Goal: Task Accomplishment & Management: Manage account settings

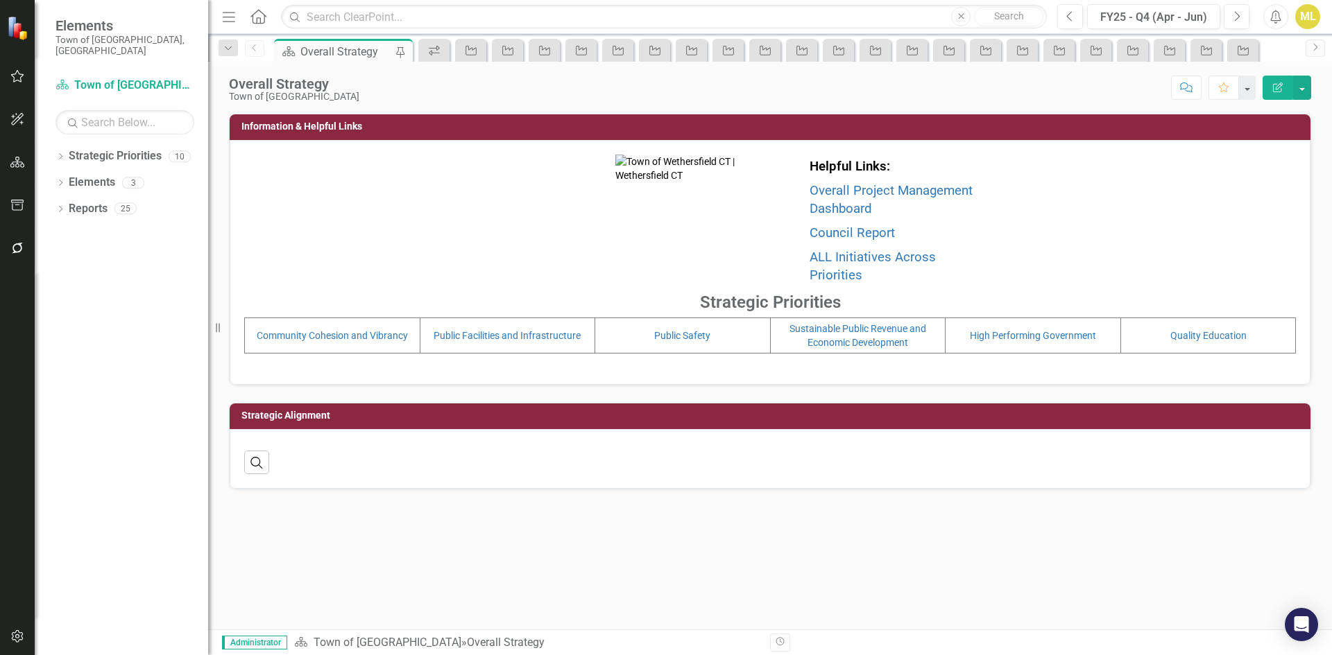
click at [11, 250] on icon "button" at bounding box center [17, 248] width 15 height 11
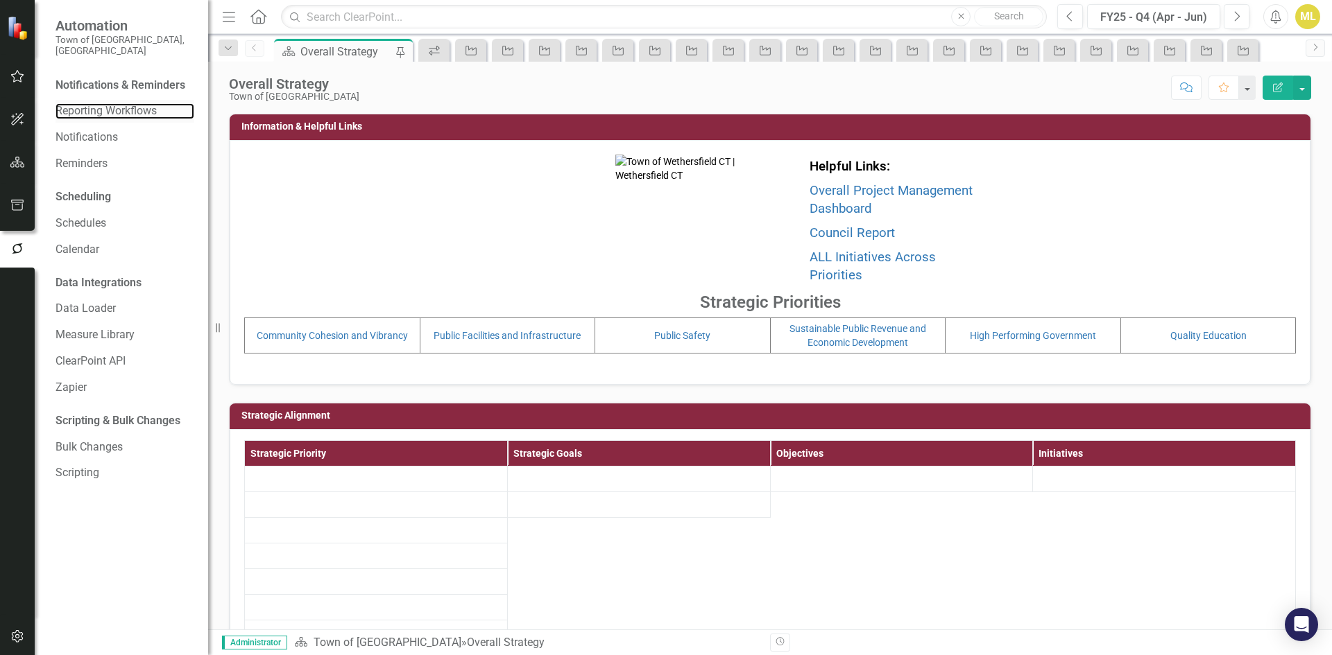
drag, startPoint x: 117, startPoint y: 96, endPoint x: 126, endPoint y: 89, distance: 11.9
click at [117, 103] on link "Reporting Workflows" at bounding box center [124, 111] width 139 height 16
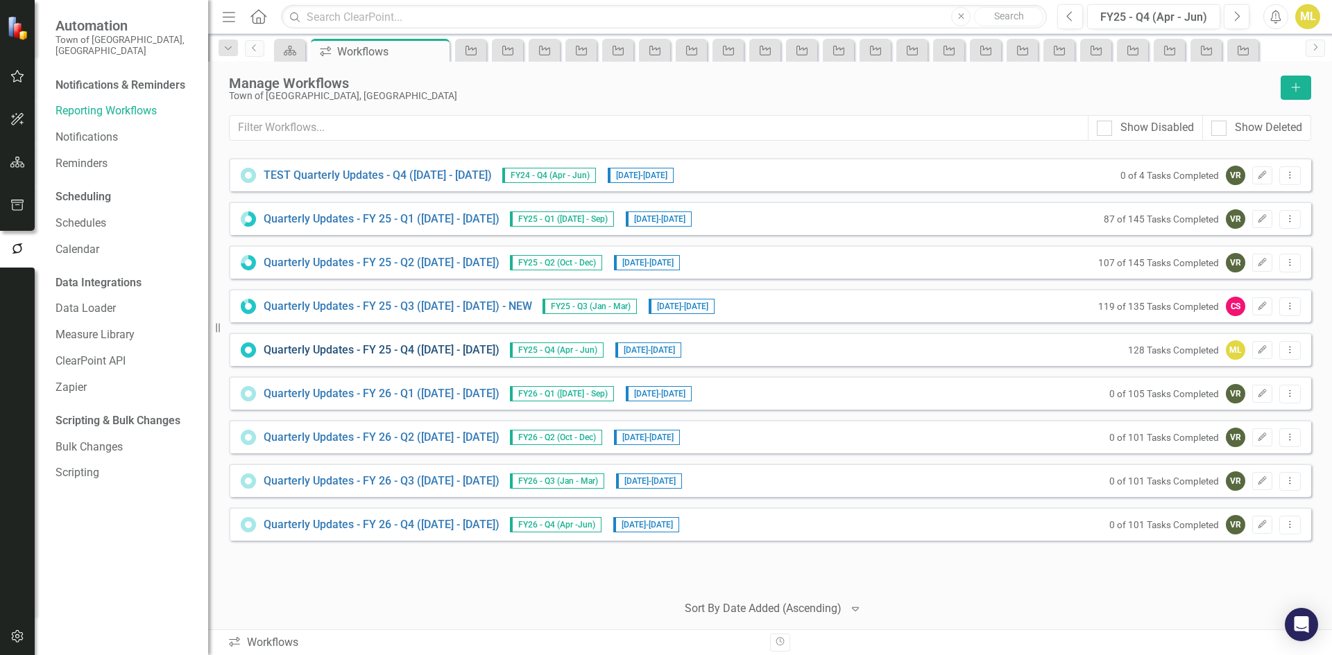
click at [395, 349] on link "Quarterly Updates - FY 25 - Q4 (April 1, 2025 - June 30, 2025)" at bounding box center [382, 351] width 236 height 16
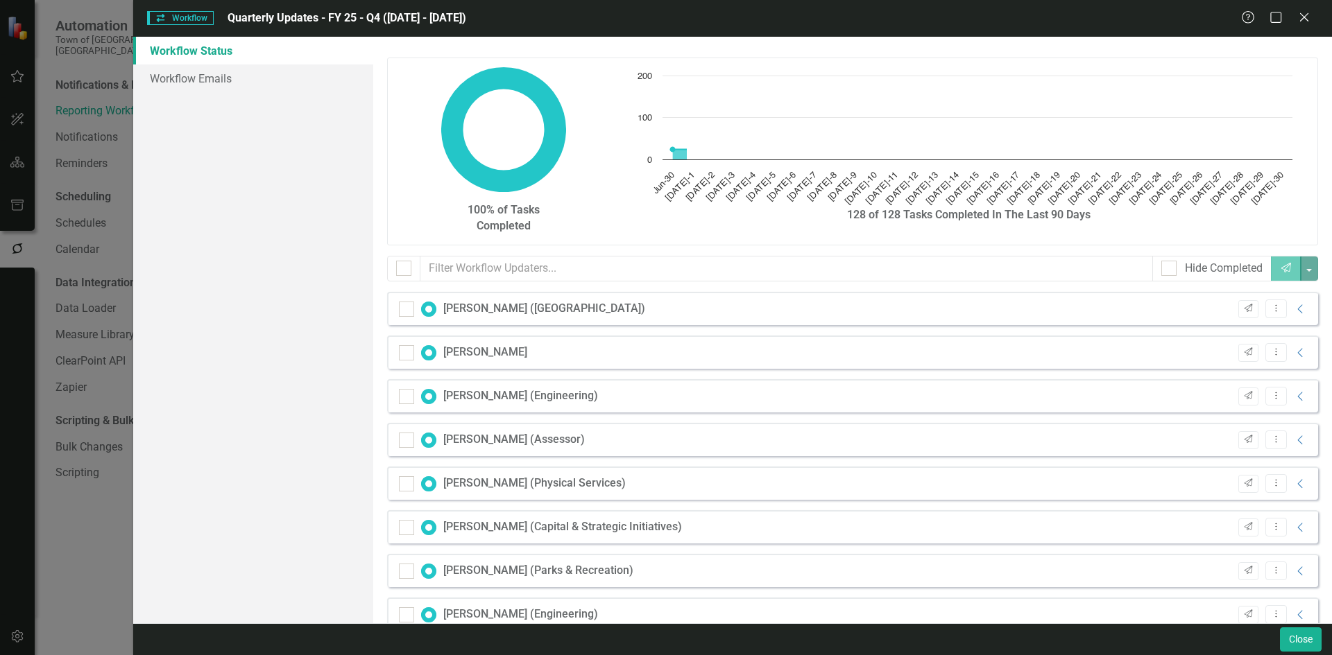
checkbox input "false"
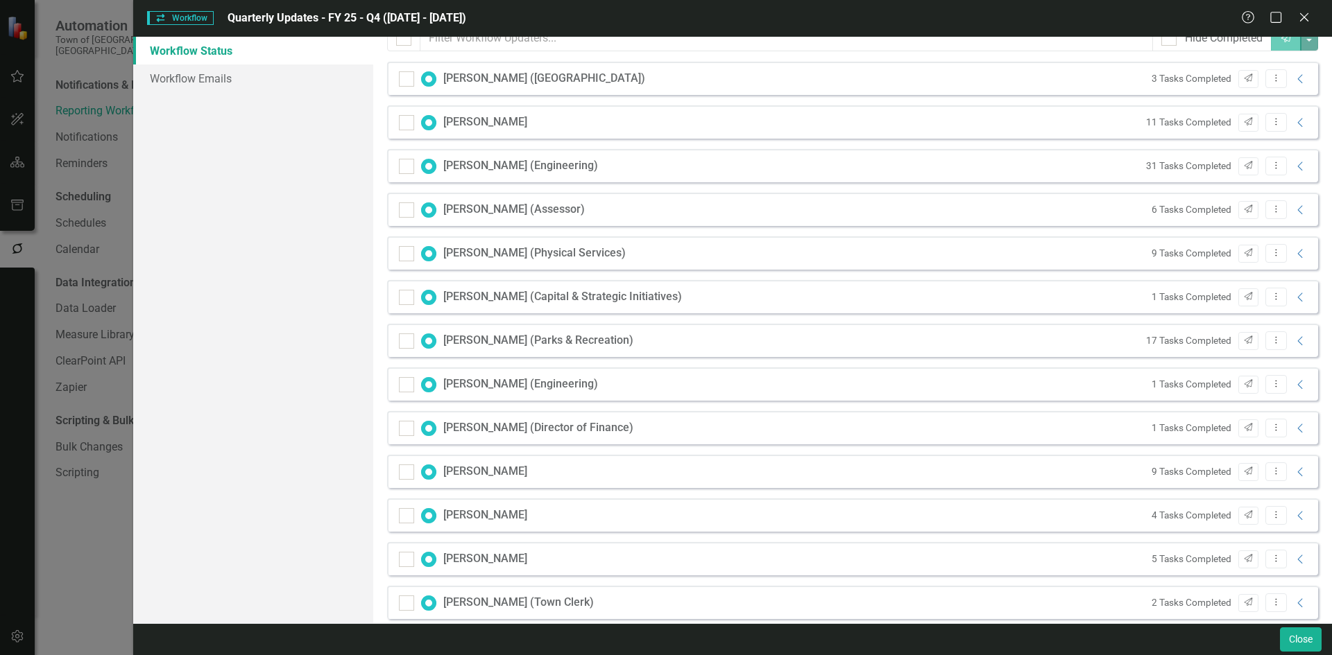
scroll to position [465, 0]
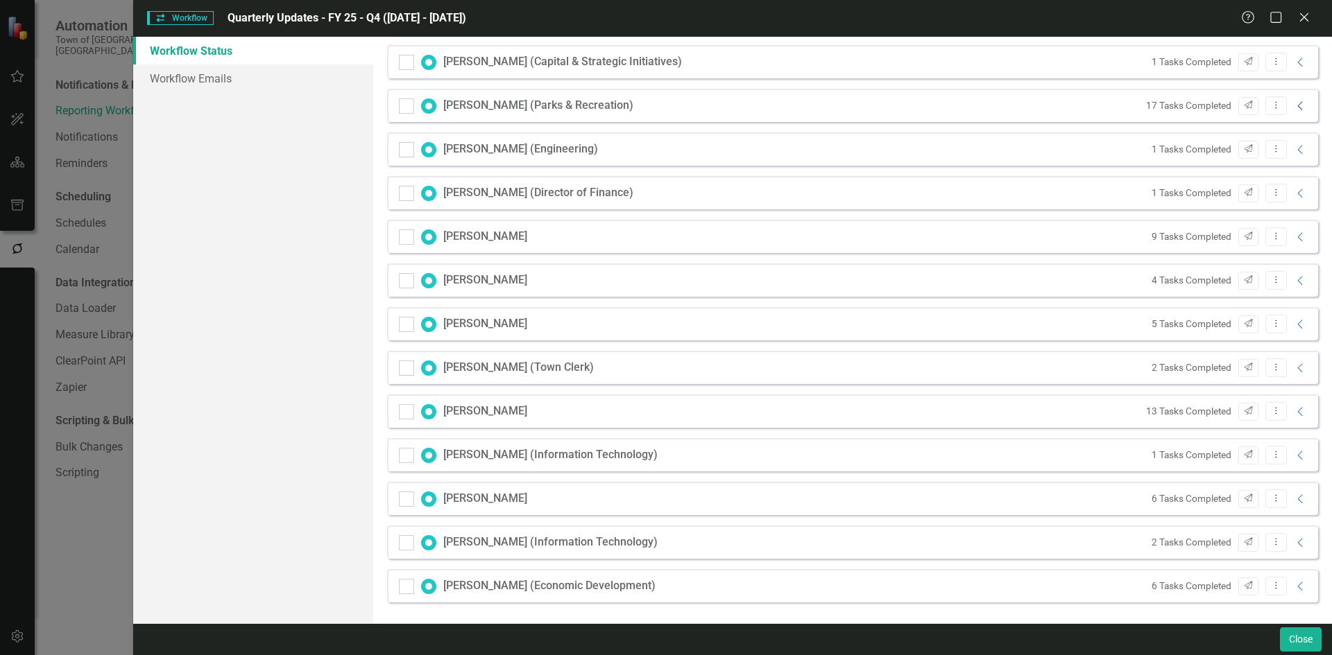
click at [1294, 103] on icon "Collapse" at bounding box center [1301, 106] width 14 height 11
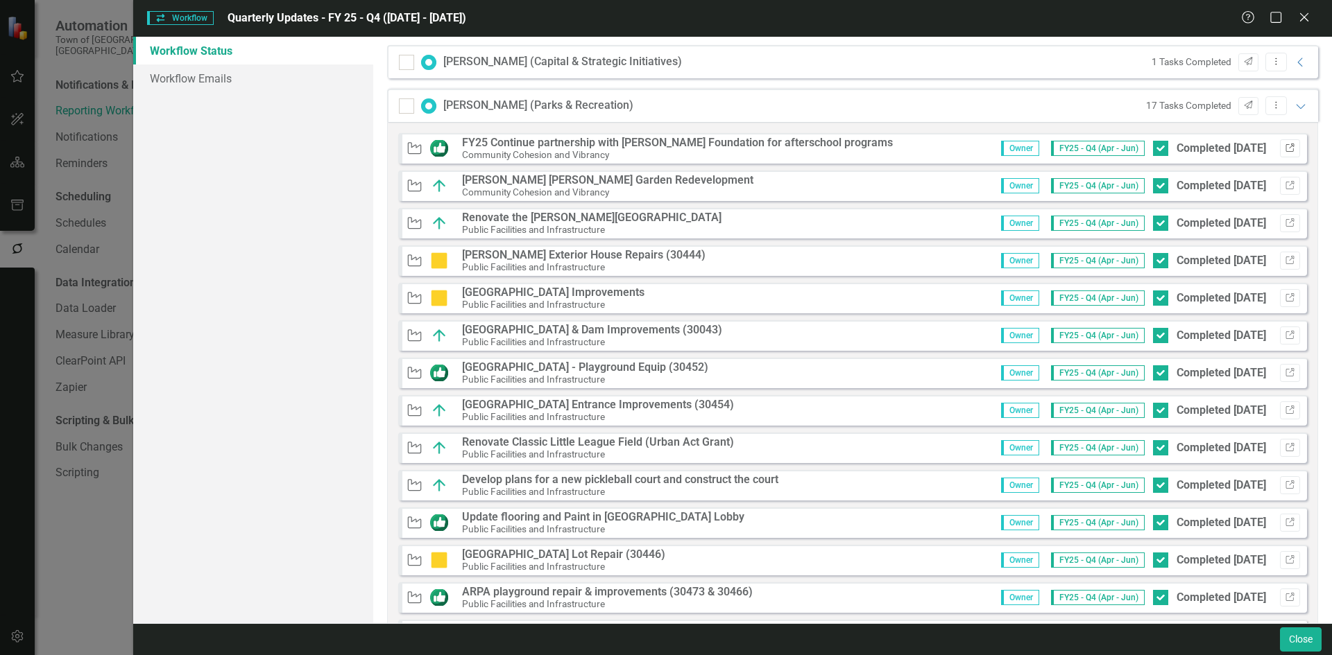
click at [1287, 144] on button "Link" at bounding box center [1290, 148] width 20 height 18
click at [1285, 368] on icon "button" at bounding box center [1289, 372] width 8 height 8
click at [1285, 521] on icon "Link" at bounding box center [1290, 523] width 10 height 8
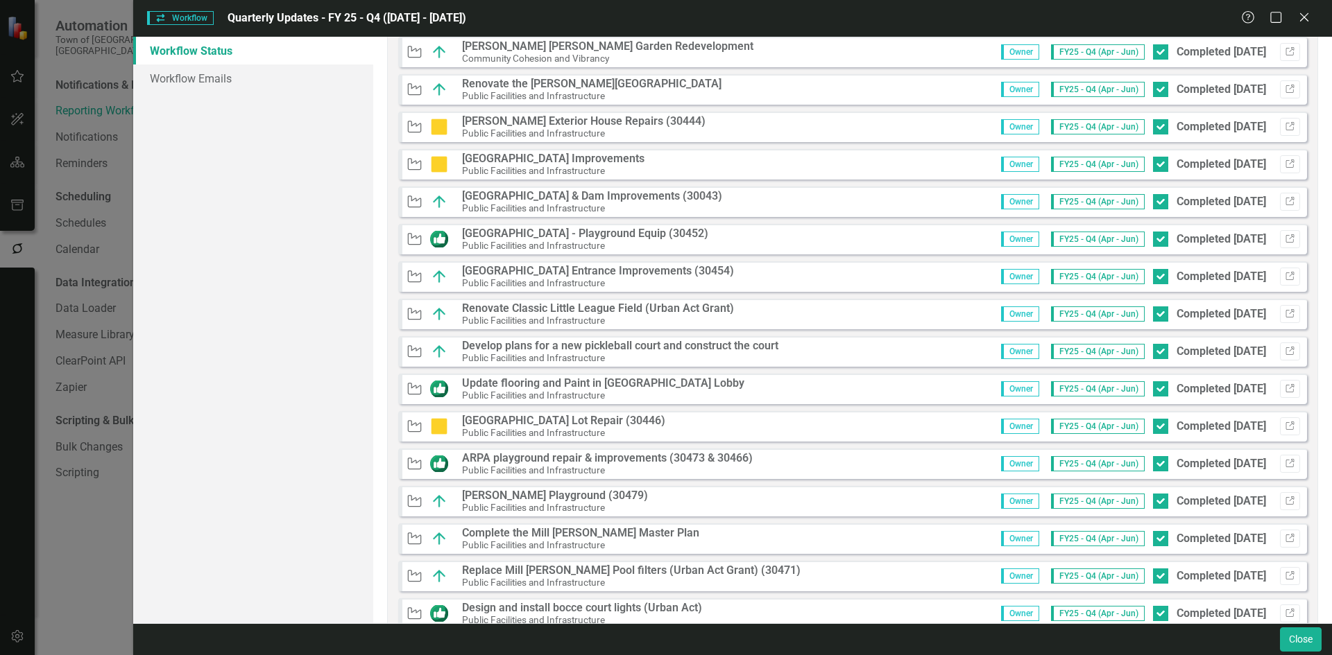
scroll to position [604, 0]
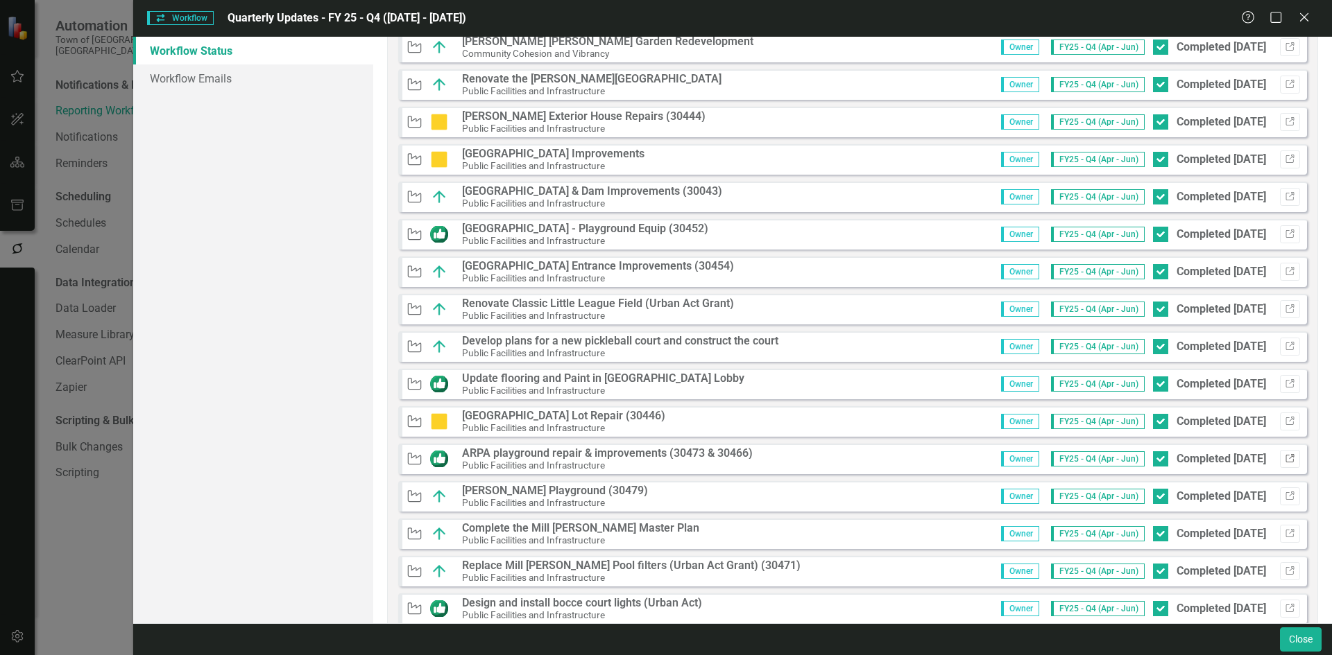
click at [1285, 455] on icon "Link" at bounding box center [1290, 459] width 10 height 8
click at [1280, 377] on button "Link" at bounding box center [1290, 384] width 20 height 18
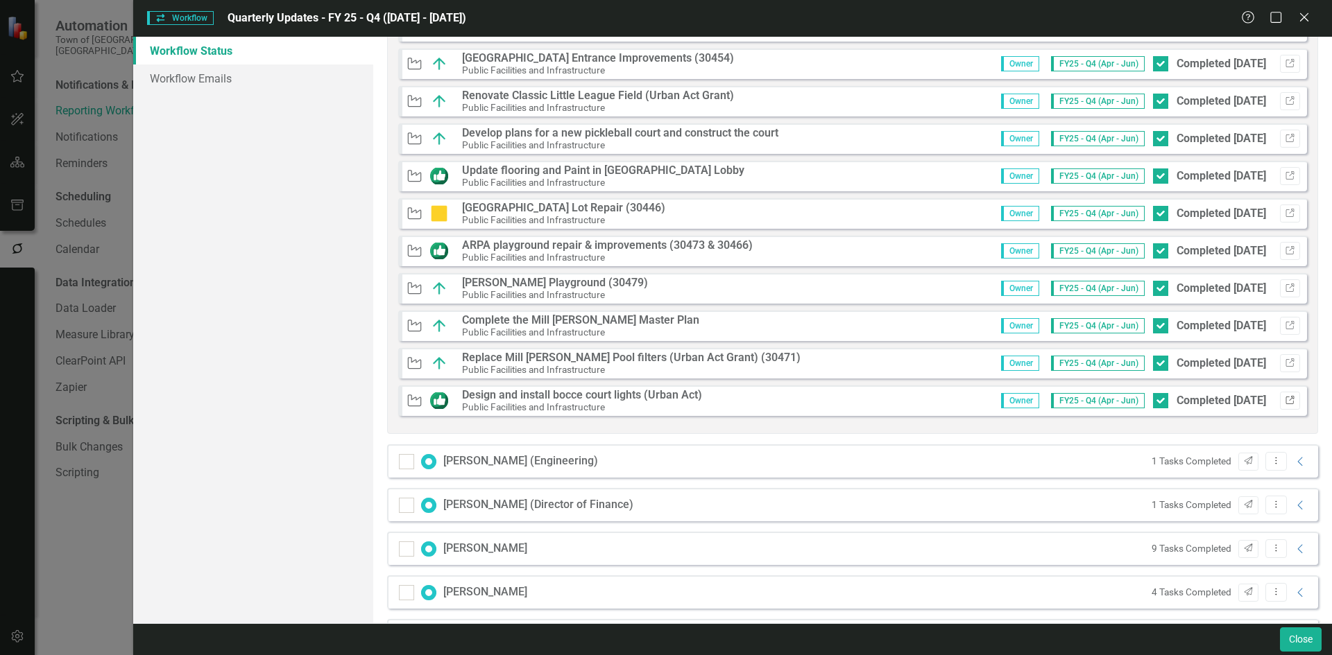
click at [1285, 398] on icon "Link" at bounding box center [1290, 401] width 10 height 8
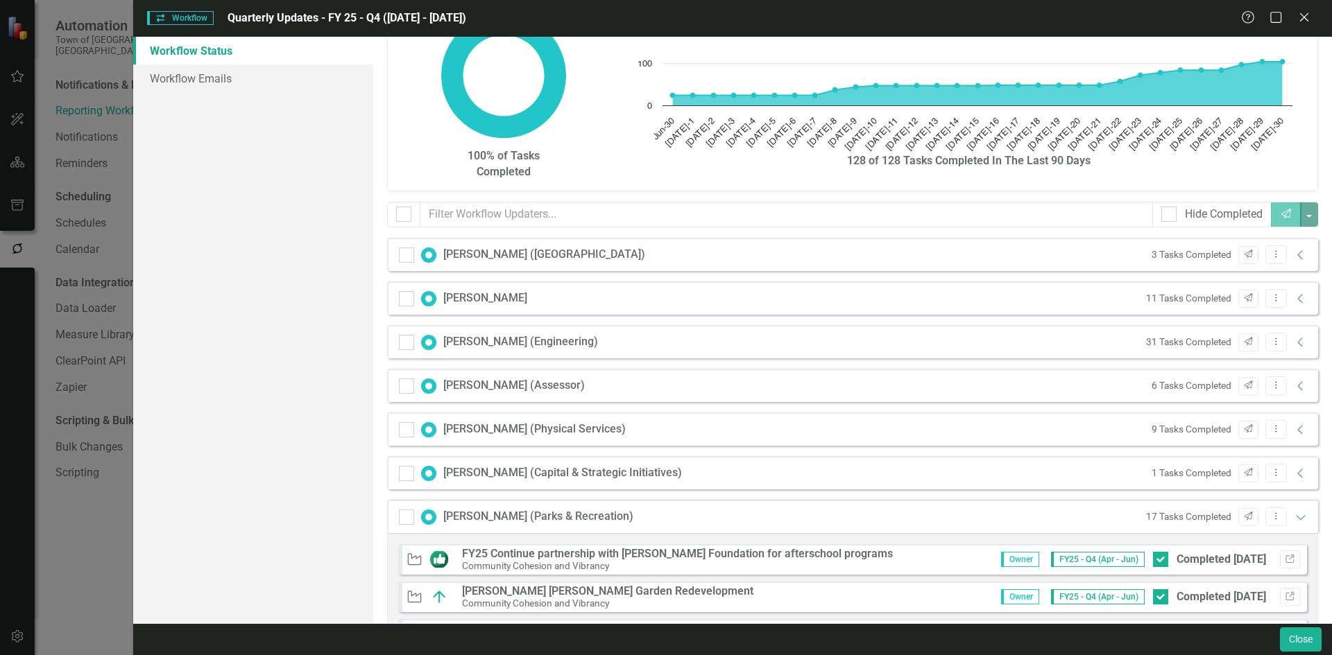
scroll to position [49, 0]
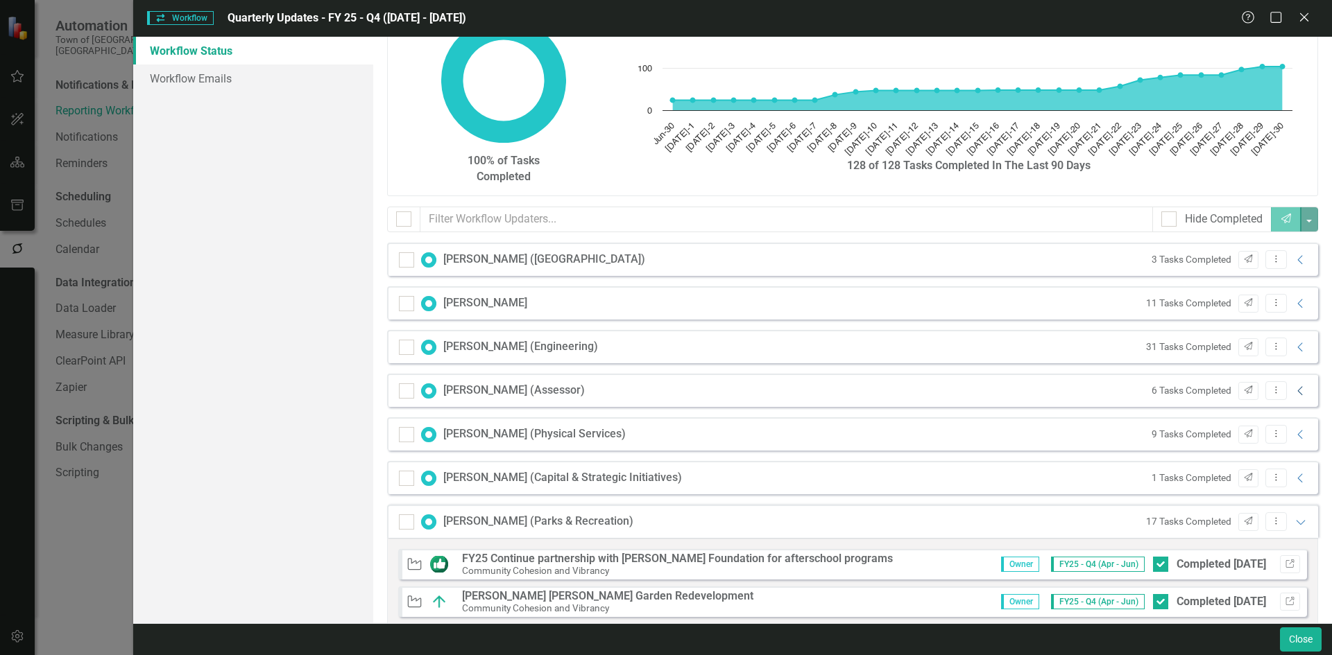
click at [1294, 388] on icon "Collapse" at bounding box center [1301, 391] width 14 height 11
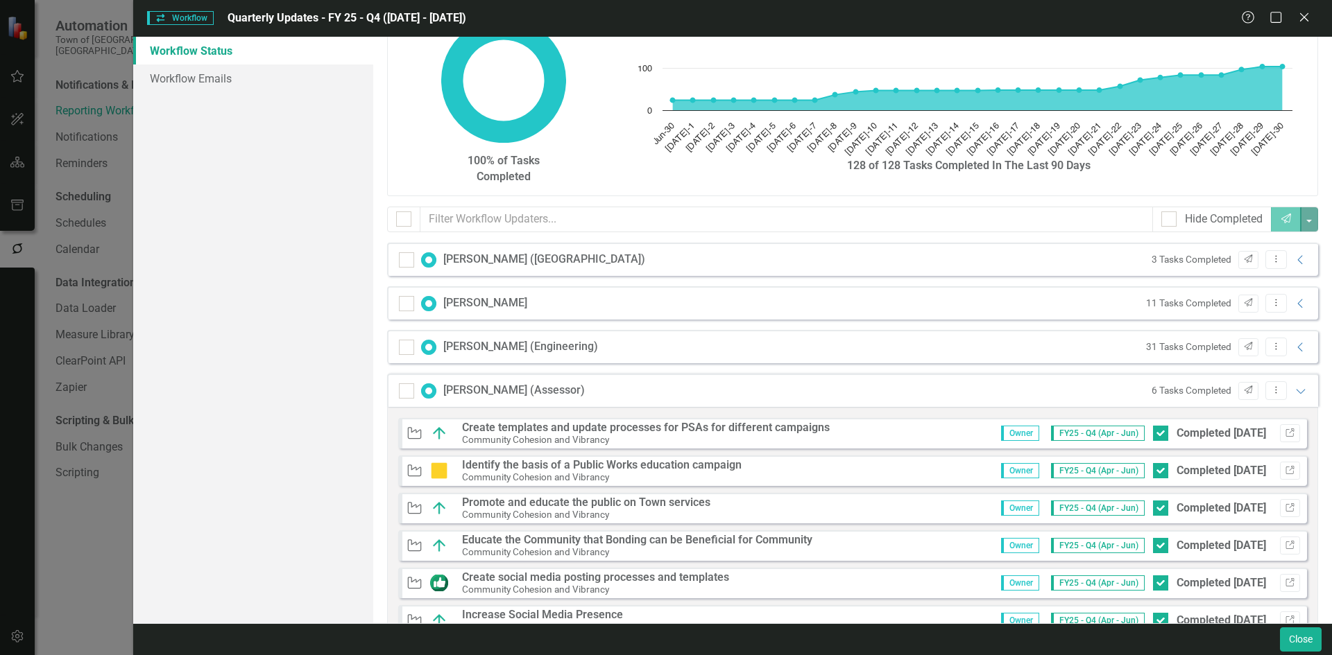
scroll to position [257, 0]
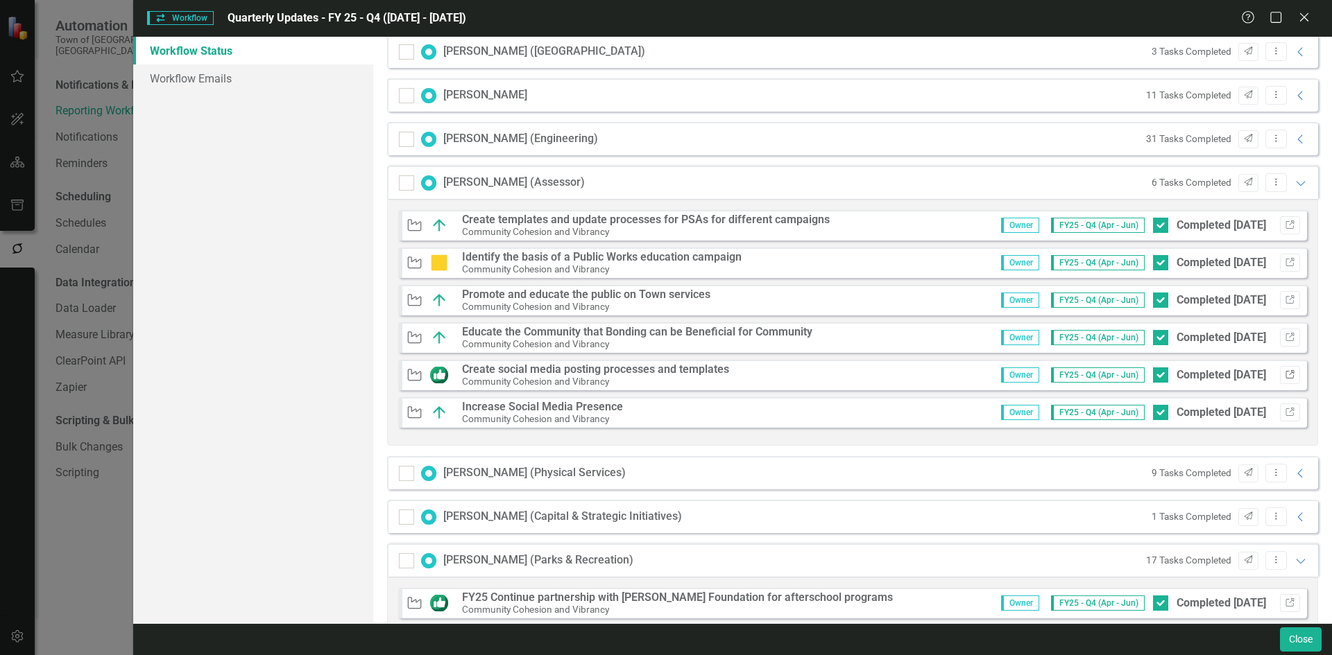
click at [1280, 372] on button "Link" at bounding box center [1290, 375] width 20 height 18
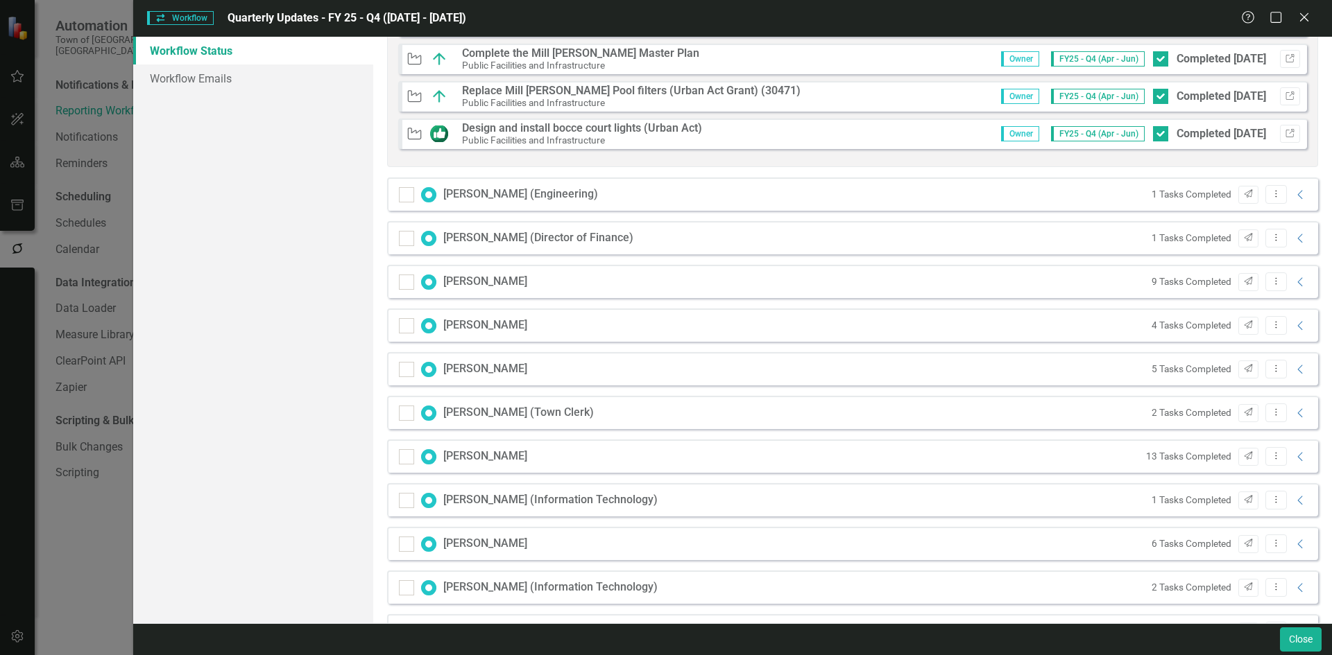
scroll to position [1371, 0]
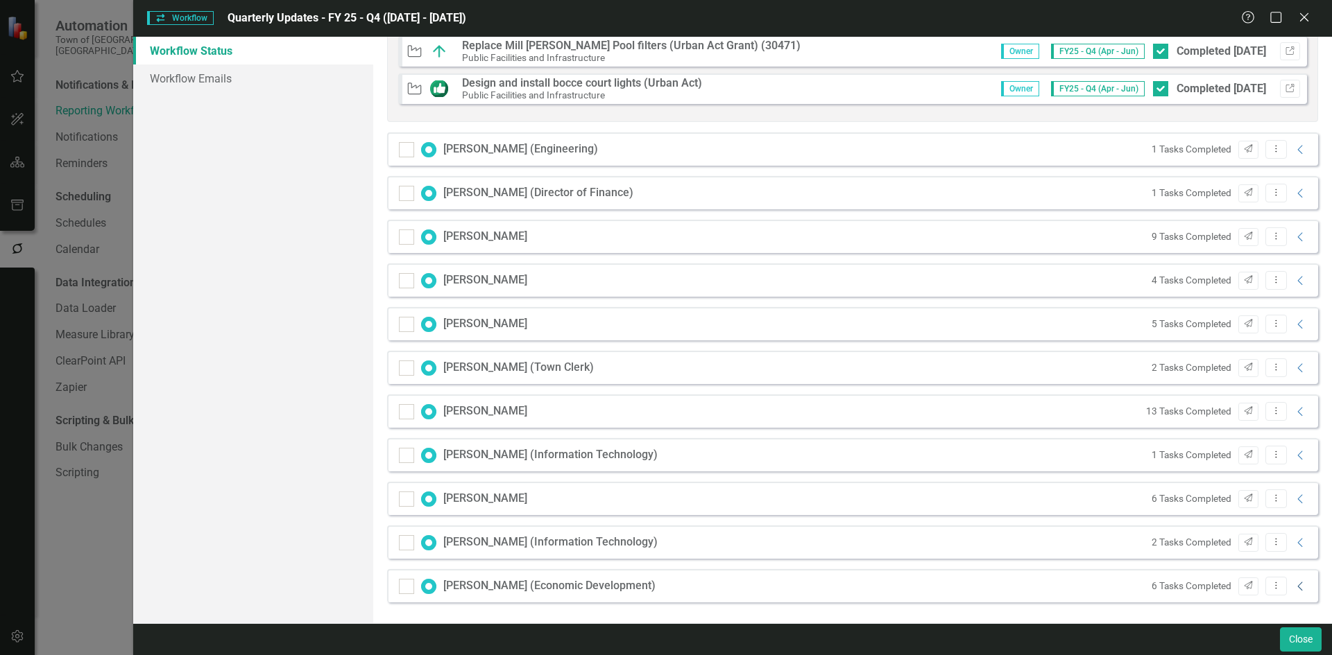
click at [1294, 584] on icon "Collapse" at bounding box center [1301, 586] width 14 height 11
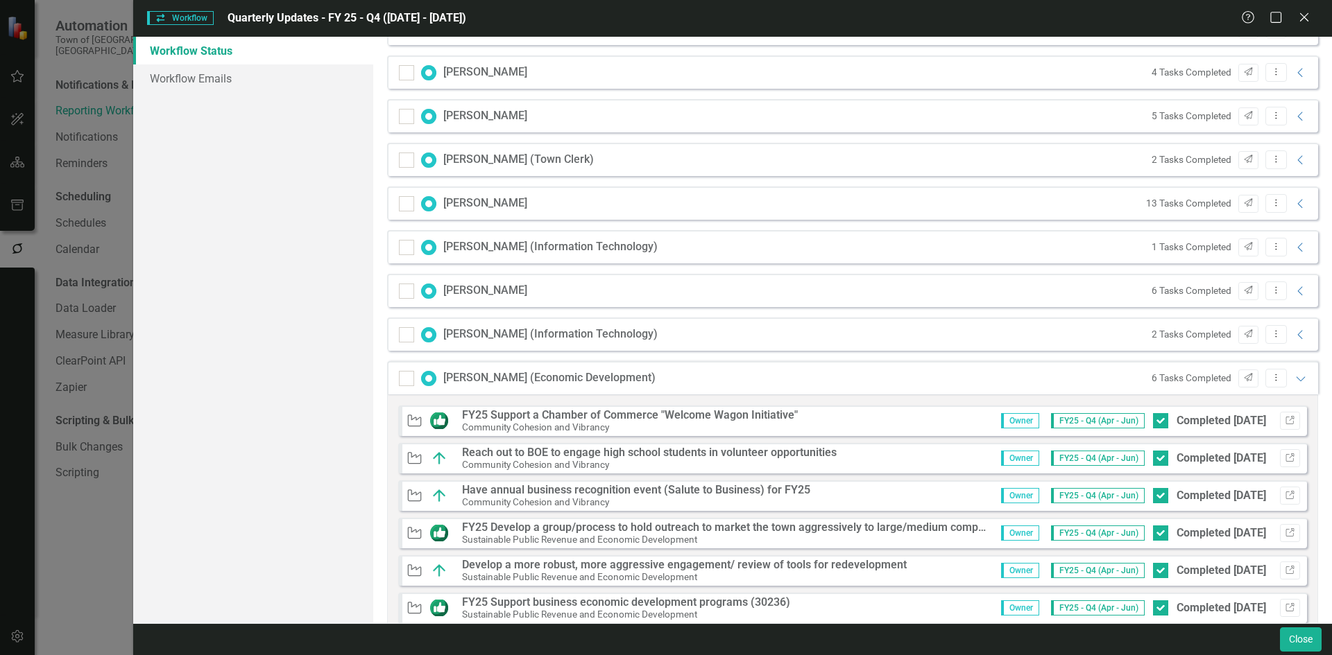
scroll to position [1618, 0]
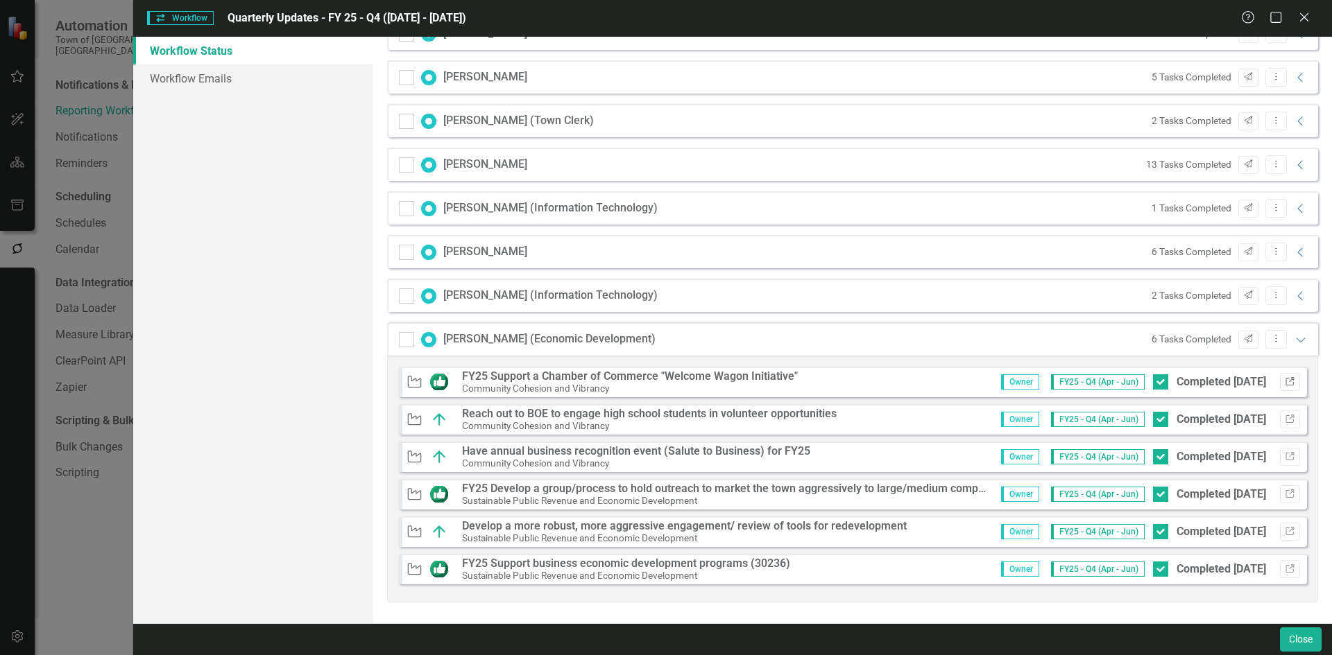
click at [1285, 379] on icon "button" at bounding box center [1289, 381] width 8 height 8
click at [1285, 494] on icon "button" at bounding box center [1289, 494] width 8 height 8
click at [1285, 565] on icon "Link" at bounding box center [1290, 569] width 10 height 8
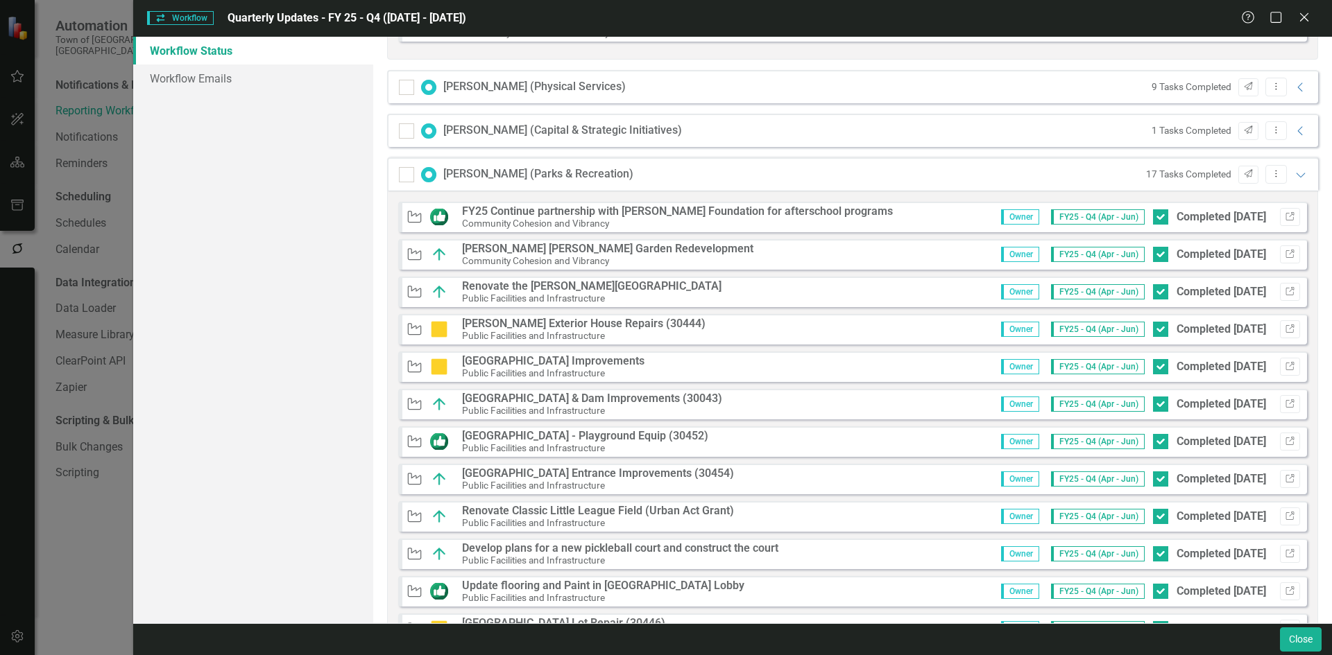
scroll to position [508, 0]
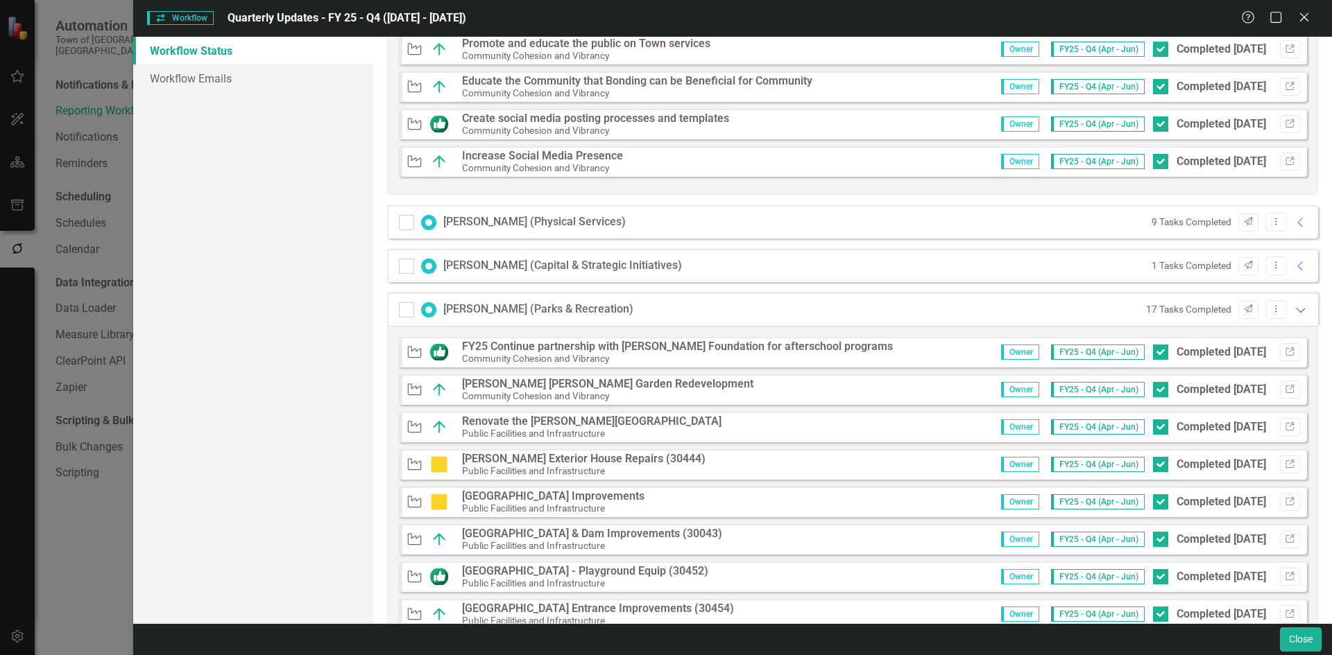
click at [1296, 311] on icon at bounding box center [1300, 310] width 9 height 5
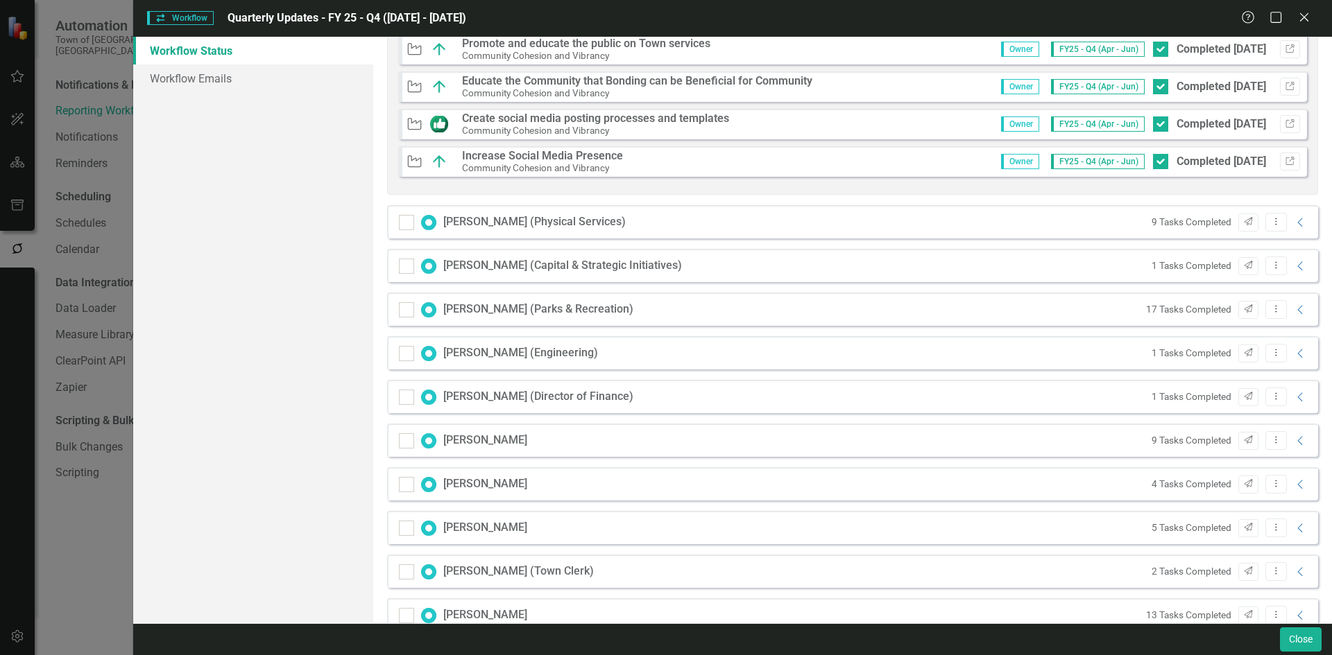
scroll to position [959, 0]
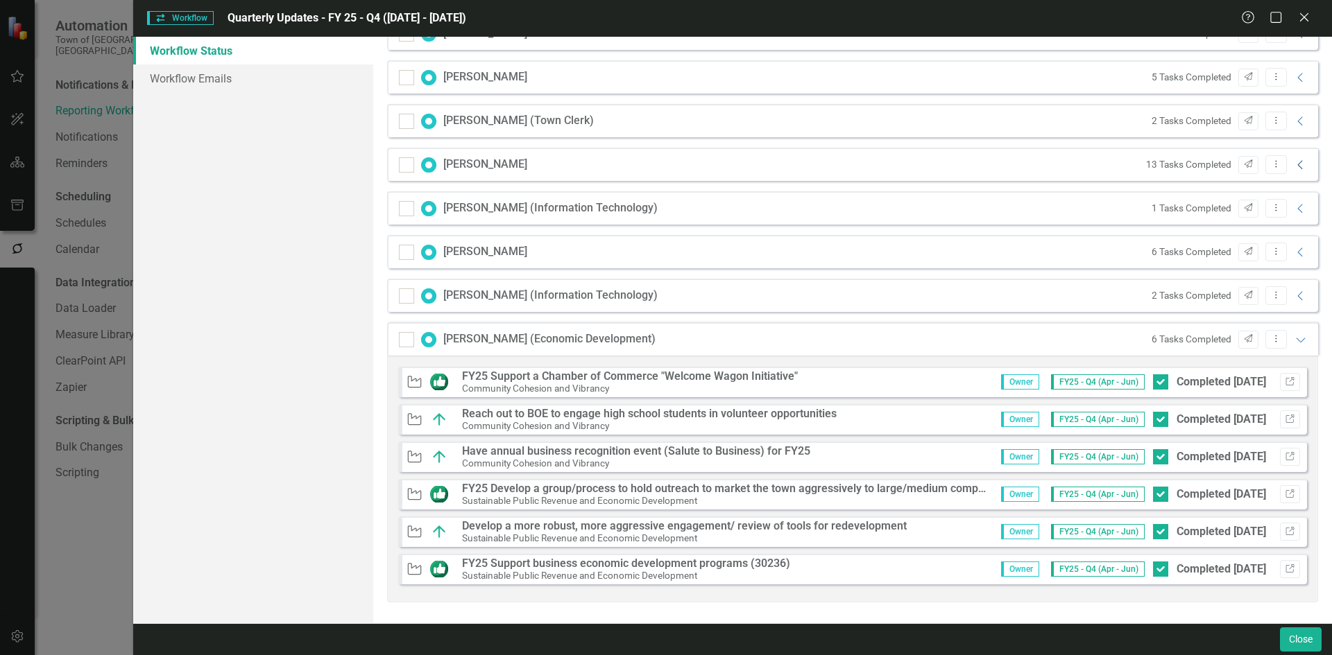
click at [1294, 165] on icon "Collapse" at bounding box center [1301, 165] width 14 height 11
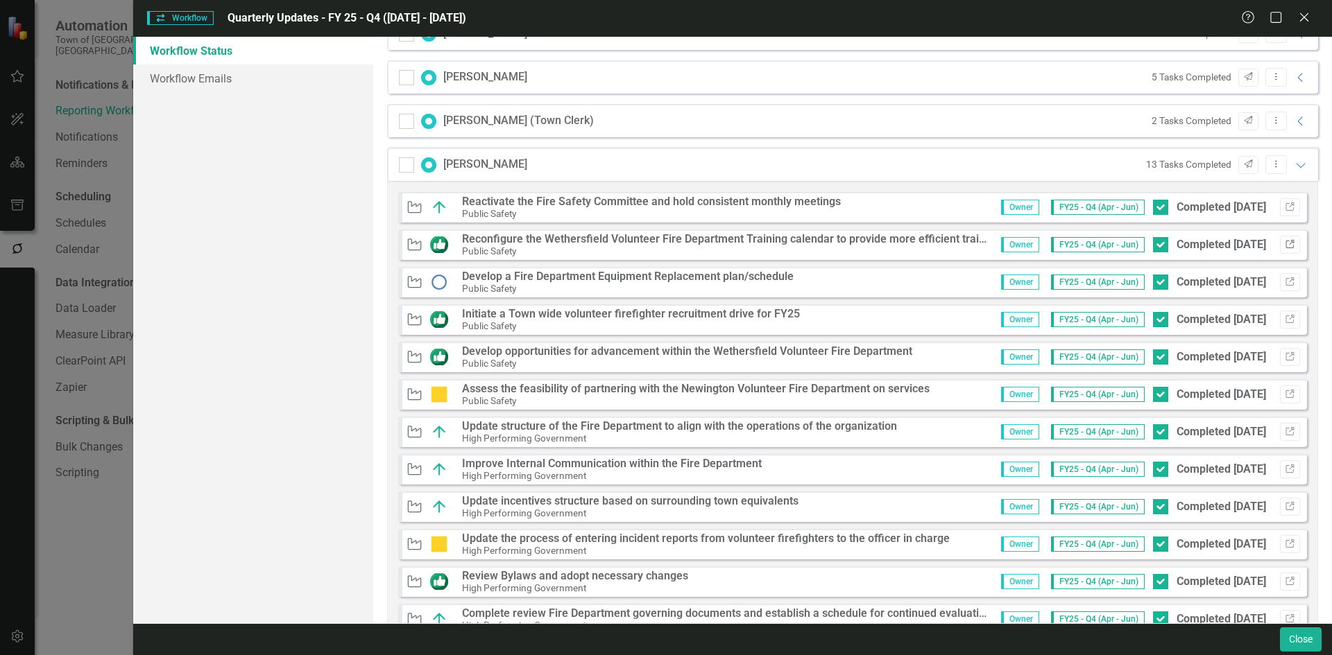
click at [1285, 247] on icon "Link" at bounding box center [1290, 245] width 10 height 8
click at [1285, 316] on icon "Link" at bounding box center [1290, 320] width 10 height 8
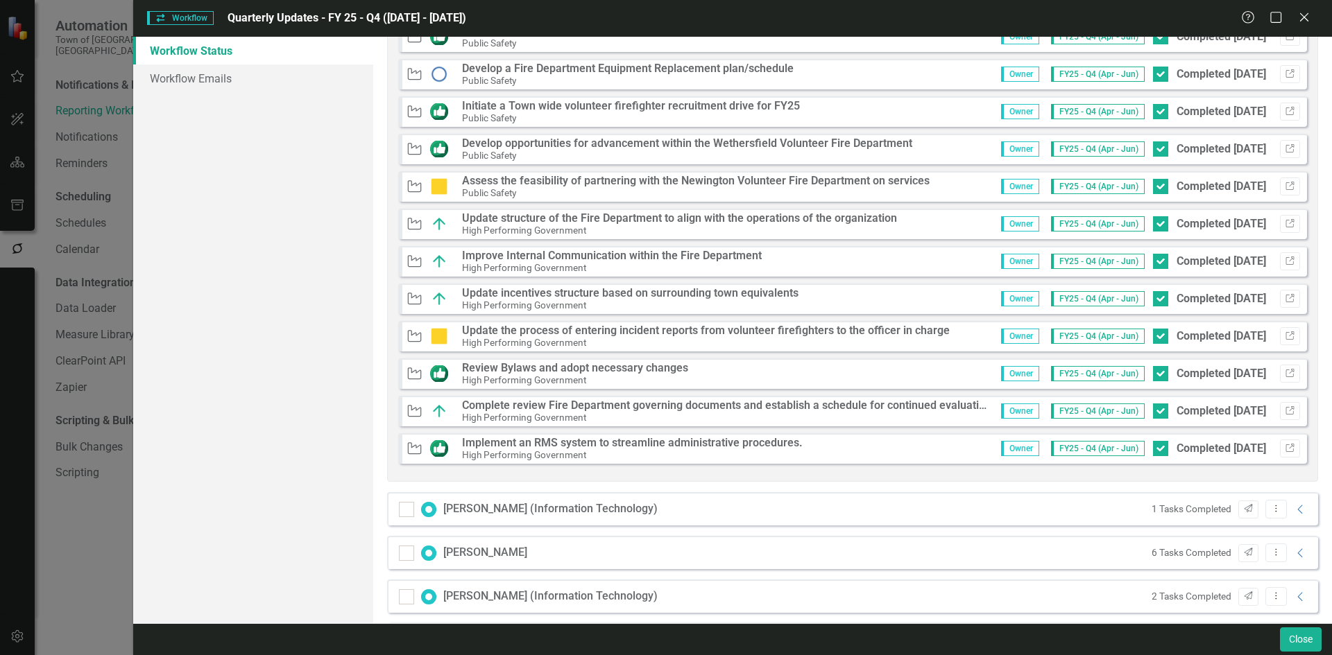
scroll to position [1029, 0]
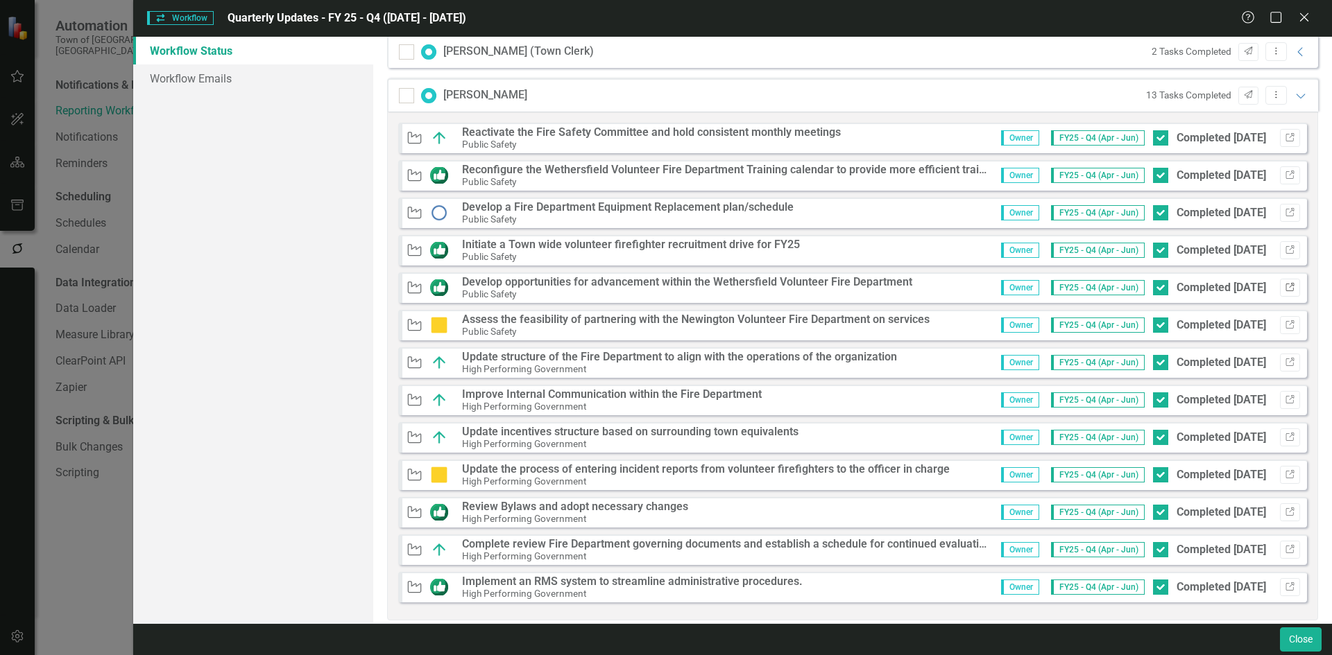
click at [1285, 289] on icon "button" at bounding box center [1289, 287] width 8 height 8
click at [1285, 510] on icon "Link" at bounding box center [1290, 512] width 10 height 8
click at [1285, 590] on icon "Link" at bounding box center [1290, 587] width 10 height 8
click at [1294, 101] on icon "Expanded" at bounding box center [1301, 95] width 14 height 11
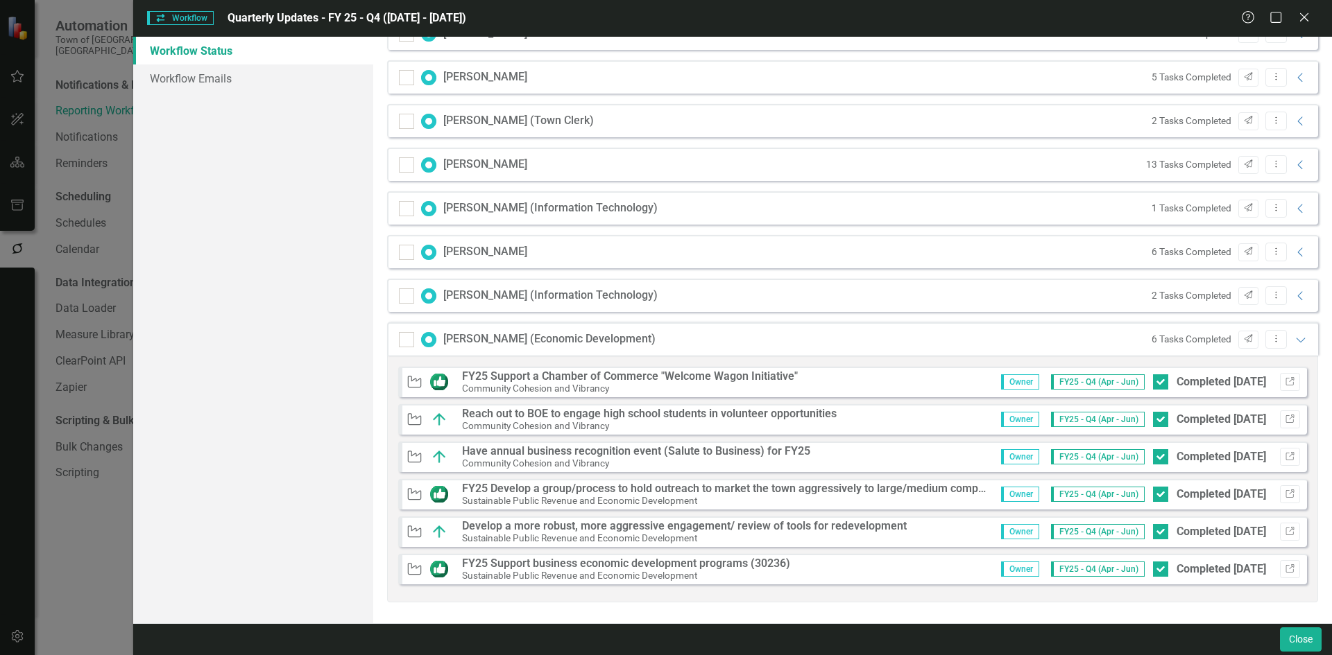
scroll to position [959, 0]
click at [1294, 338] on icon "Expanded" at bounding box center [1301, 339] width 14 height 11
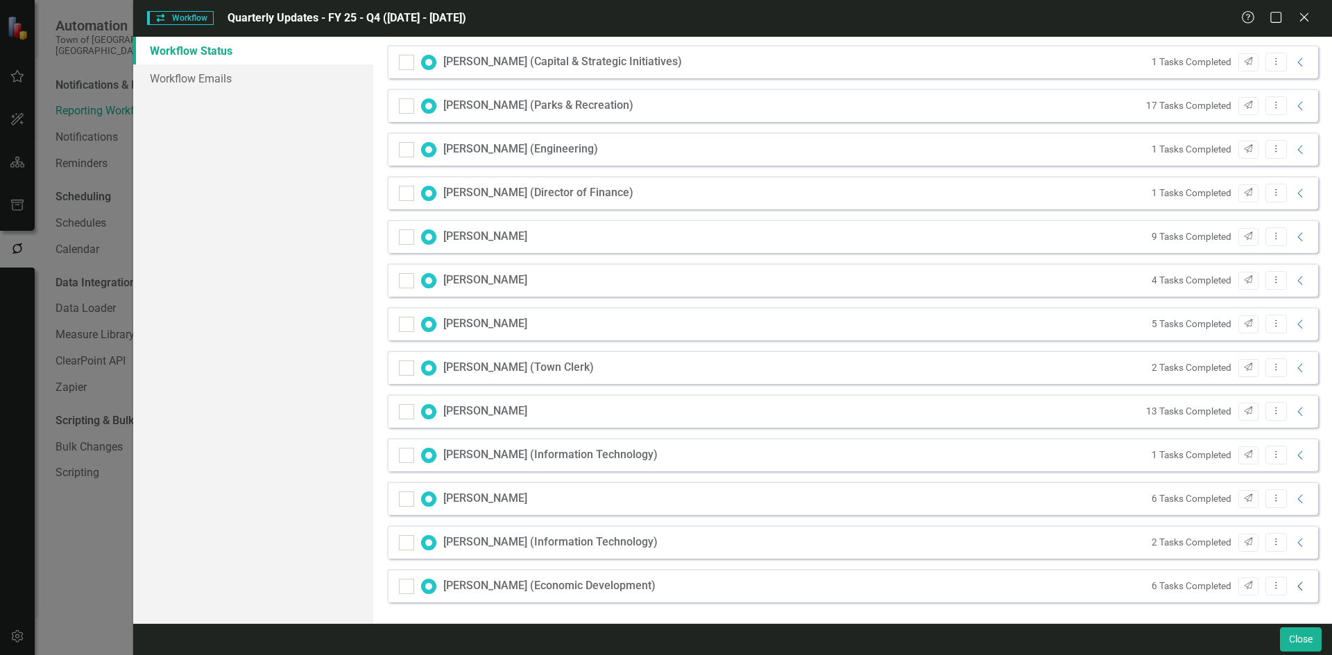
scroll to position [712, 0]
click at [1289, 492] on div "6 Tasks Completed Send Dropdown Menu Collapse" at bounding box center [1226, 499] width 164 height 19
click at [1294, 499] on icon "Collapse" at bounding box center [1301, 499] width 14 height 11
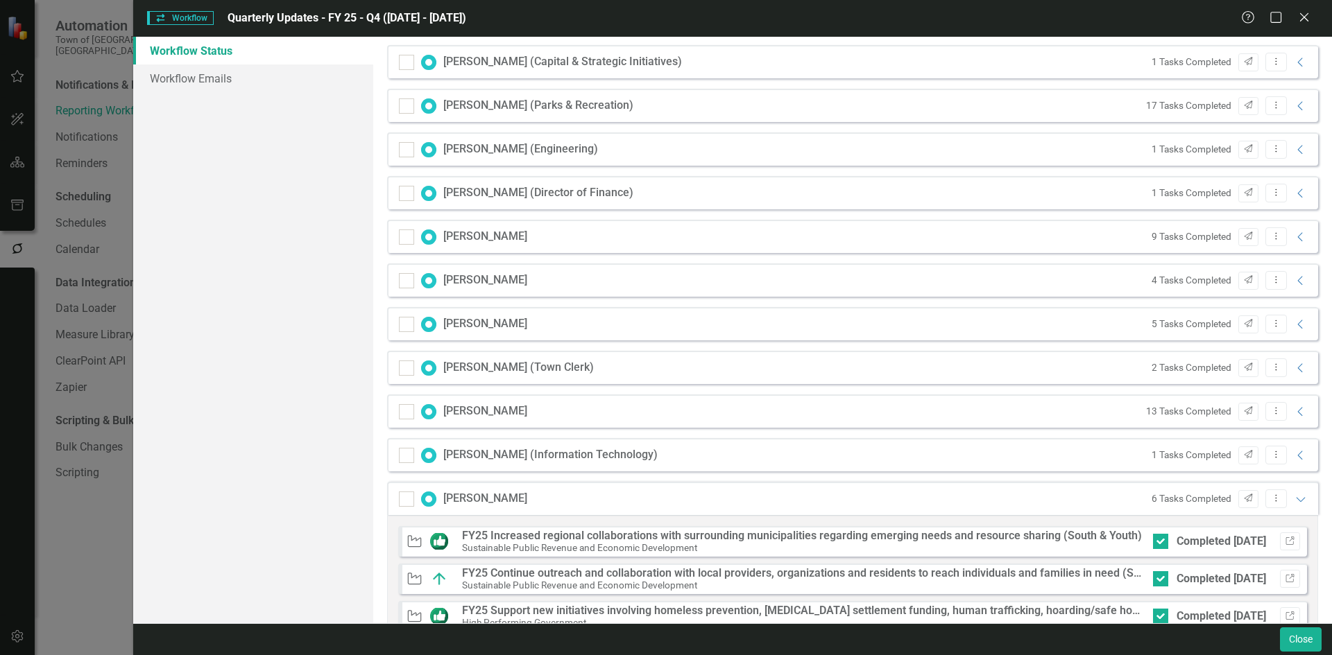
scroll to position [959, 0]
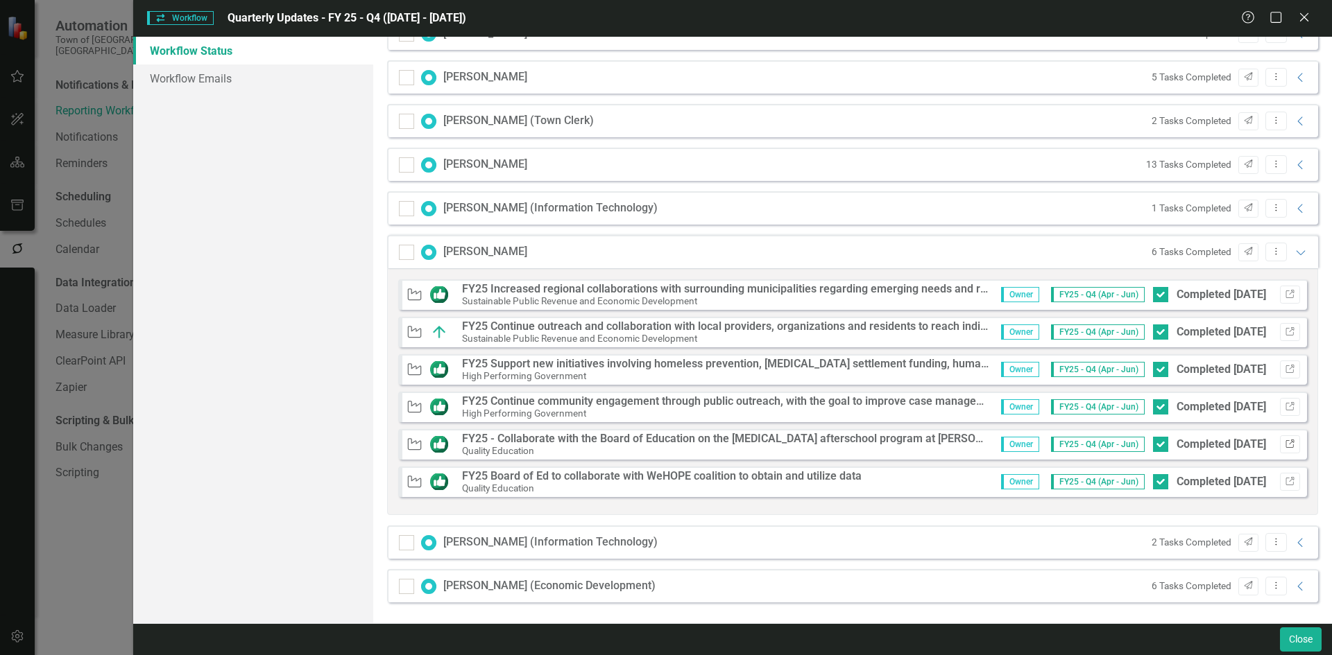
click at [1280, 438] on button "Link" at bounding box center [1290, 445] width 20 height 18
click at [1285, 483] on button "Link" at bounding box center [1290, 482] width 20 height 18
click at [1285, 370] on icon "Link" at bounding box center [1290, 370] width 10 height 8
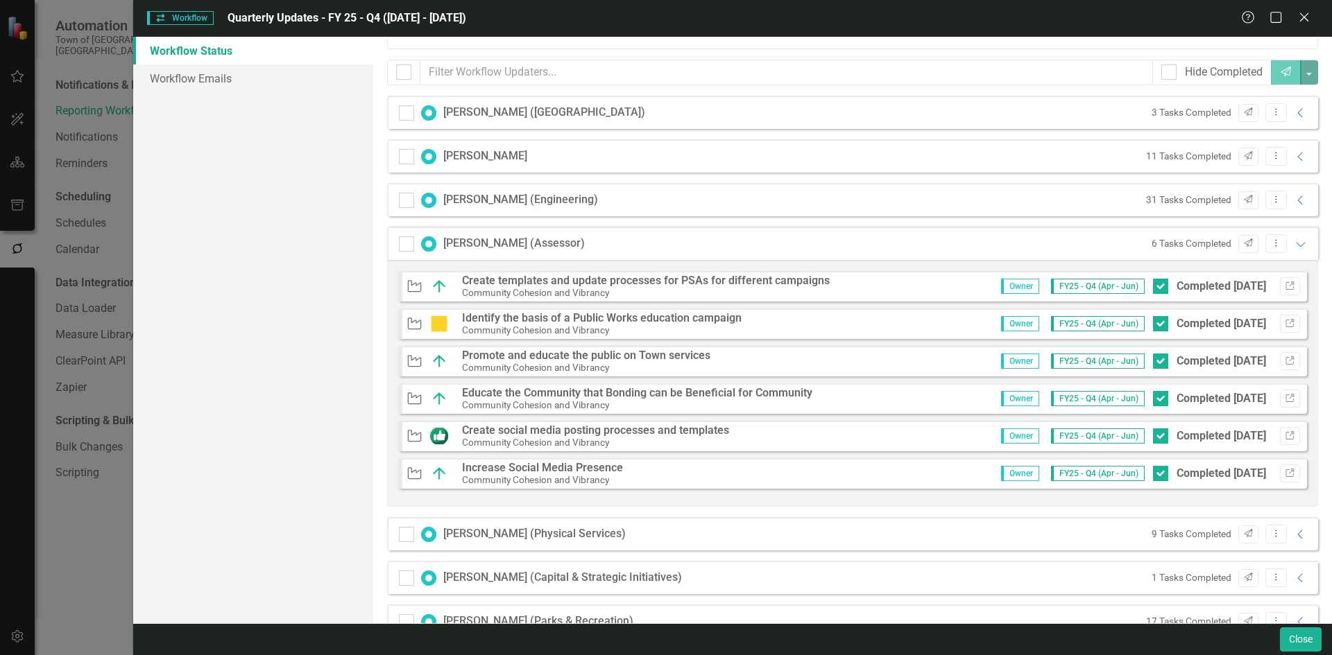
scroll to position [0, 0]
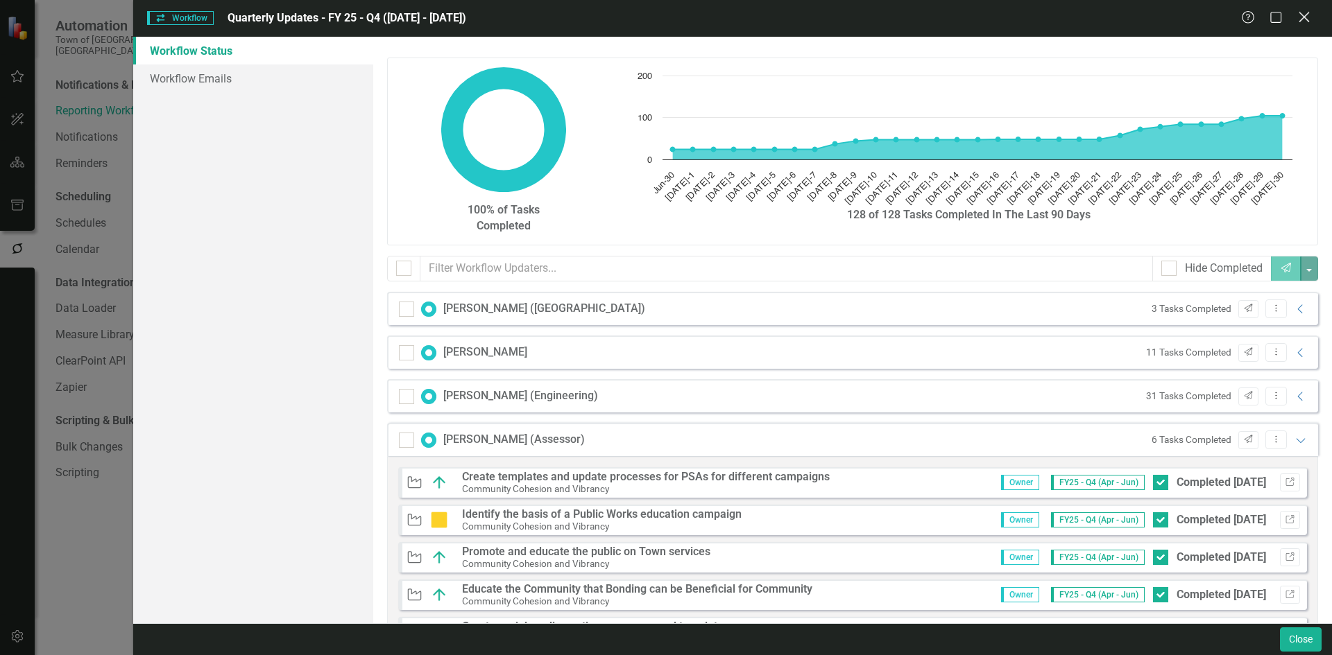
click at [1308, 14] on icon at bounding box center [1303, 17] width 10 height 10
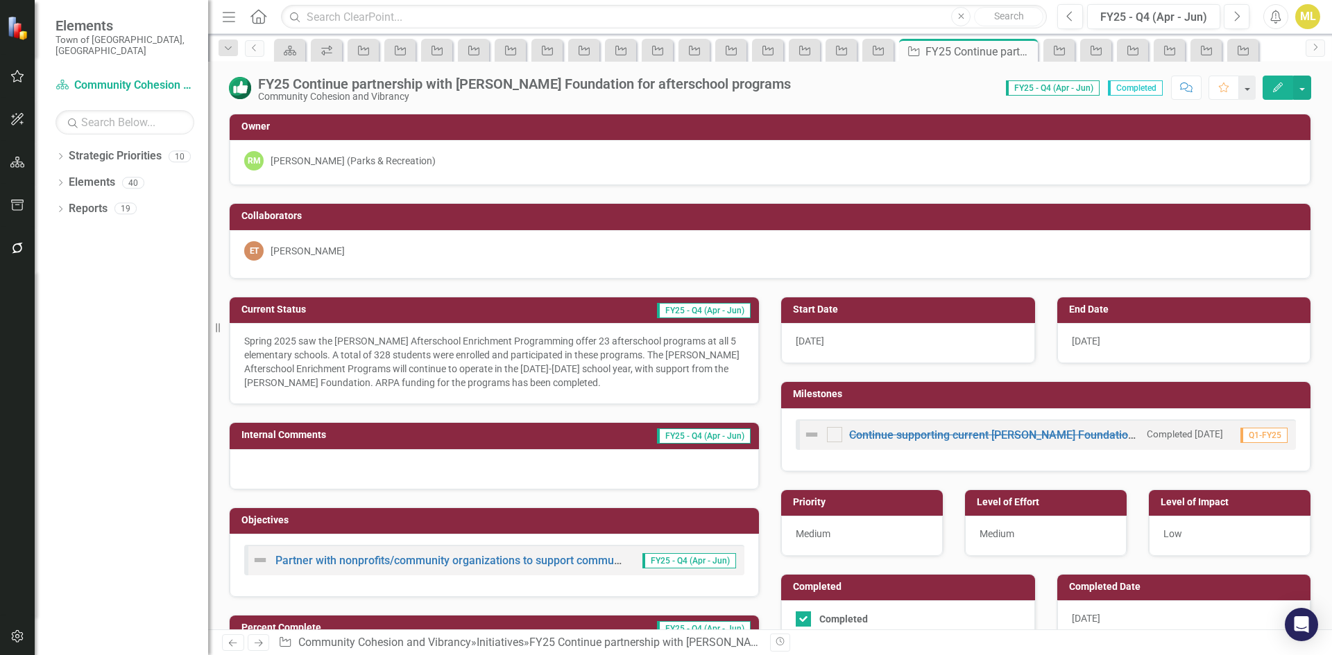
checkbox input "true"
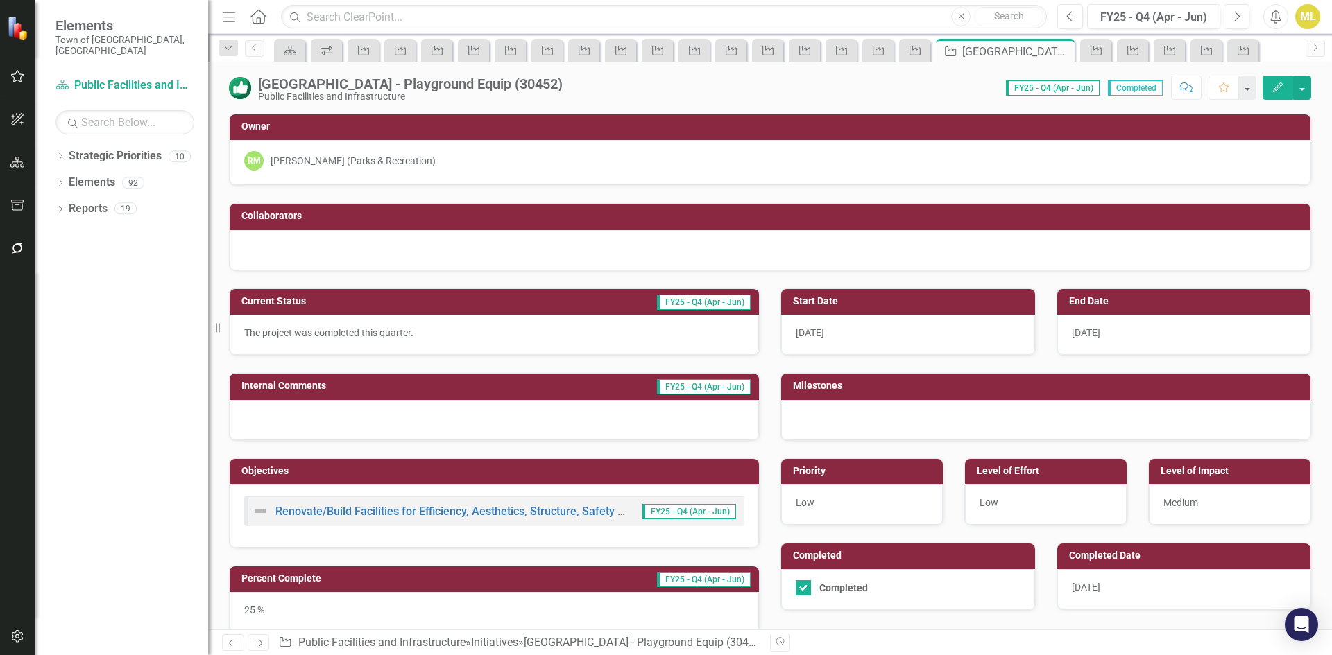
scroll to position [139, 0]
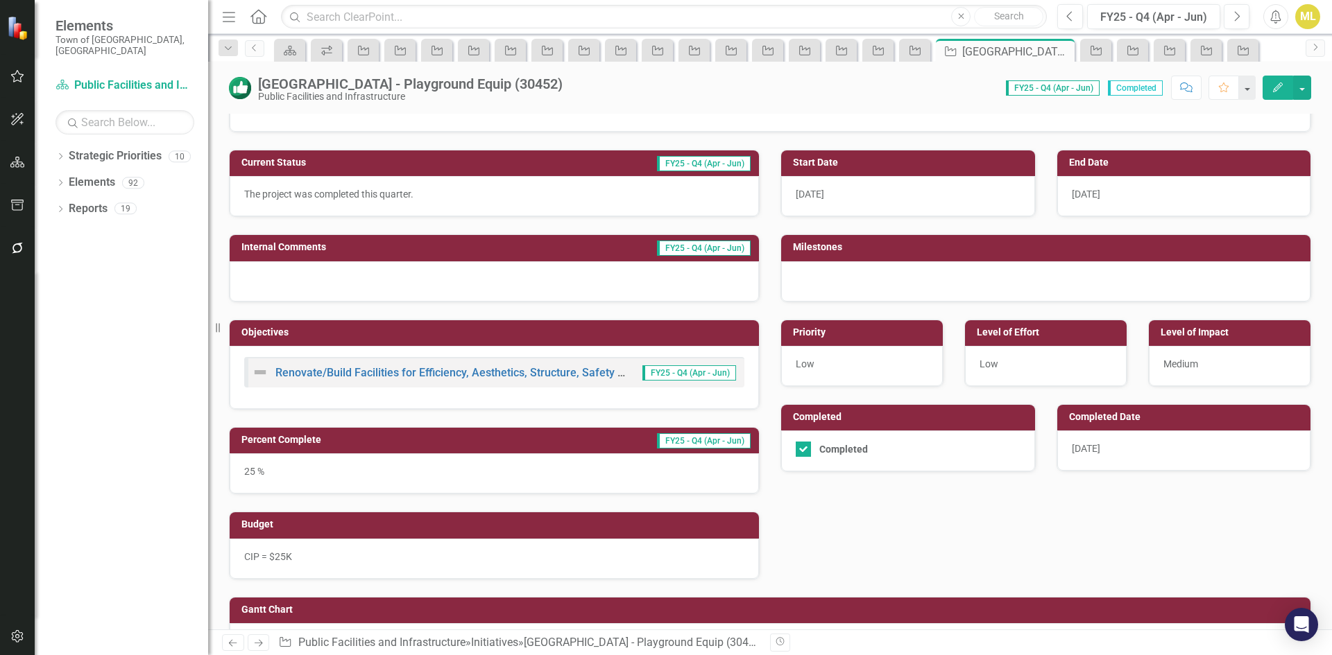
click at [293, 465] on div "25 %" at bounding box center [494, 474] width 529 height 40
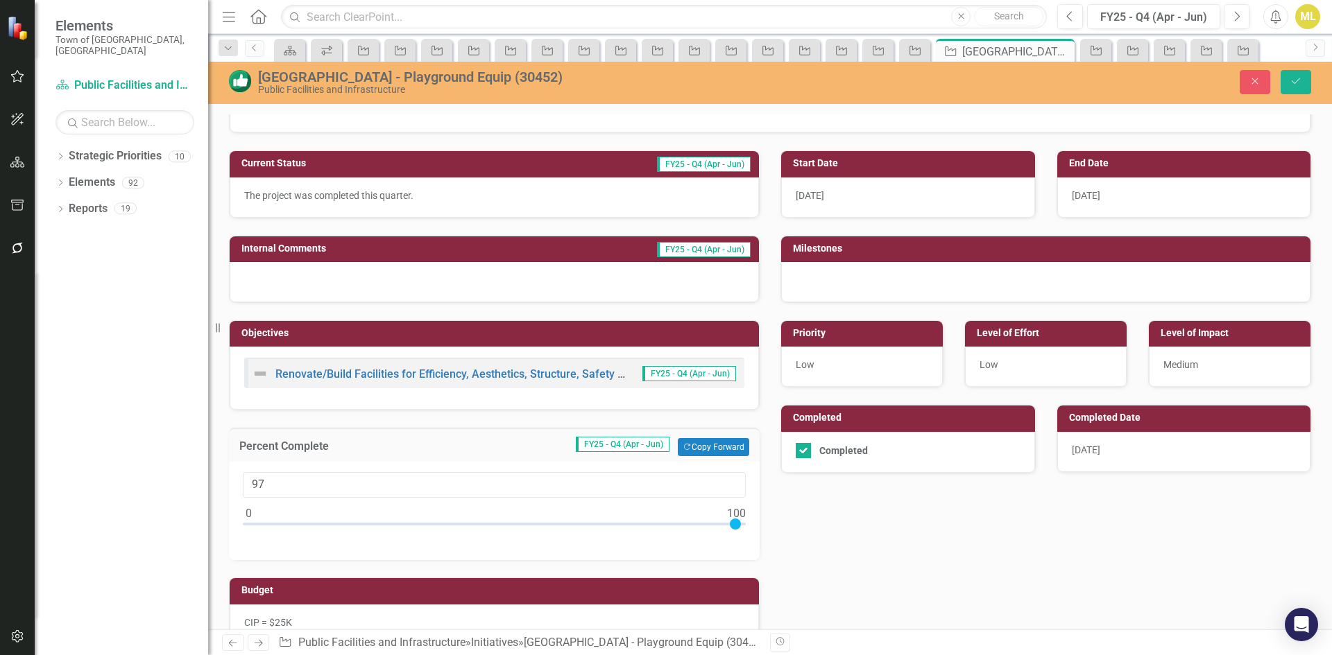
type input "100"
drag, startPoint x: 375, startPoint y: 524, endPoint x: 830, endPoint y: 581, distance: 458.4
click at [830, 581] on div "Current Status FY25 - Q4 (Apr - Jun) The project was completed this quarter. In…" at bounding box center [769, 389] width 1103 height 512
click at [1305, 87] on button "Save" at bounding box center [1295, 82] width 31 height 24
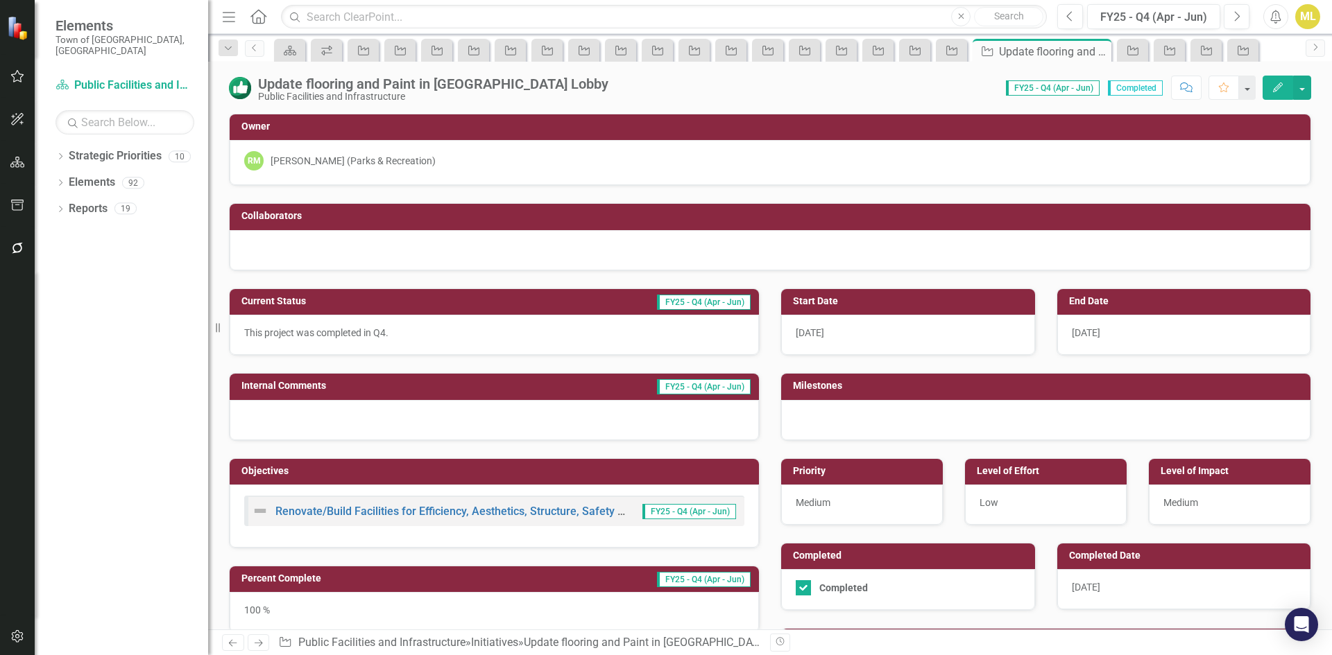
drag, startPoint x: 1066, startPoint y: 501, endPoint x: 1012, endPoint y: 506, distance: 54.3
click at [1066, 501] on div "Low" at bounding box center [1046, 505] width 162 height 40
click at [1011, 506] on div "Low" at bounding box center [1046, 505] width 162 height 40
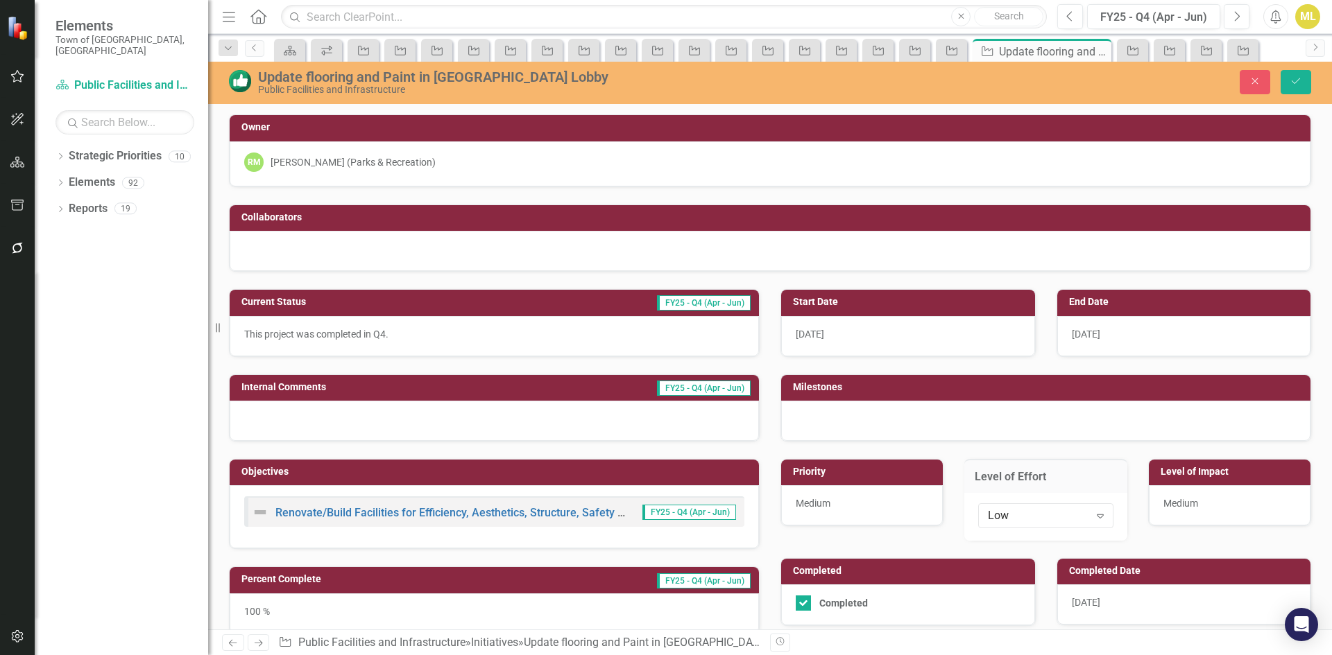
click at [1011, 506] on div "Low Expand" at bounding box center [1045, 516] width 135 height 25
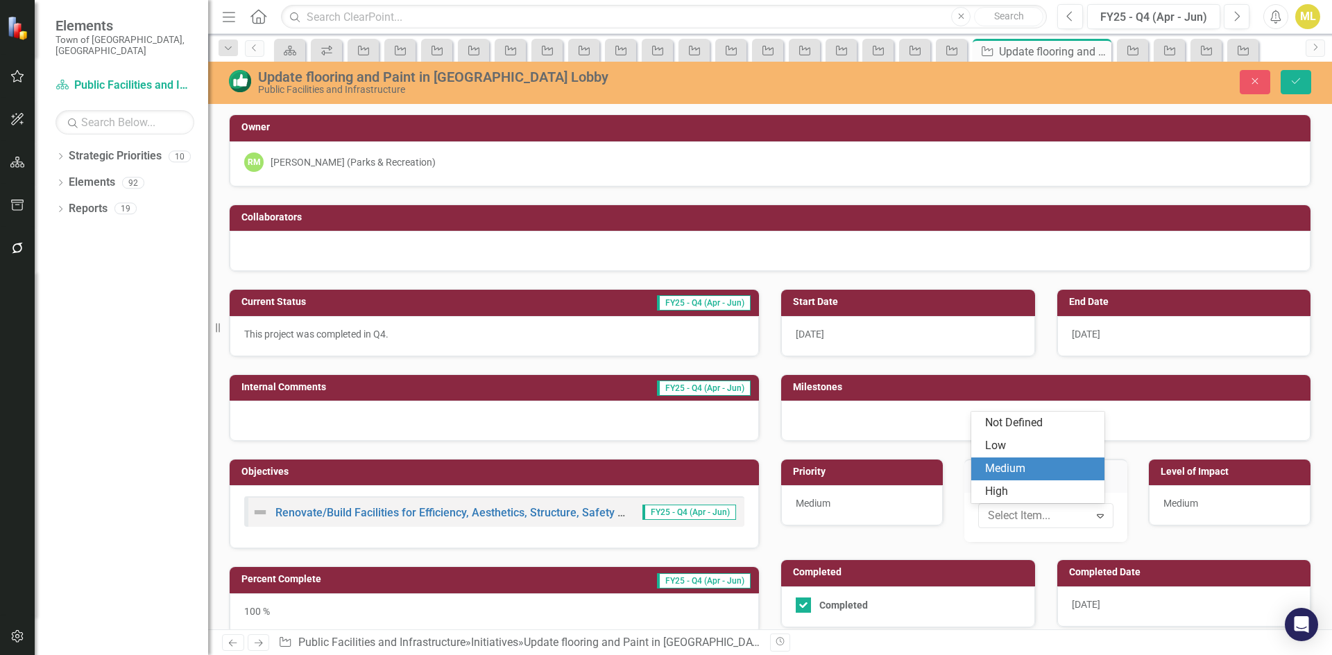
click at [1006, 469] on div "Medium" at bounding box center [1040, 469] width 111 height 16
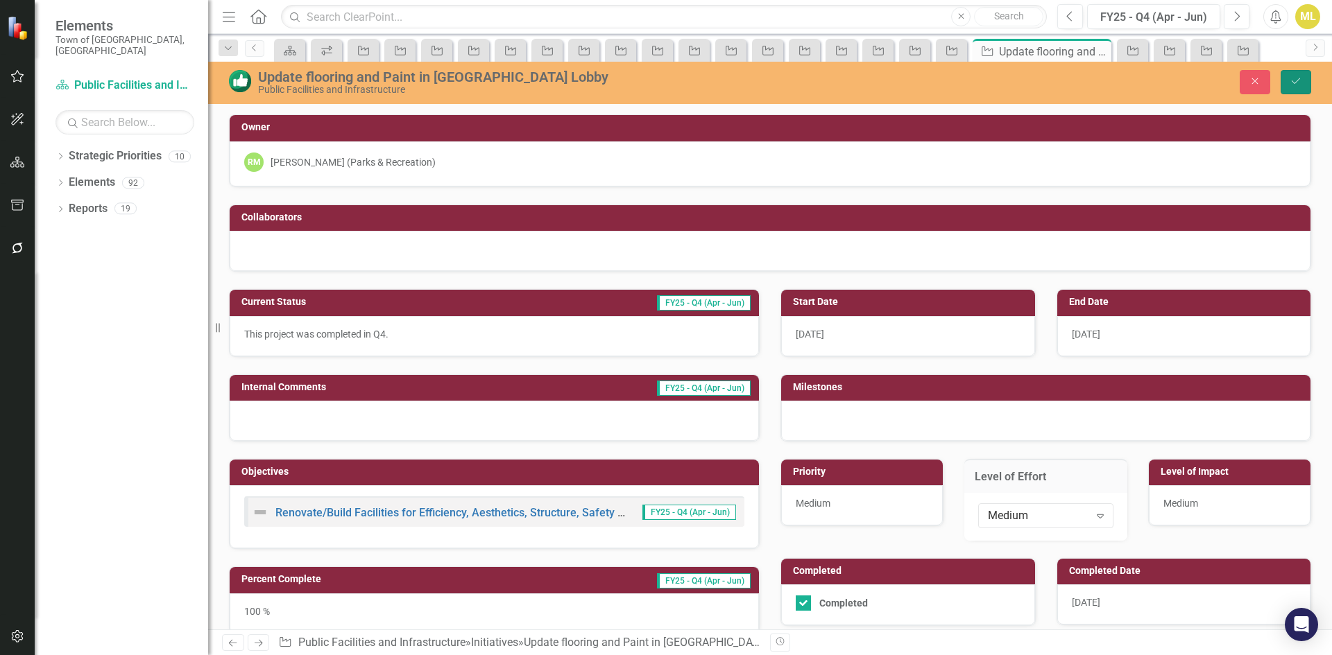
click at [1293, 86] on icon "Save" at bounding box center [1295, 81] width 12 height 10
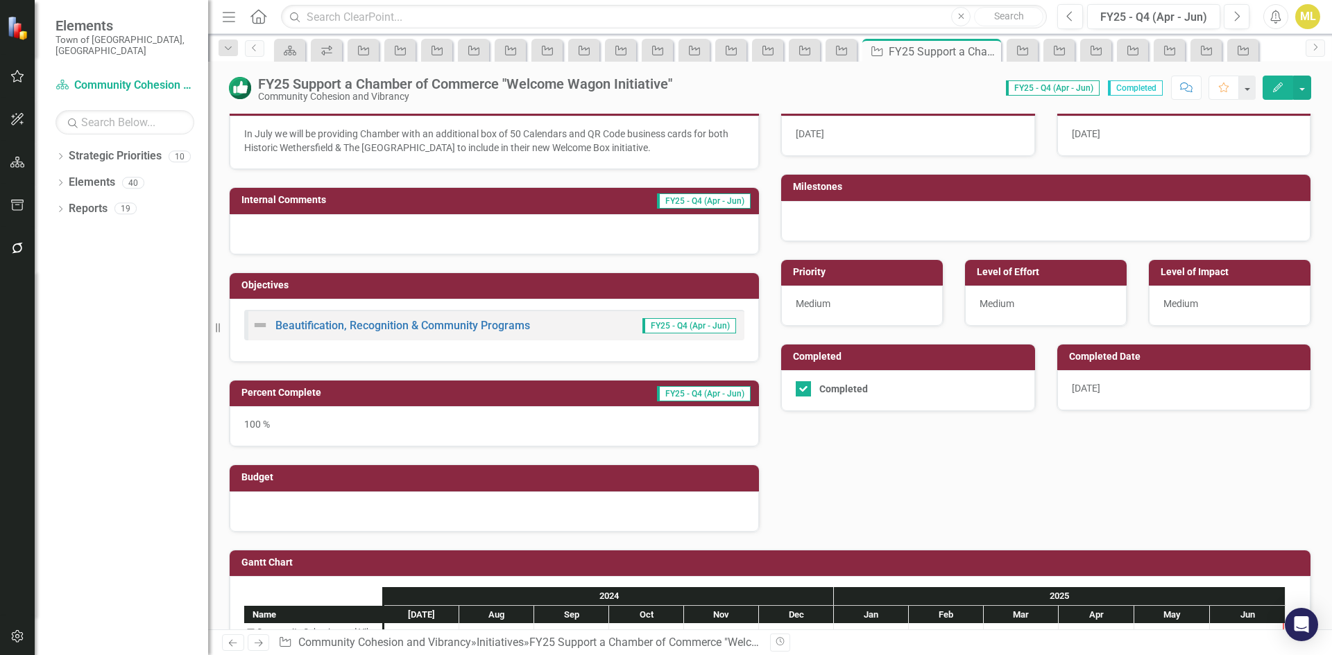
scroll to position [208, 0]
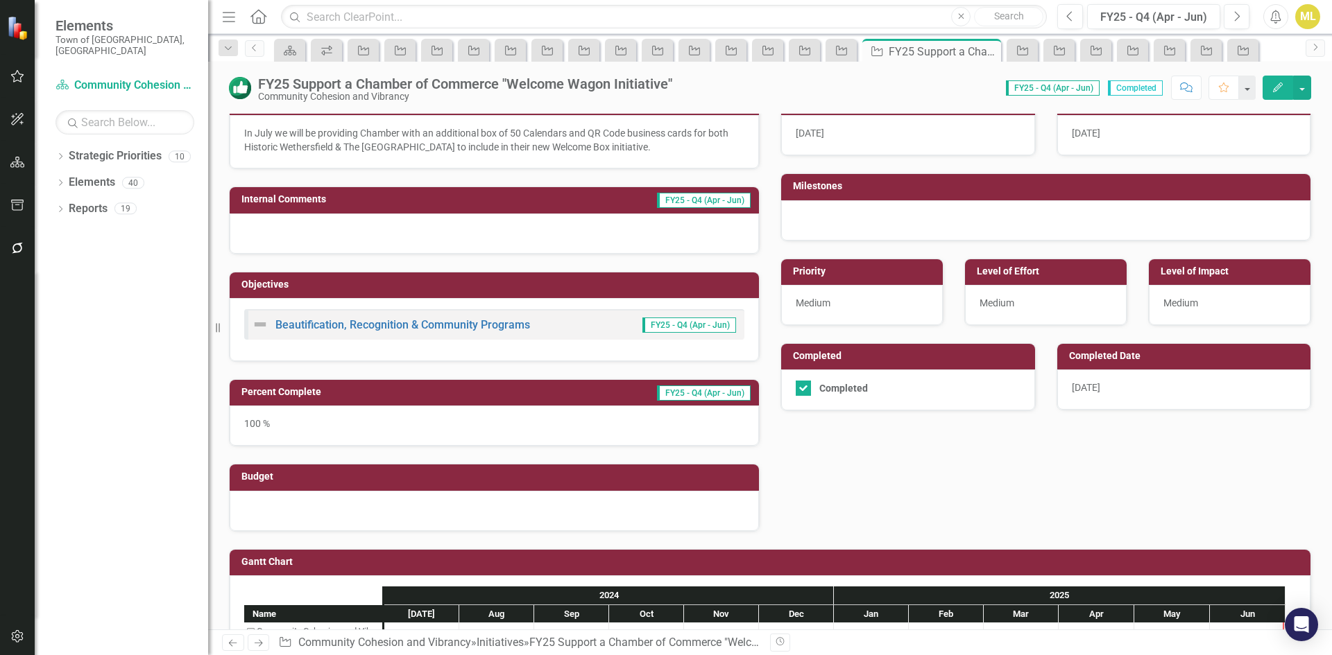
click at [1099, 379] on div "8/8/25" at bounding box center [1184, 390] width 254 height 40
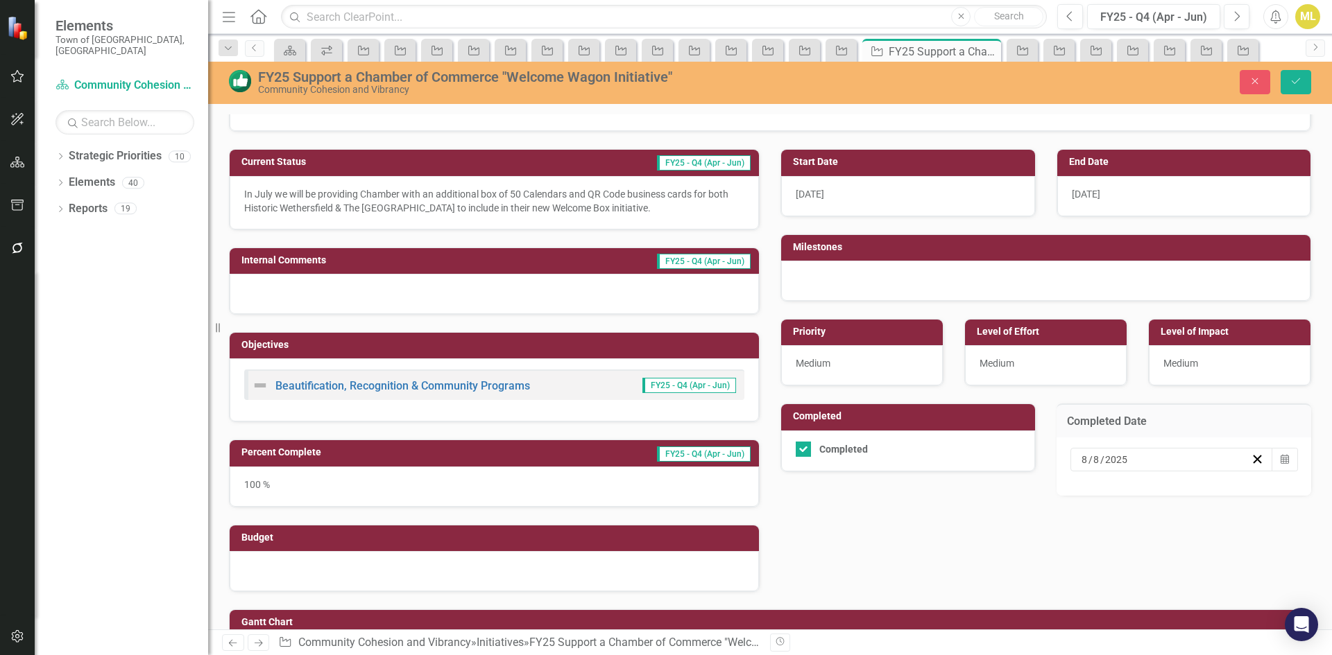
scroll to position [69, 0]
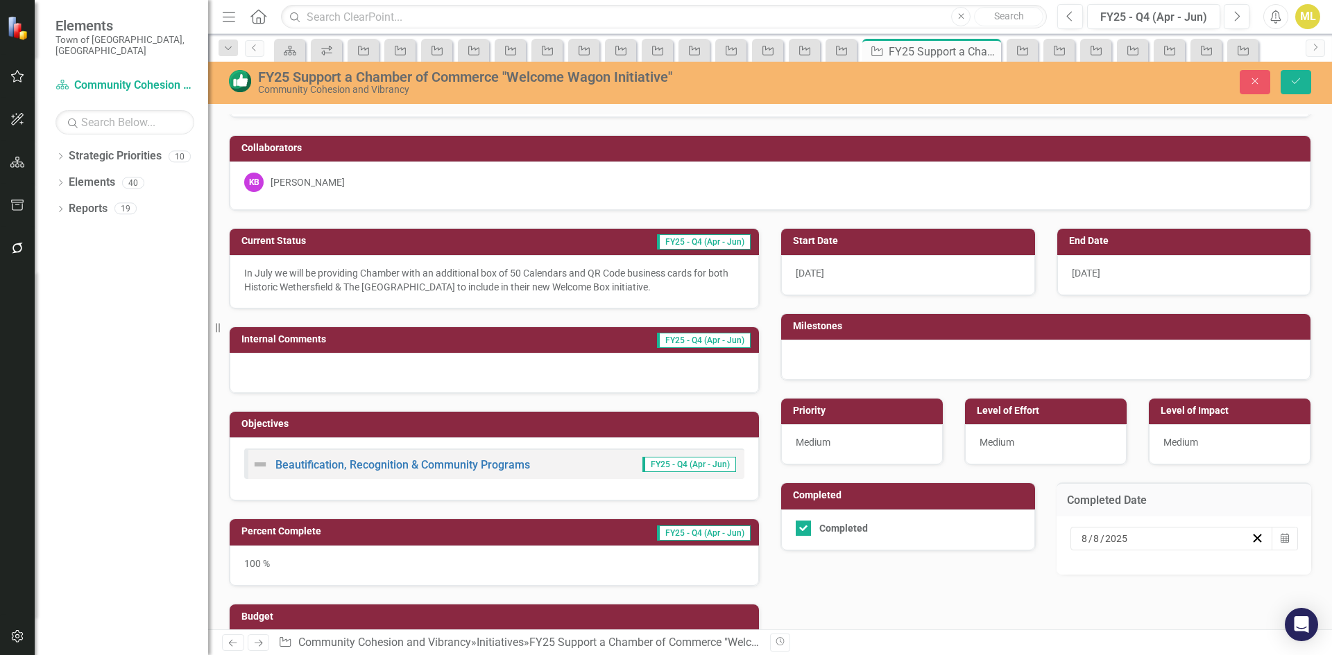
click at [1100, 533] on span "/" at bounding box center [1102, 539] width 4 height 12
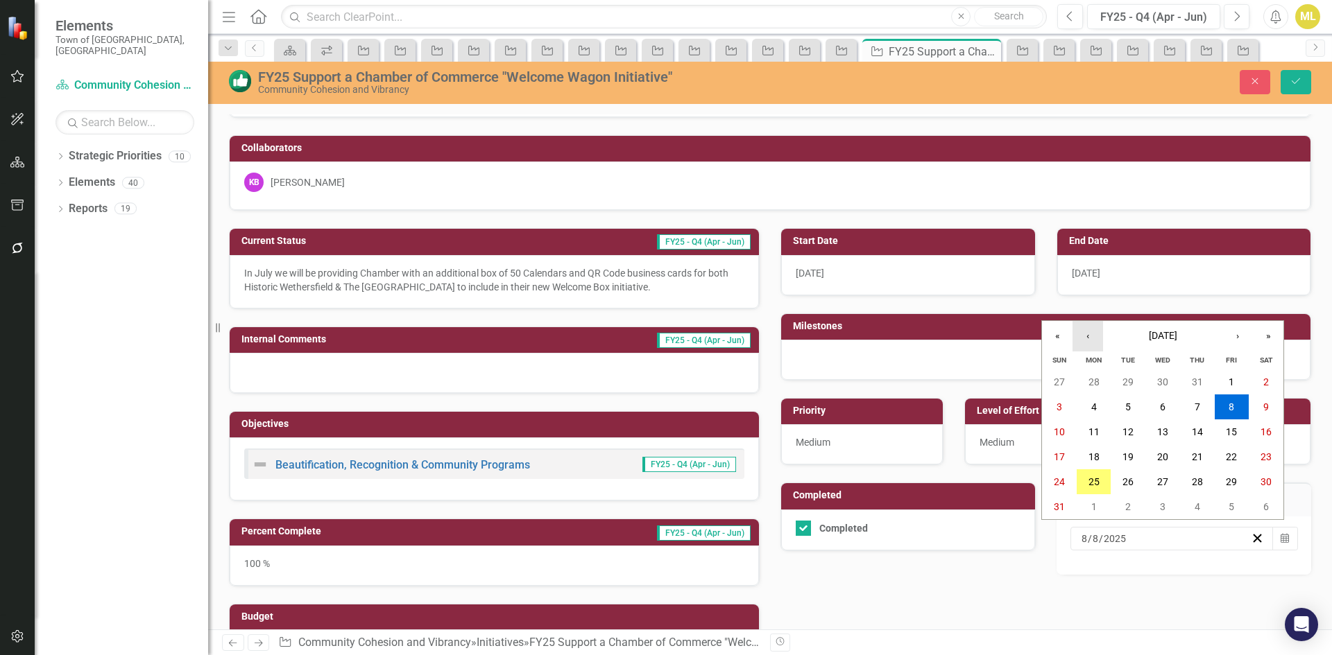
click at [1085, 329] on button "‹" at bounding box center [1087, 336] width 31 height 31
click at [1090, 474] on button "30" at bounding box center [1093, 482] width 35 height 25
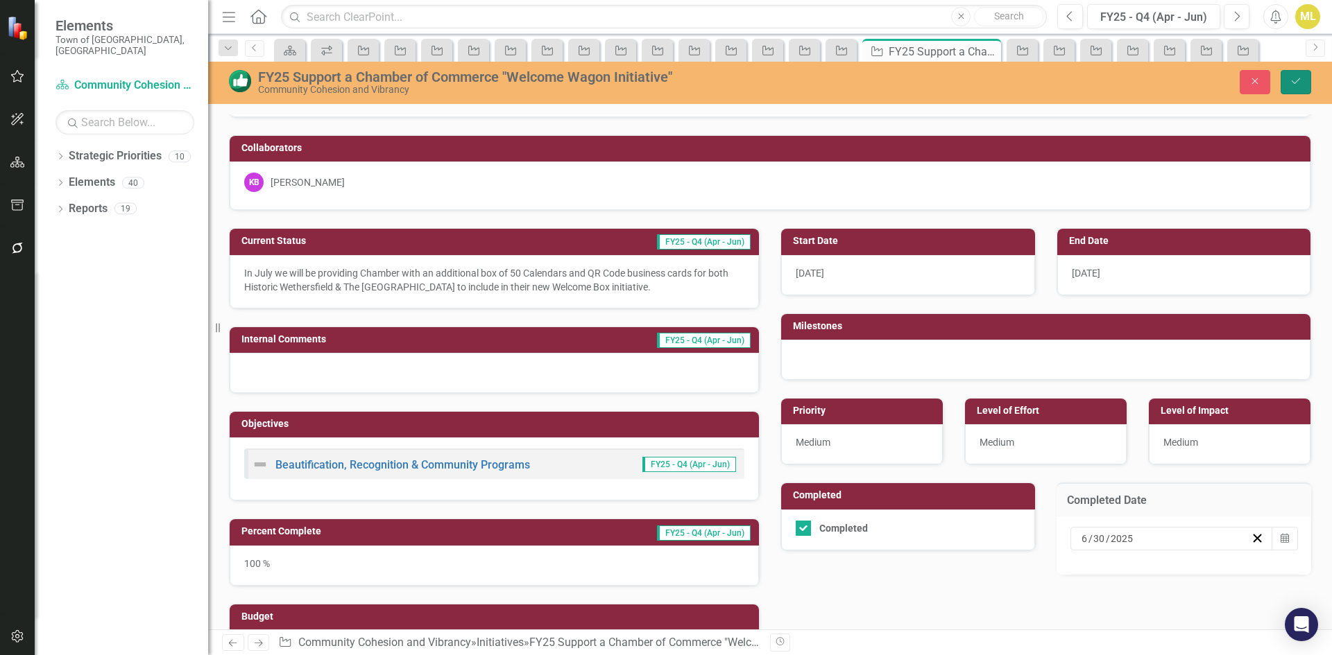
click at [1292, 83] on icon "Save" at bounding box center [1295, 81] width 12 height 10
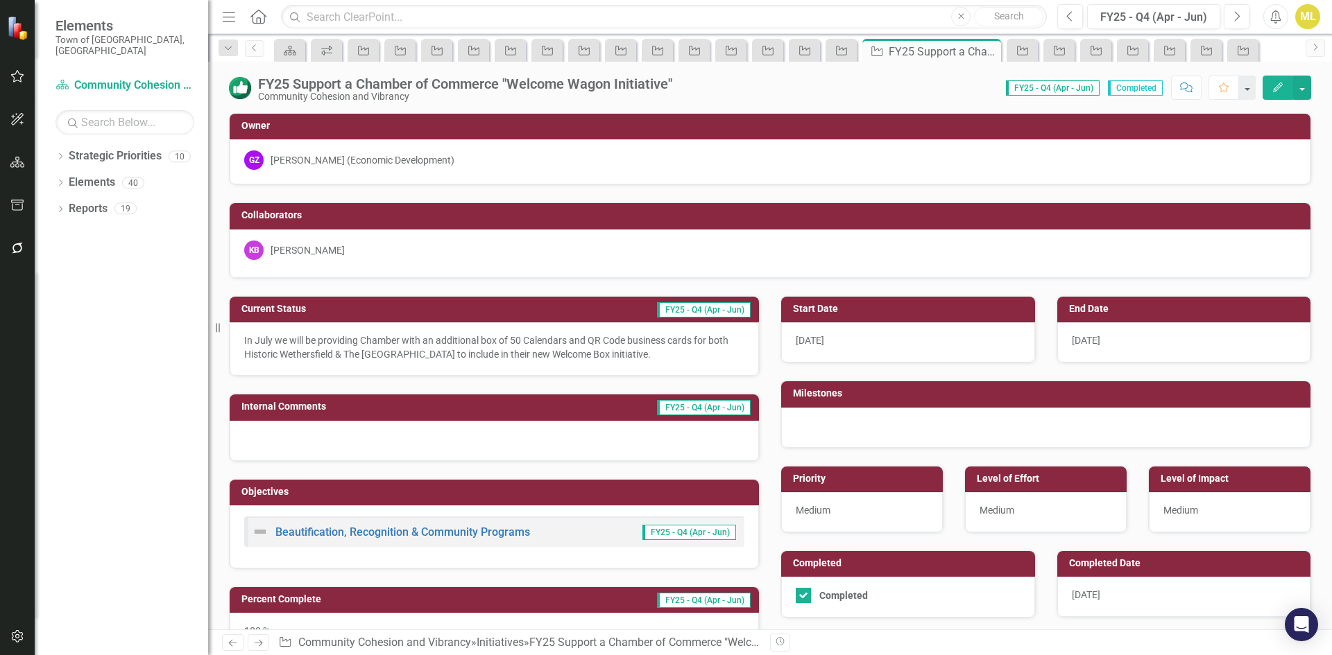
scroll to position [0, 0]
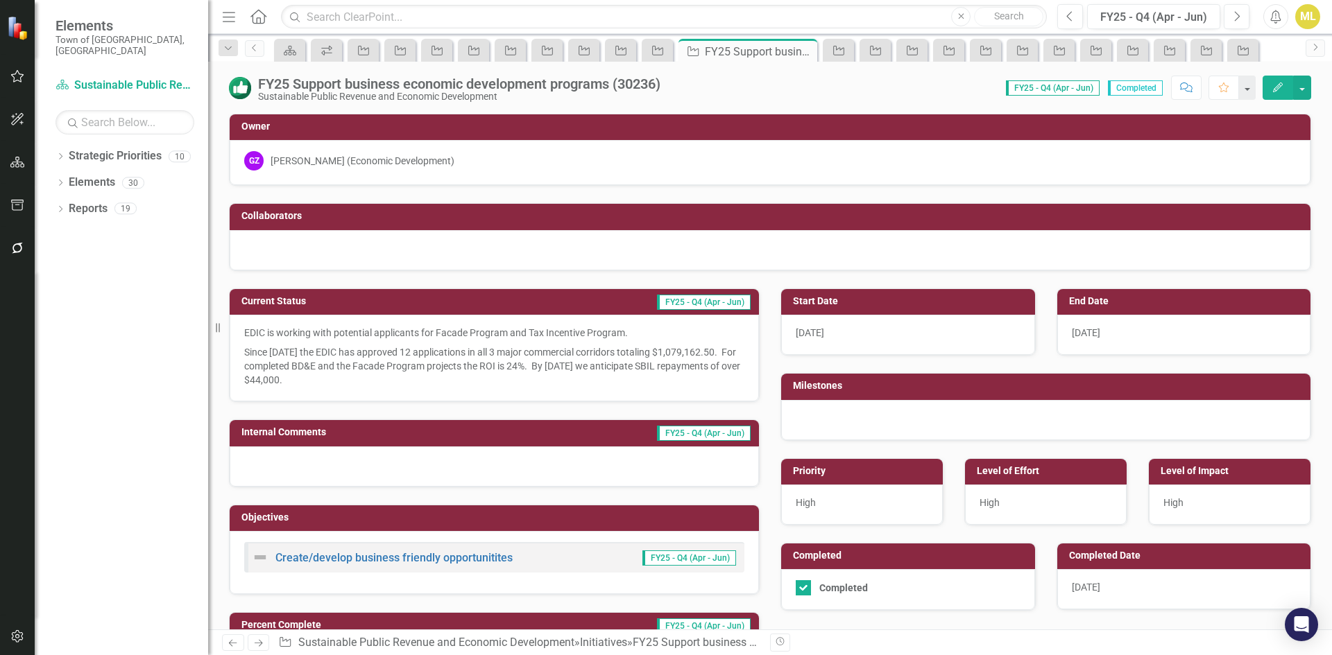
click at [1088, 572] on div "8/25/25" at bounding box center [1184, 589] width 254 height 40
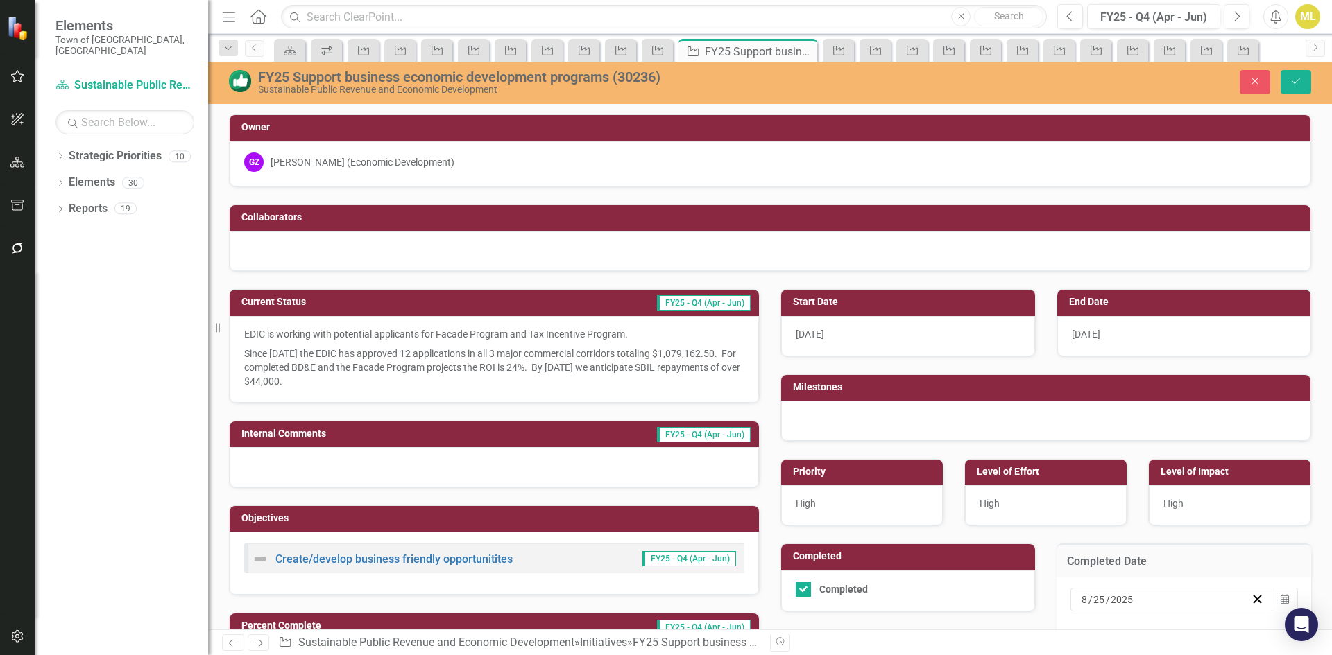
click at [1092, 603] on input "25" at bounding box center [1098, 600] width 13 height 14
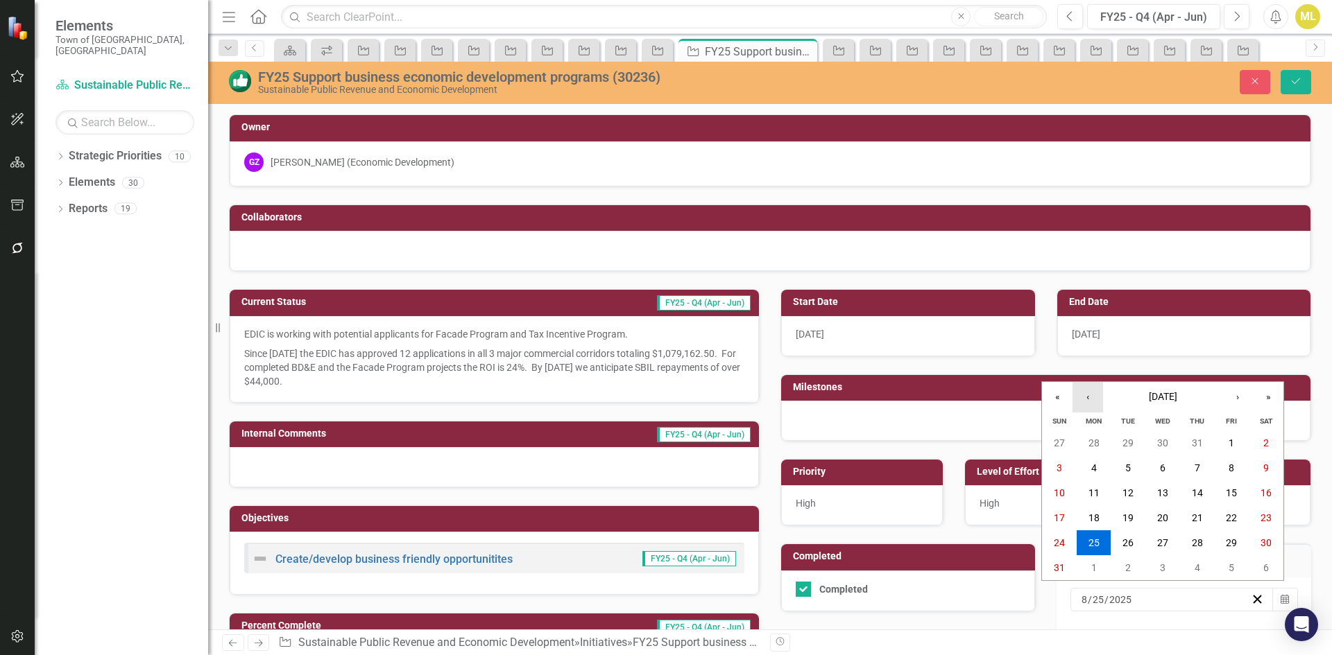
click at [1084, 392] on button "‹" at bounding box center [1087, 397] width 31 height 31
click at [1092, 538] on abbr "30" at bounding box center [1093, 543] width 11 height 11
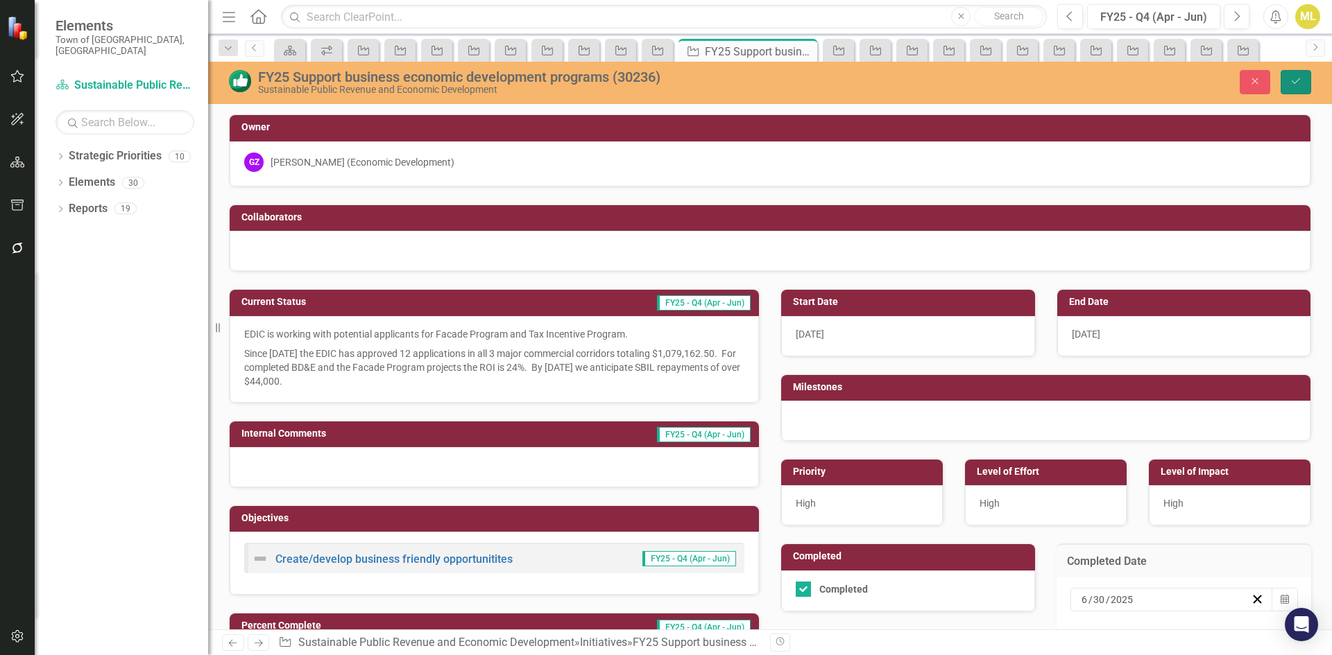
click at [1296, 82] on icon "Save" at bounding box center [1295, 81] width 12 height 10
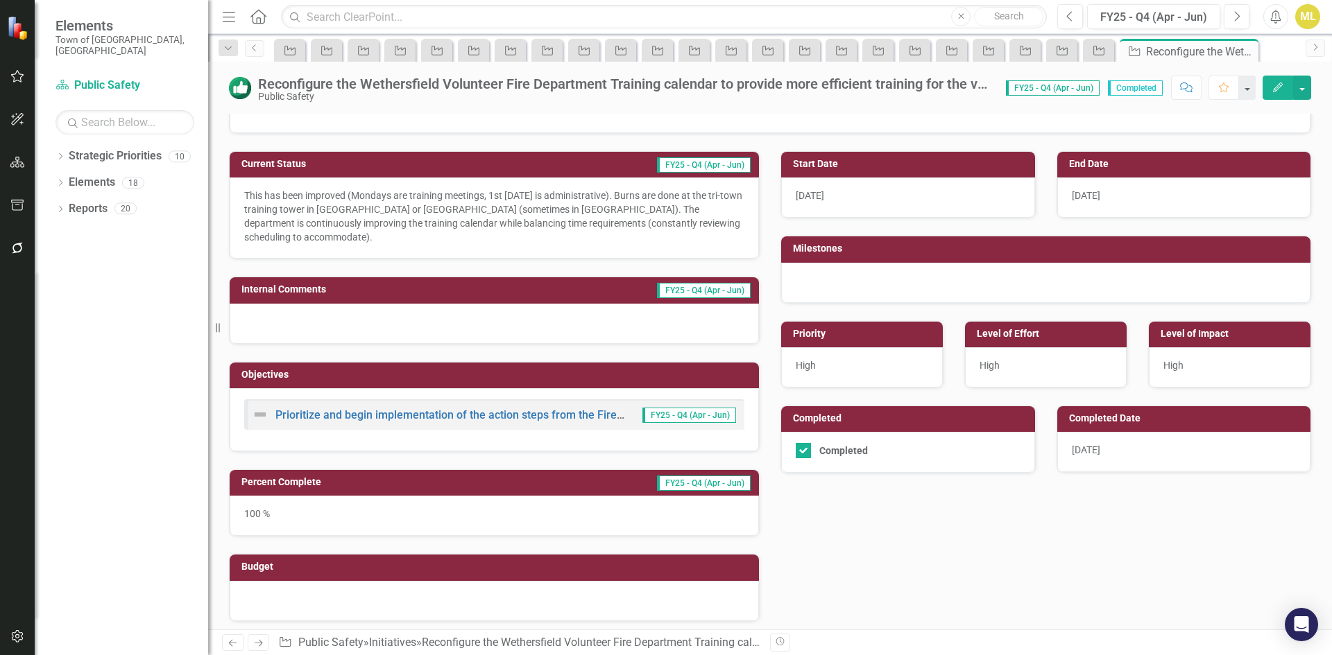
scroll to position [139, 0]
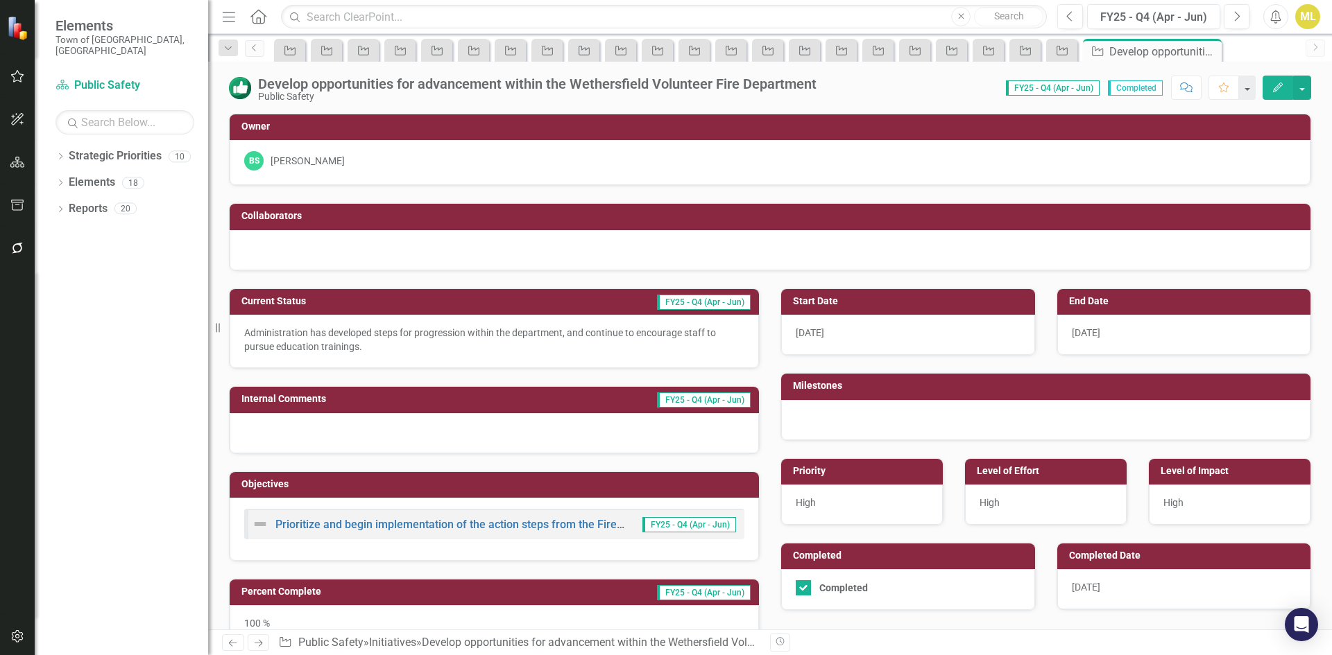
scroll to position [139, 0]
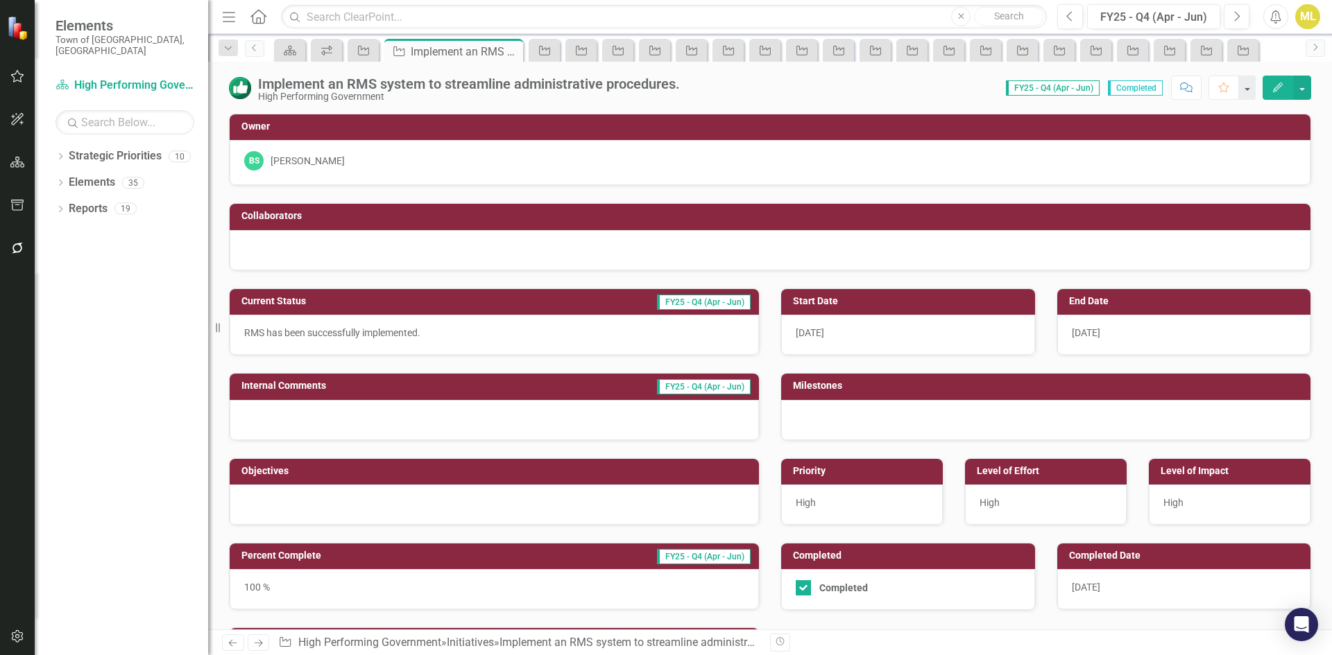
scroll to position [69, 0]
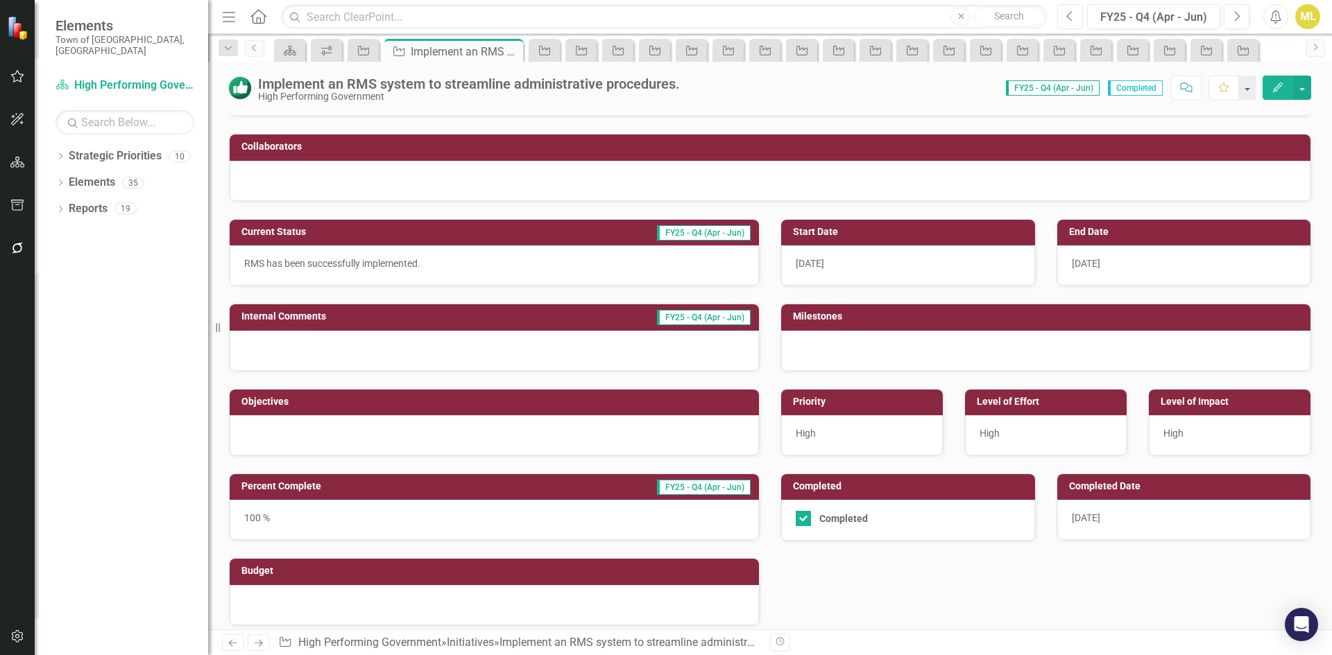
click at [1074, 13] on icon "Previous" at bounding box center [1070, 16] width 8 height 12
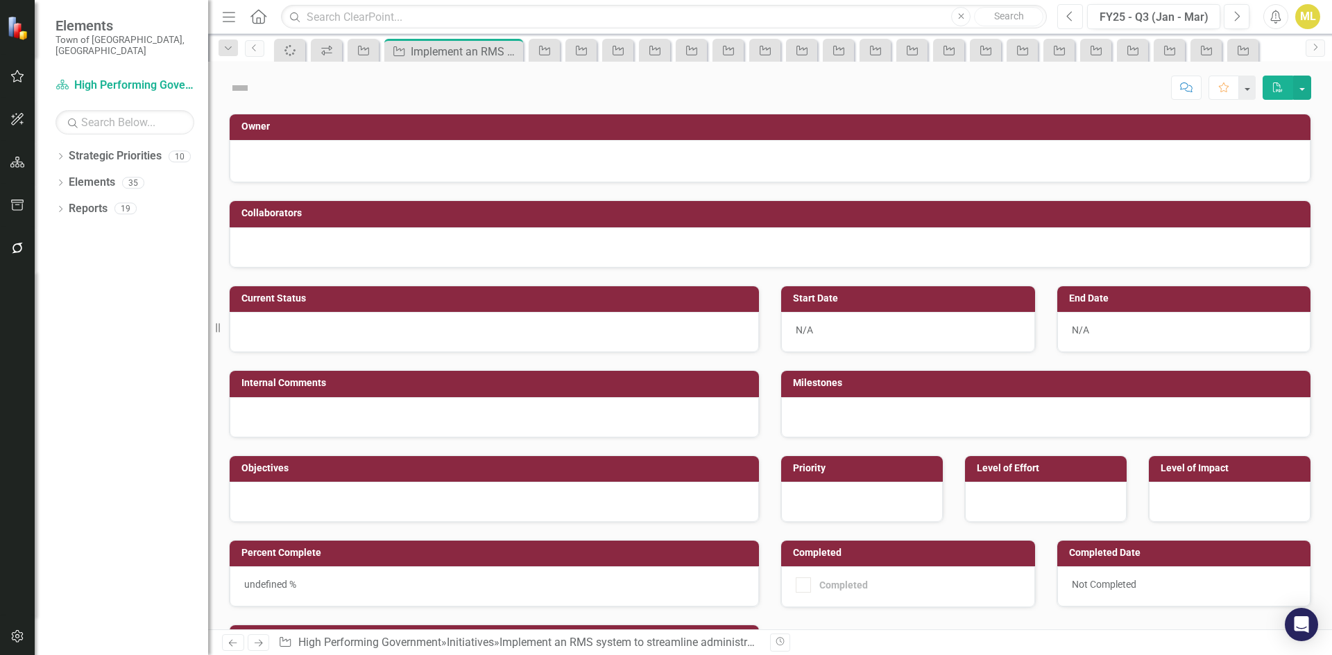
checkbox input "true"
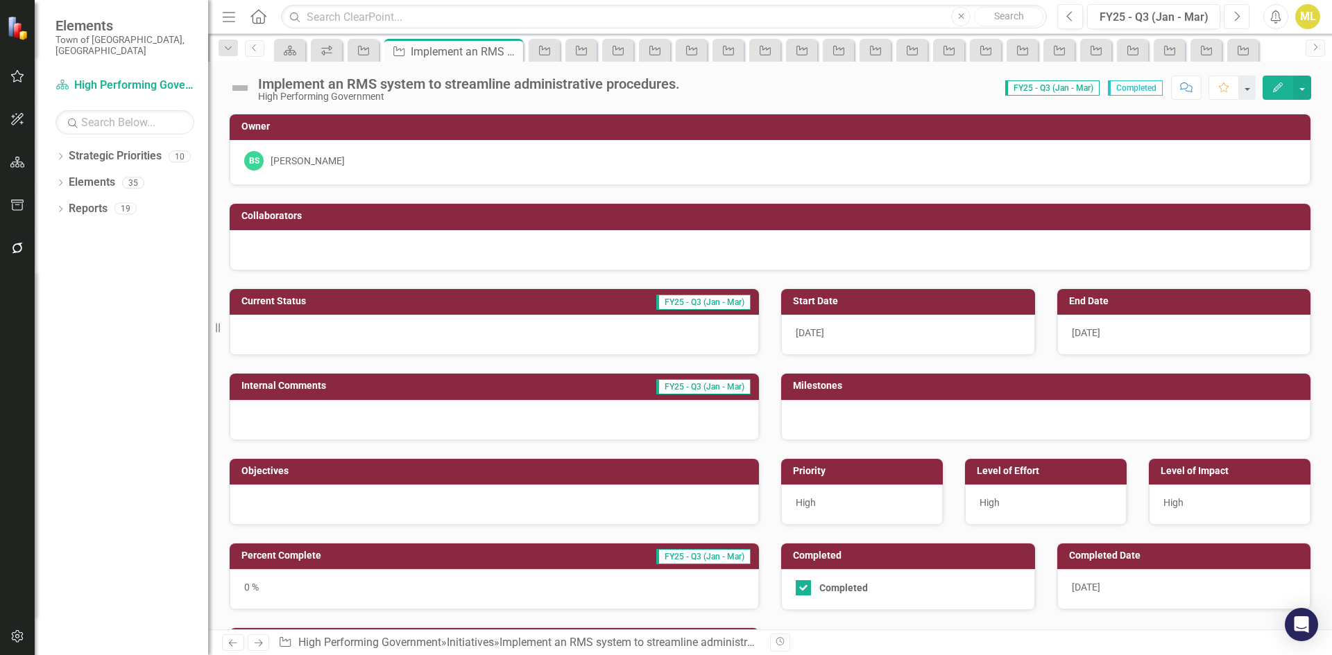
click at [1237, 12] on icon "Next" at bounding box center [1237, 16] width 8 height 12
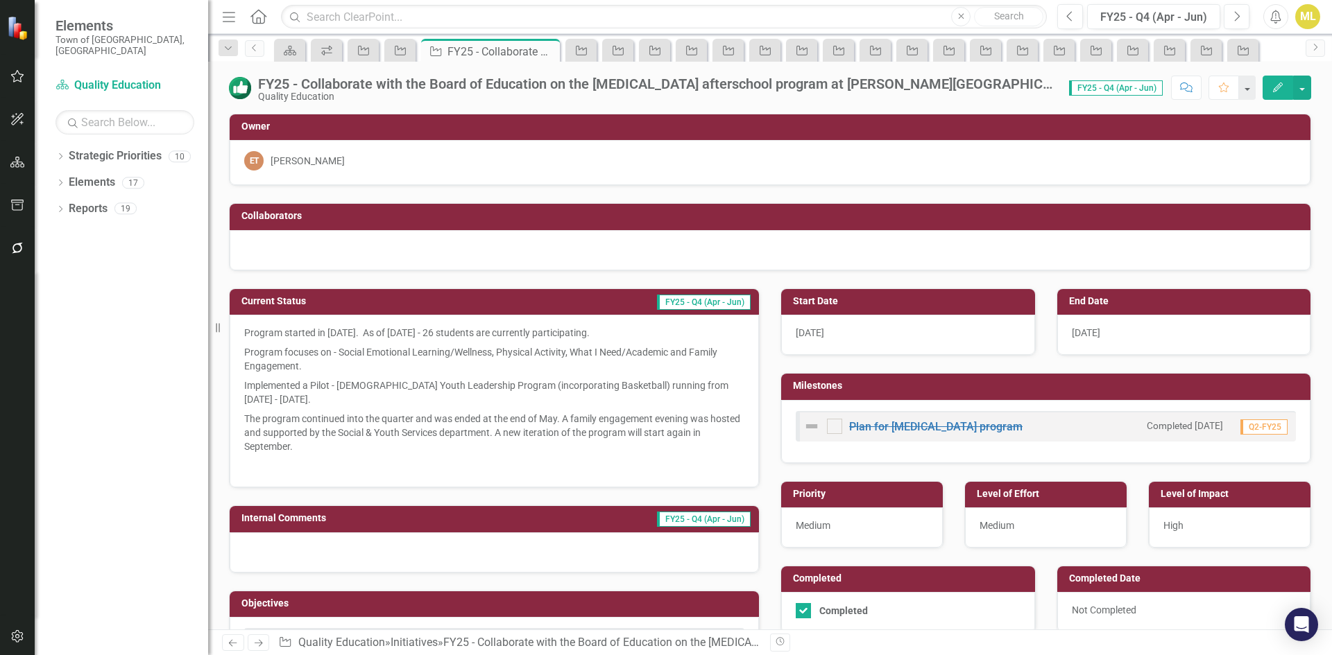
checkbox input "true"
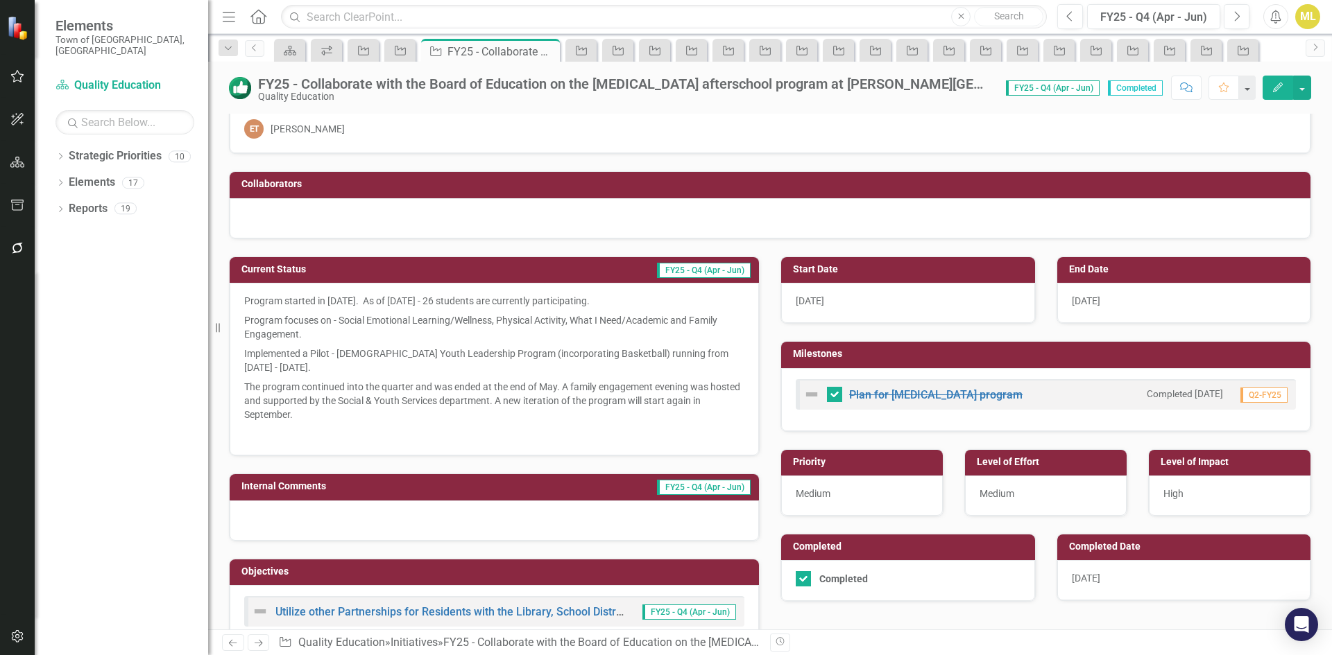
scroll to position [139, 0]
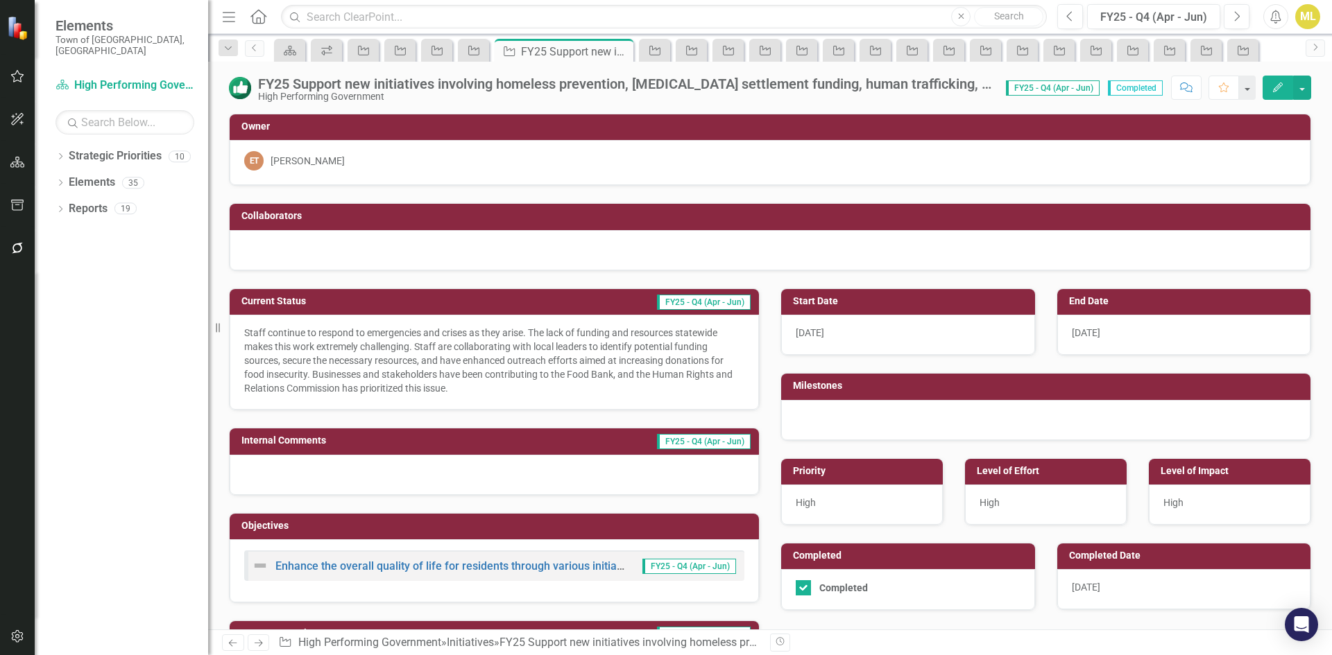
scroll to position [208, 0]
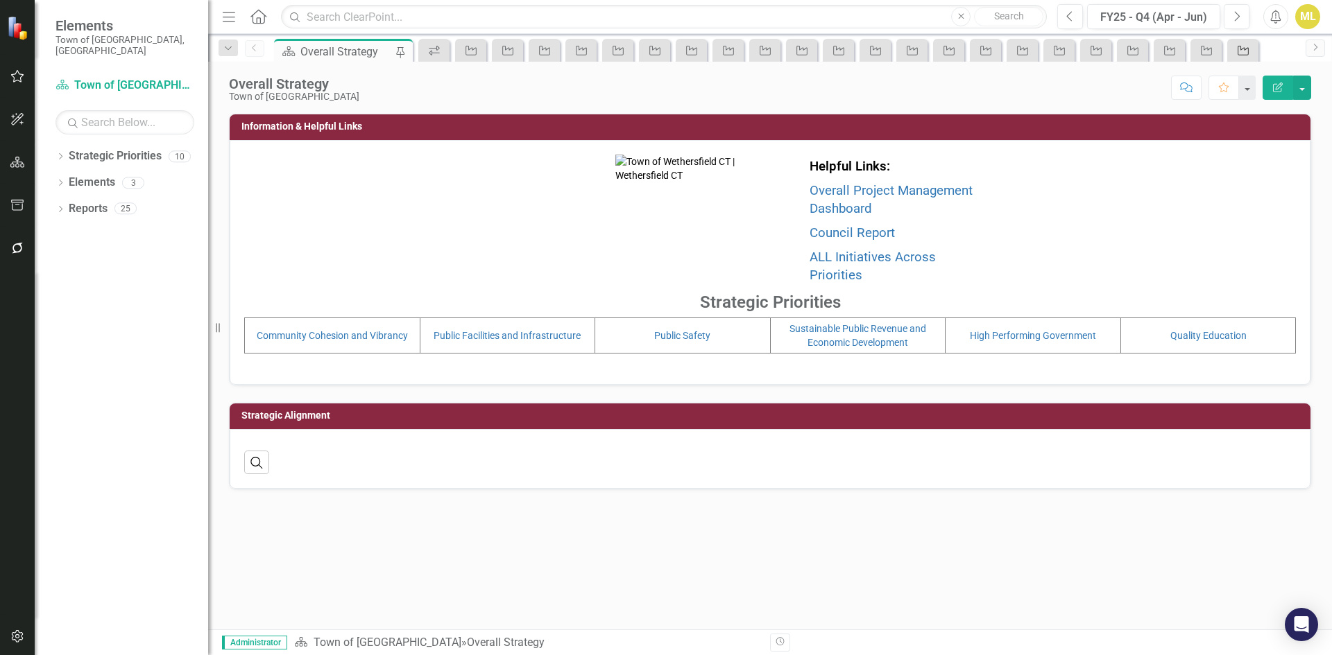
click at [1251, 48] on link "Initiative" at bounding box center [1242, 50] width 24 height 17
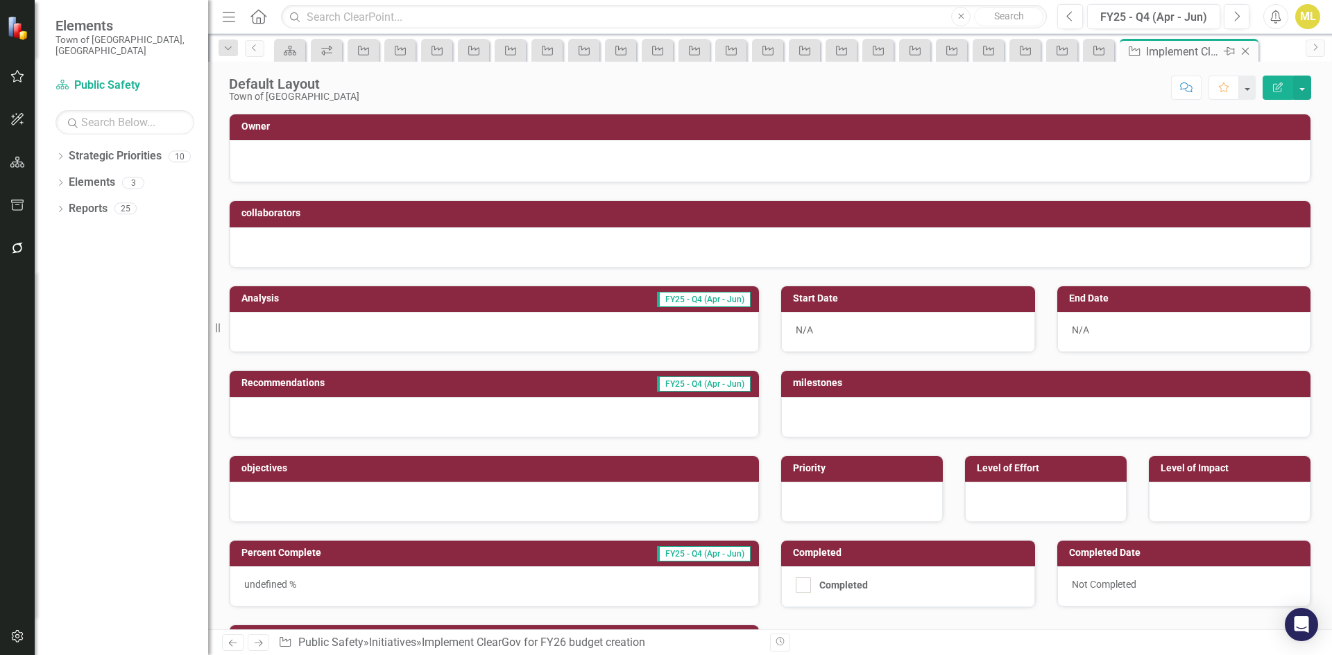
click at [1247, 50] on icon "Close" at bounding box center [1245, 51] width 14 height 11
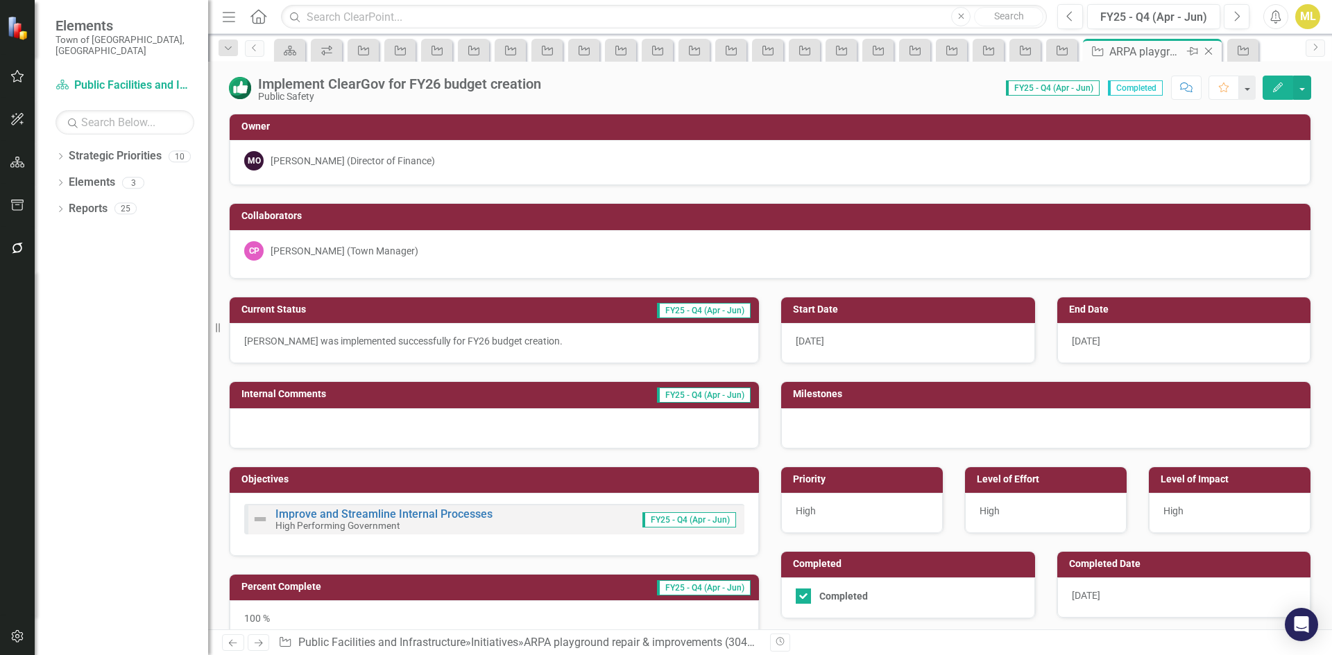
click at [1206, 49] on icon at bounding box center [1209, 52] width 8 height 8
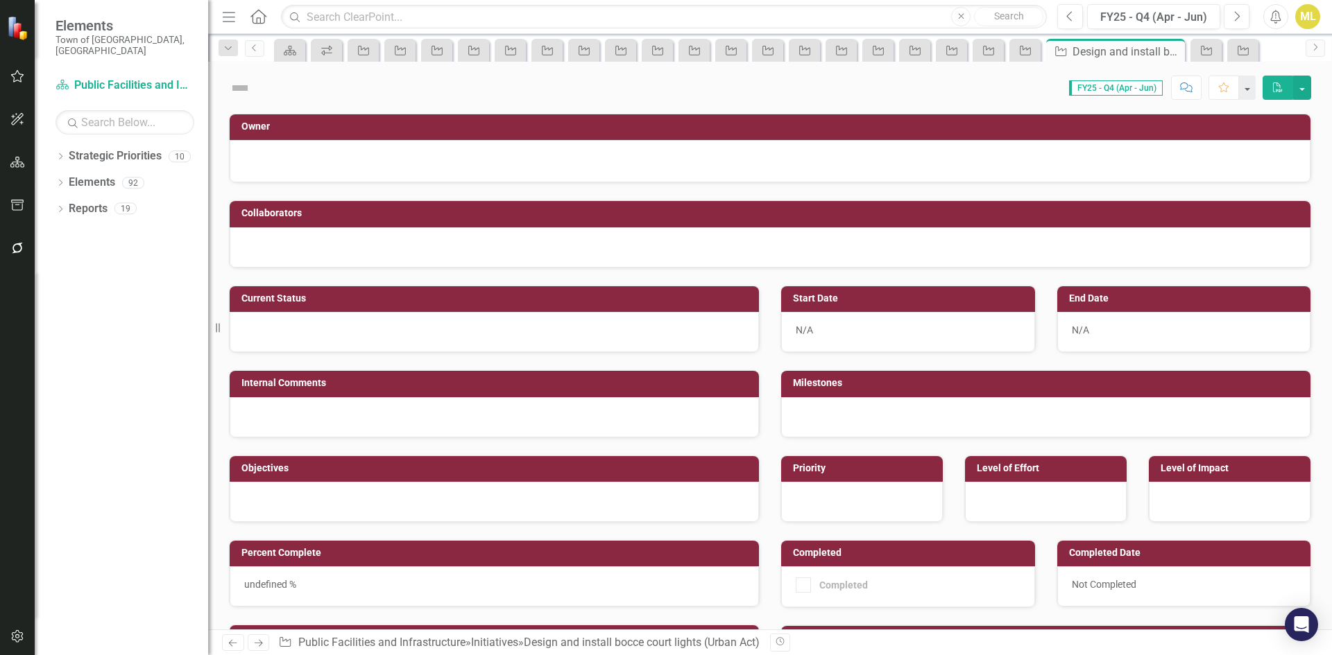
checkbox input "true"
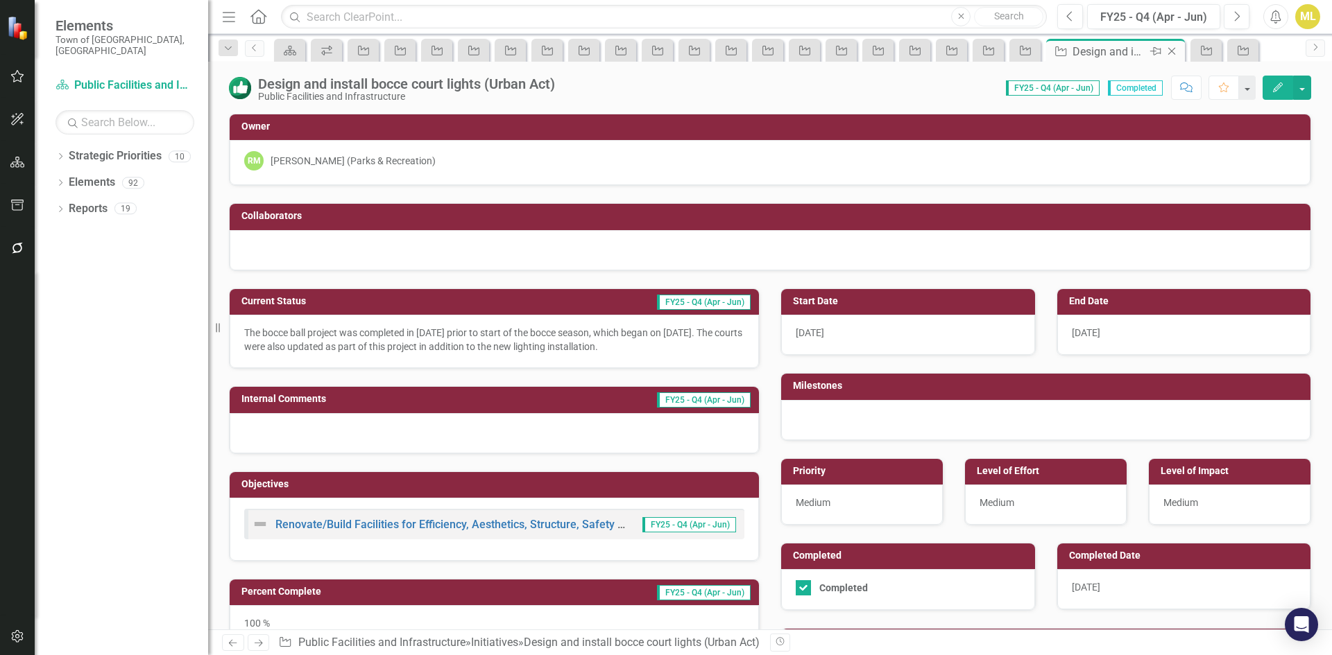
click at [1173, 49] on icon "Close" at bounding box center [1172, 51] width 14 height 11
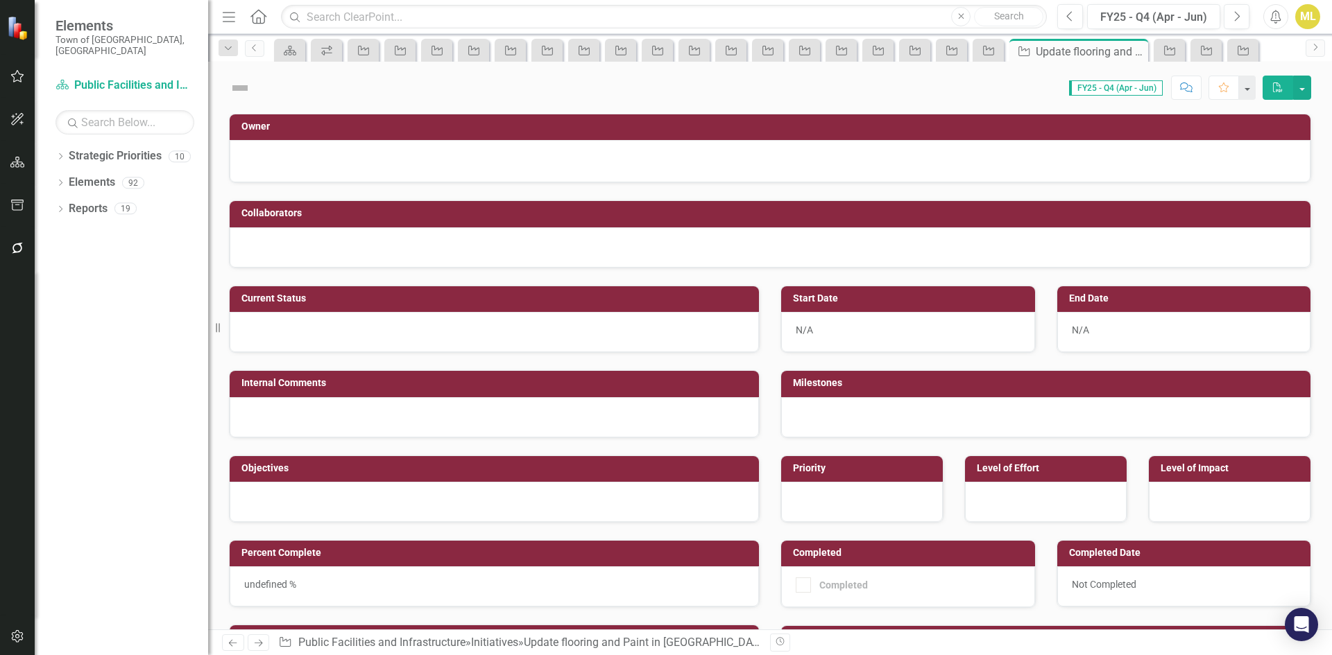
checkbox input "true"
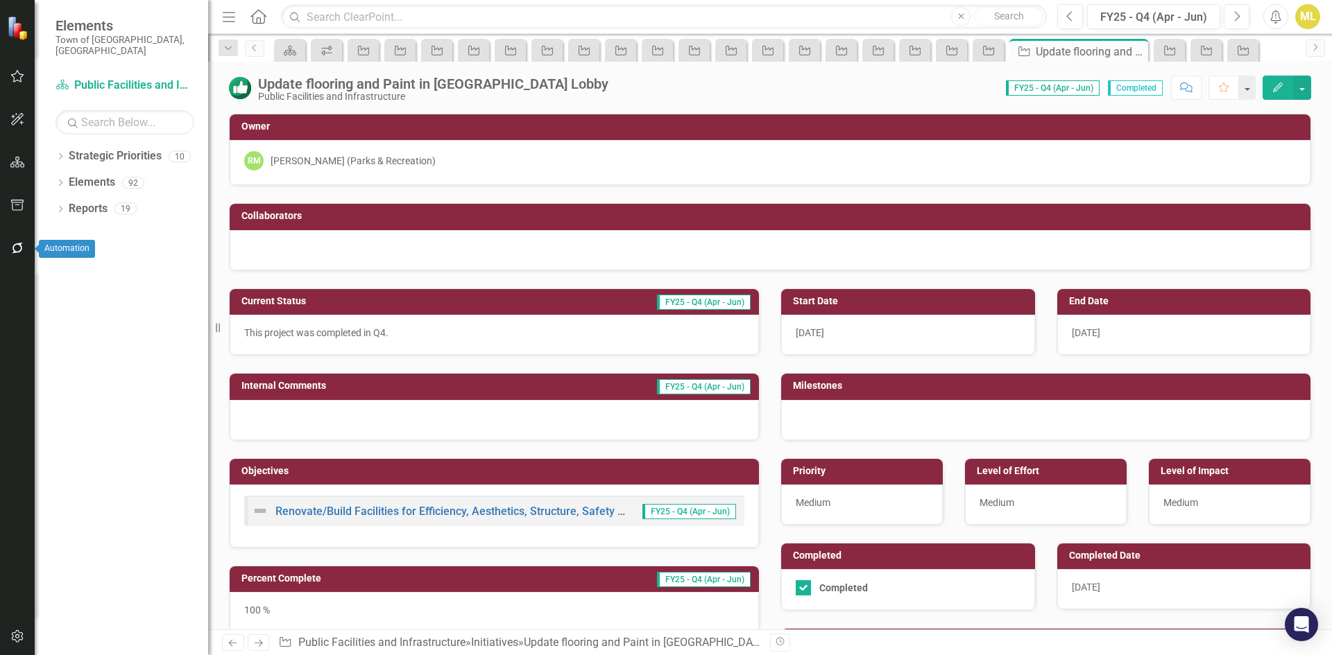
click at [17, 248] on icon "button" at bounding box center [17, 248] width 15 height 11
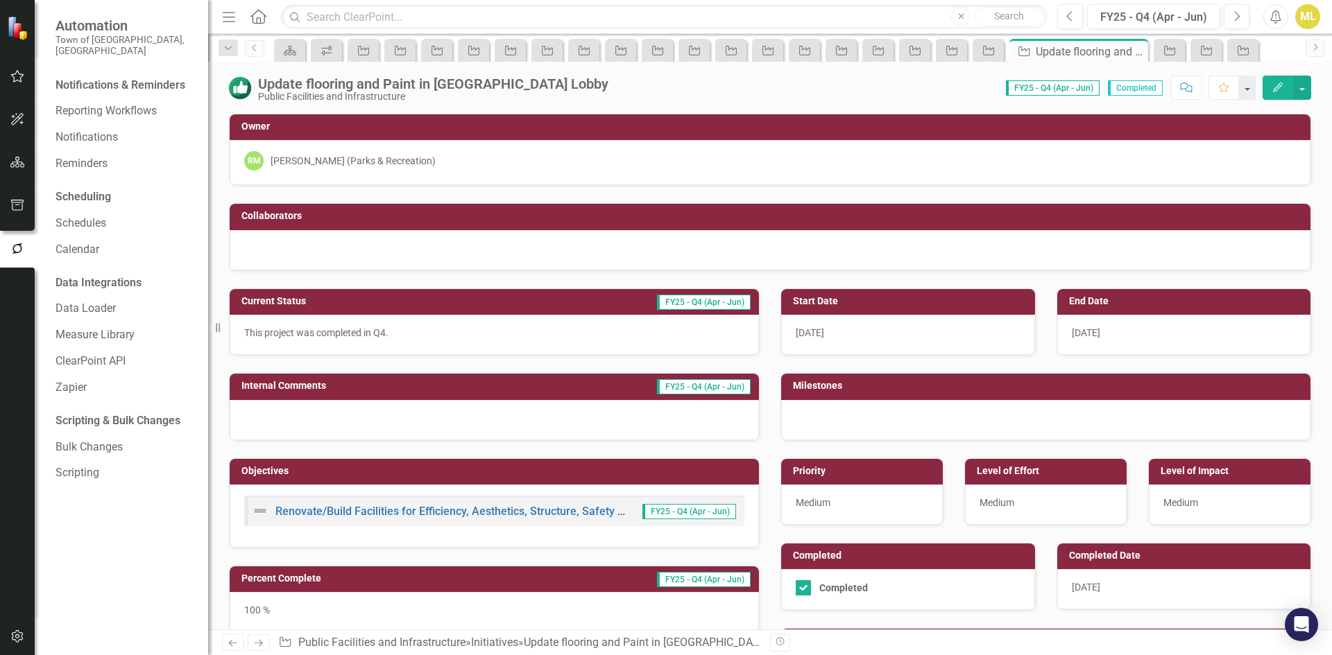
click at [26, 72] on button "button" at bounding box center [17, 76] width 31 height 29
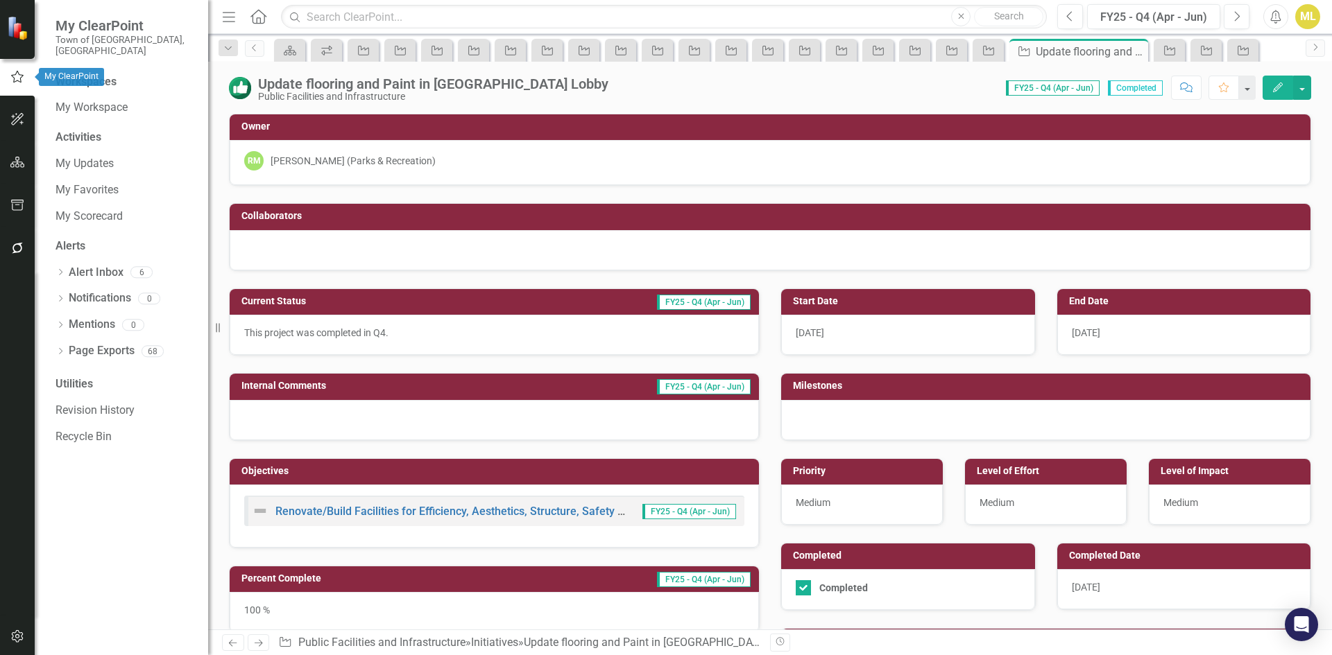
click at [19, 24] on img at bounding box center [19, 27] width 24 height 24
click at [118, 34] on small "Town of [GEOGRAPHIC_DATA], [GEOGRAPHIC_DATA]" at bounding box center [124, 45] width 139 height 23
click at [268, 12] on div "Menu Home Search Close Search" at bounding box center [630, 16] width 825 height 26
click at [267, 15] on icon "Home" at bounding box center [258, 16] width 18 height 15
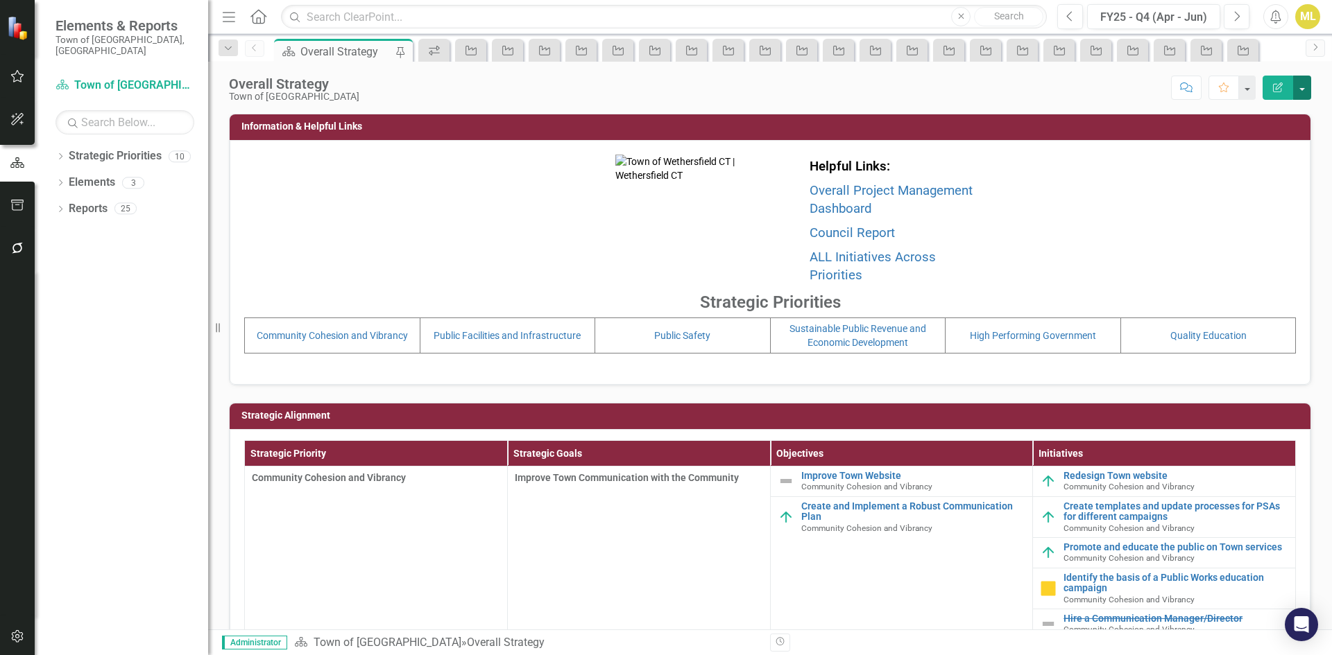
click at [1298, 82] on button "button" at bounding box center [1302, 88] width 18 height 24
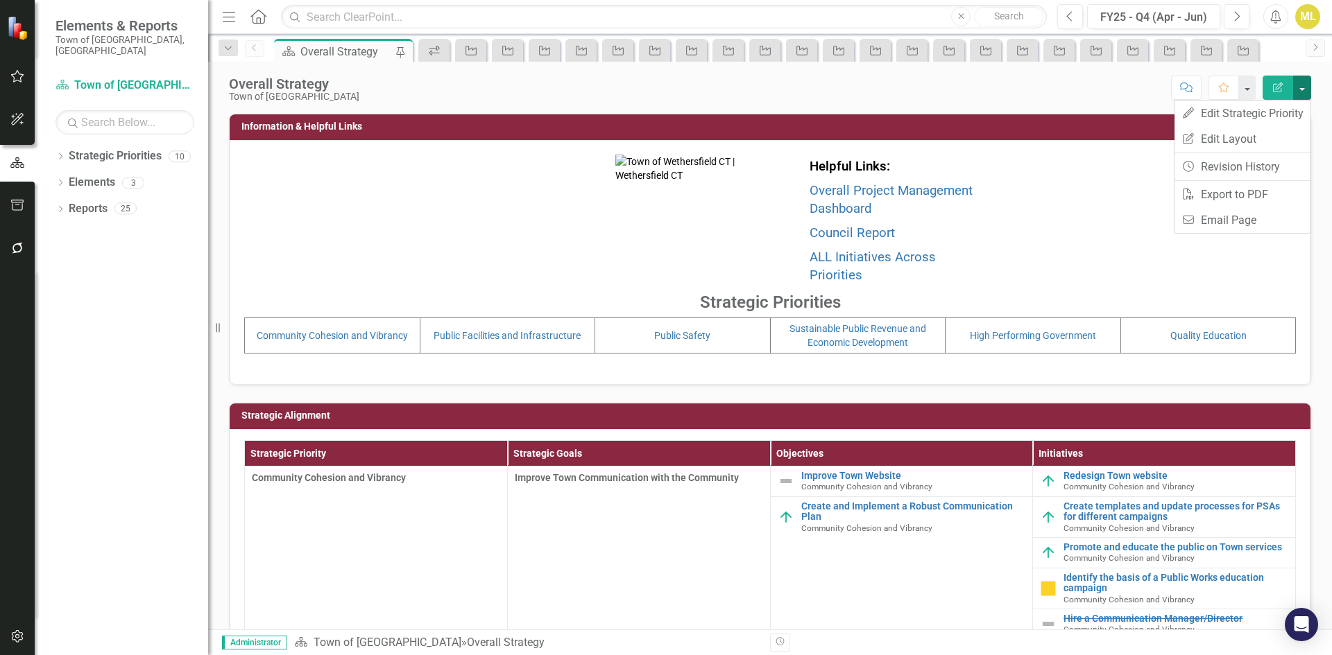
click at [1307, 84] on button "button" at bounding box center [1302, 88] width 18 height 24
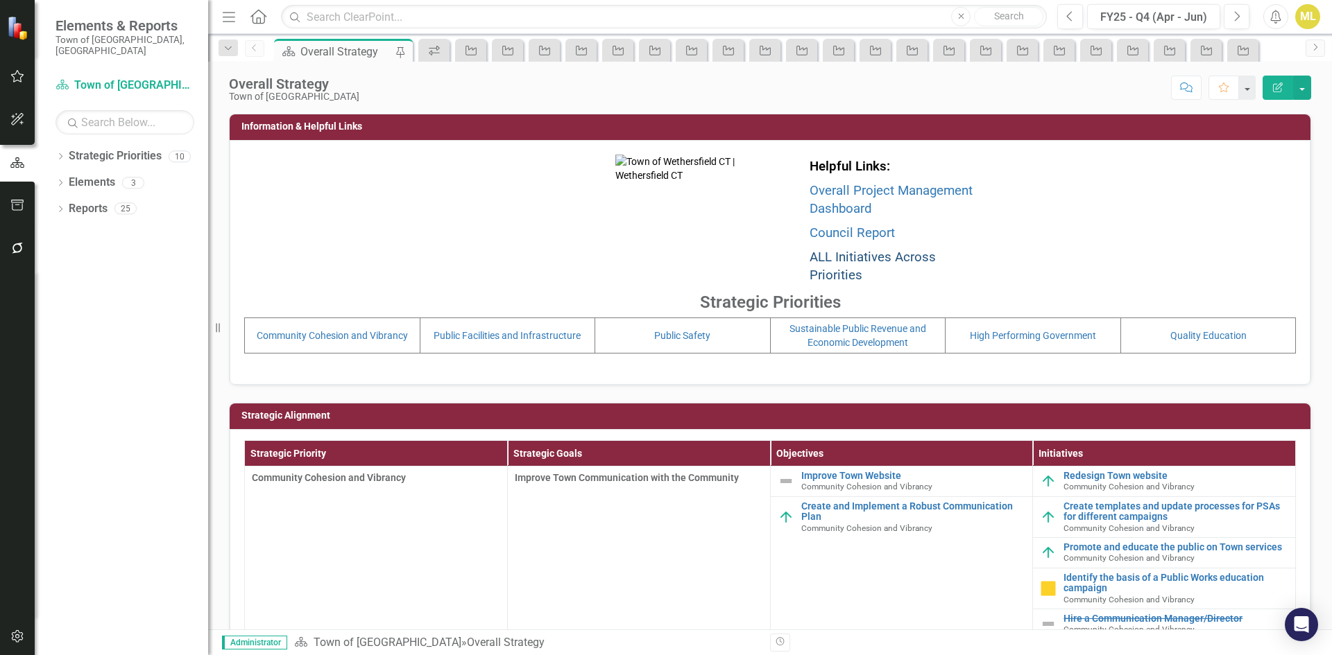
click at [879, 263] on link "ALL Initiatives Across Priorities" at bounding box center [872, 267] width 126 height 34
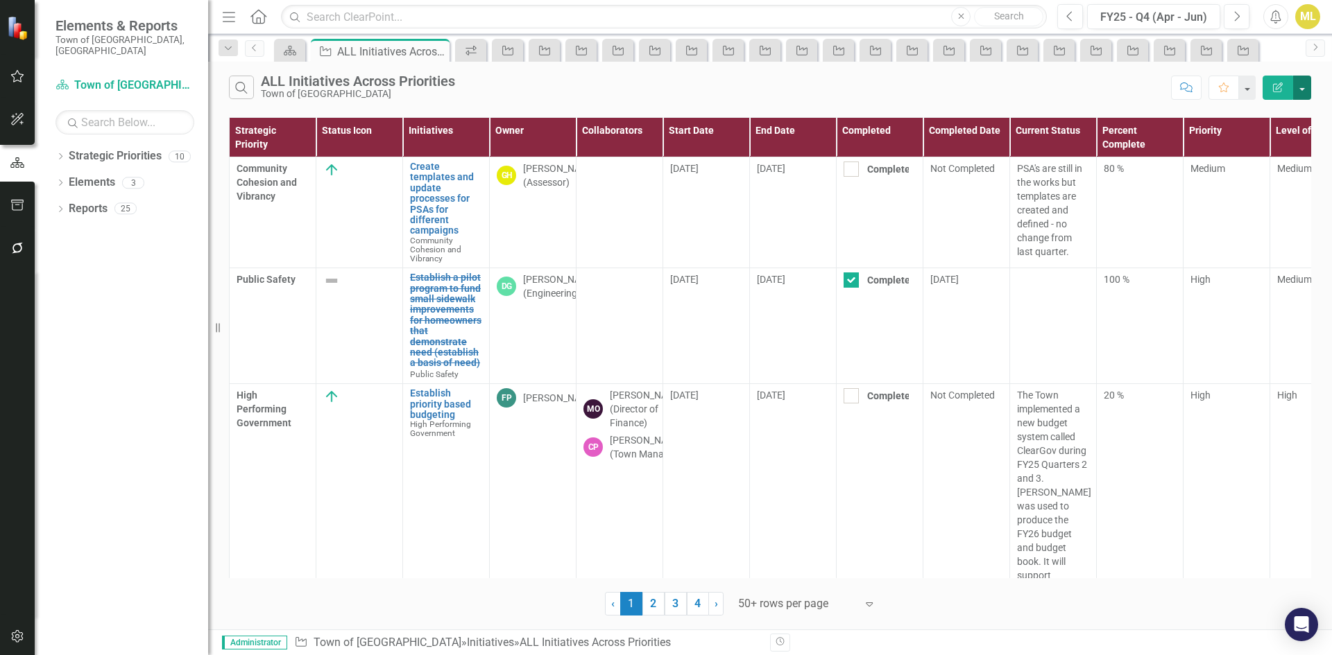
click at [1298, 87] on button "button" at bounding box center [1302, 88] width 18 height 24
click at [1274, 168] on link "Excel Export to Excel" at bounding box center [1256, 167] width 110 height 26
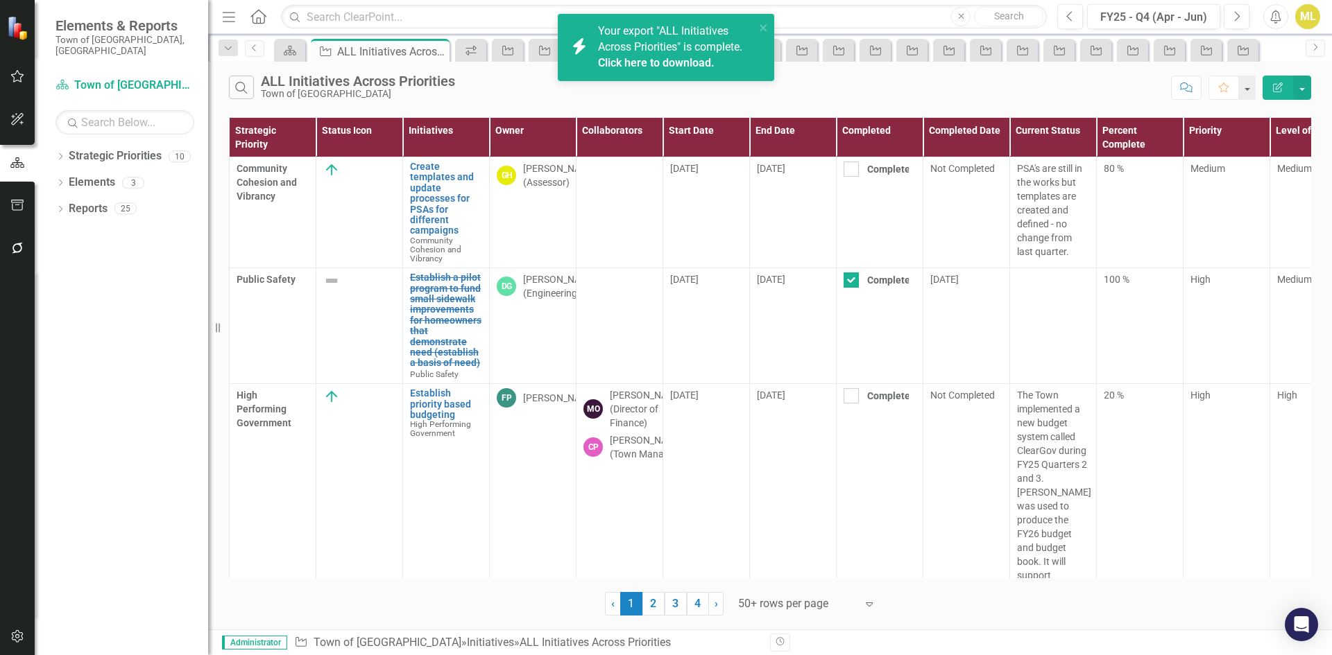
click at [696, 60] on link "Click here to download." at bounding box center [656, 62] width 117 height 13
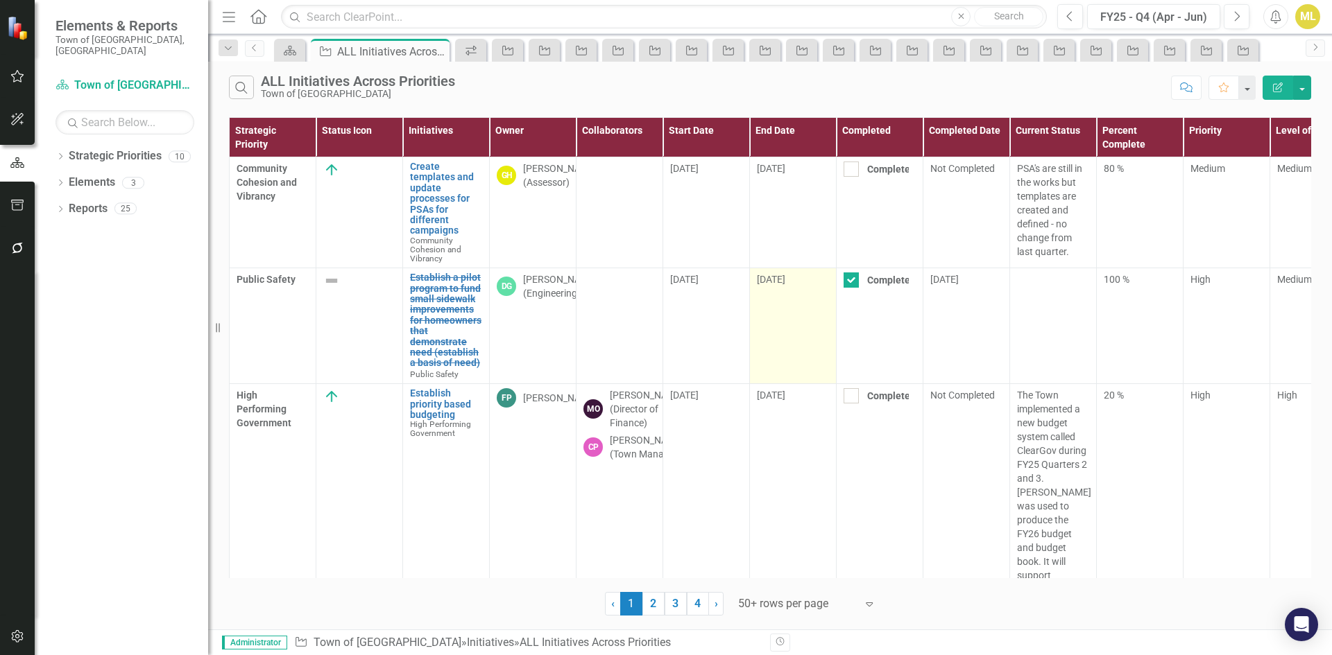
scroll to position [69, 0]
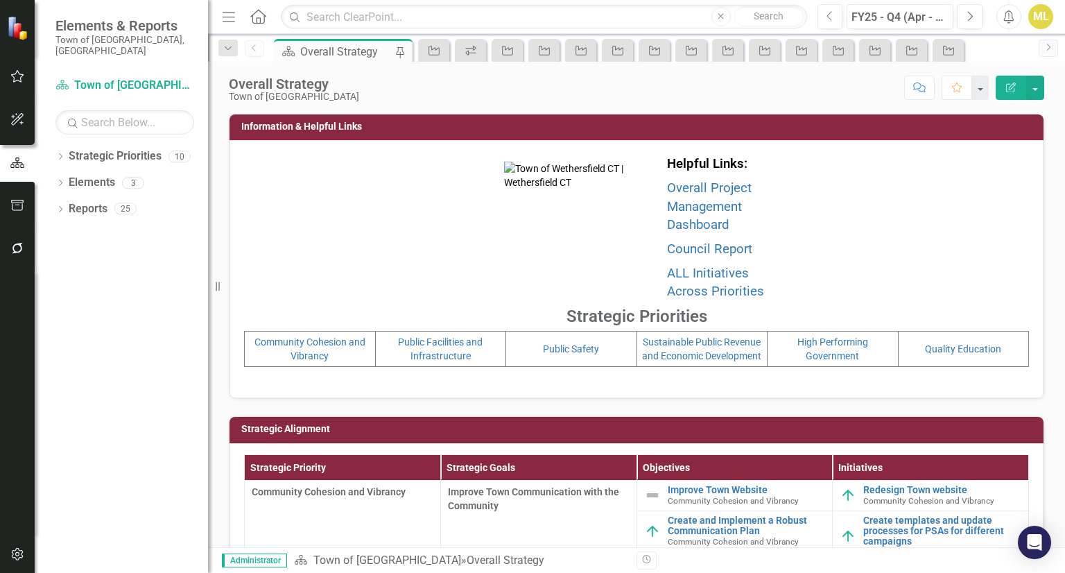
click at [14, 248] on icon "button" at bounding box center [17, 248] width 15 height 11
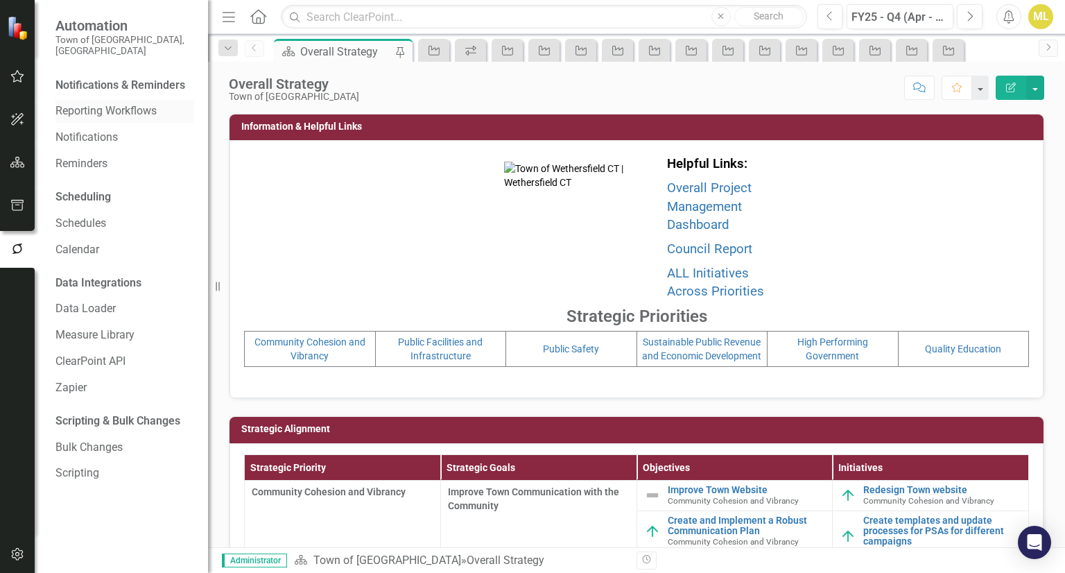
click at [108, 103] on link "Reporting Workflows" at bounding box center [124, 111] width 139 height 16
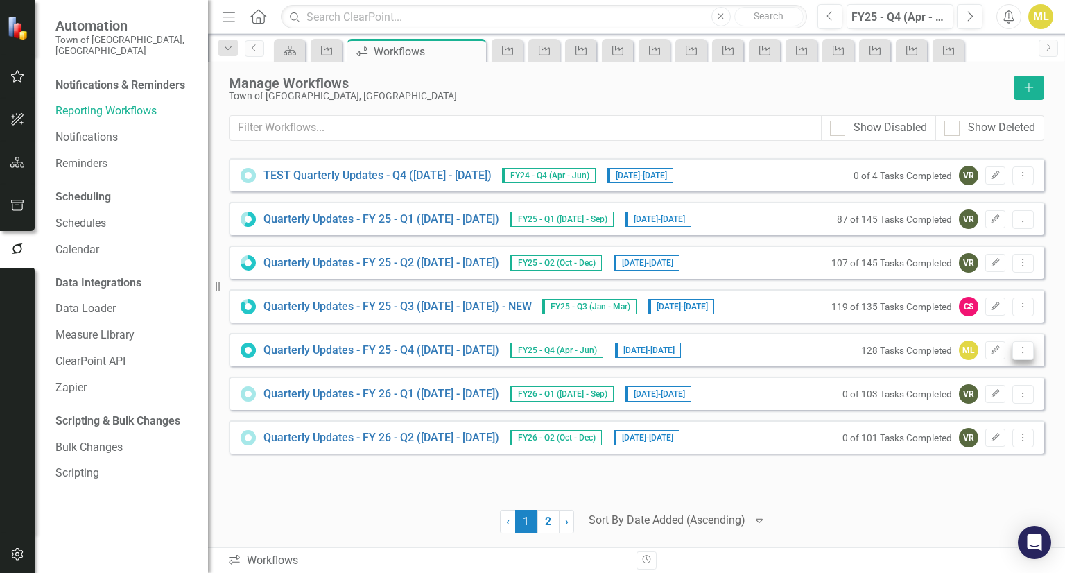
click at [1024, 351] on icon "Dropdown Menu" at bounding box center [1023, 349] width 12 height 9
click at [788, 345] on div "Quarterly Updates - FY 25 - Q4 ([DATE] - [DATE]) FY25 - Q4 (Apr - Jun) [DATE] -…" at bounding box center [637, 349] width 816 height 33
click at [467, 354] on link "Quarterly Updates - FY 25 - Q4 ([DATE] - [DATE])" at bounding box center [382, 351] width 236 height 16
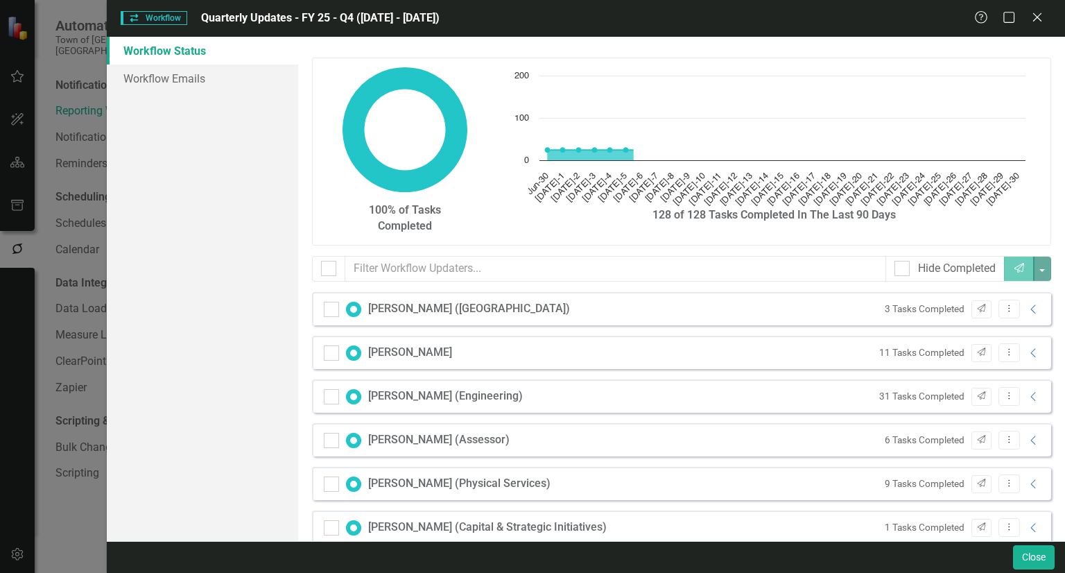
checkbox input "false"
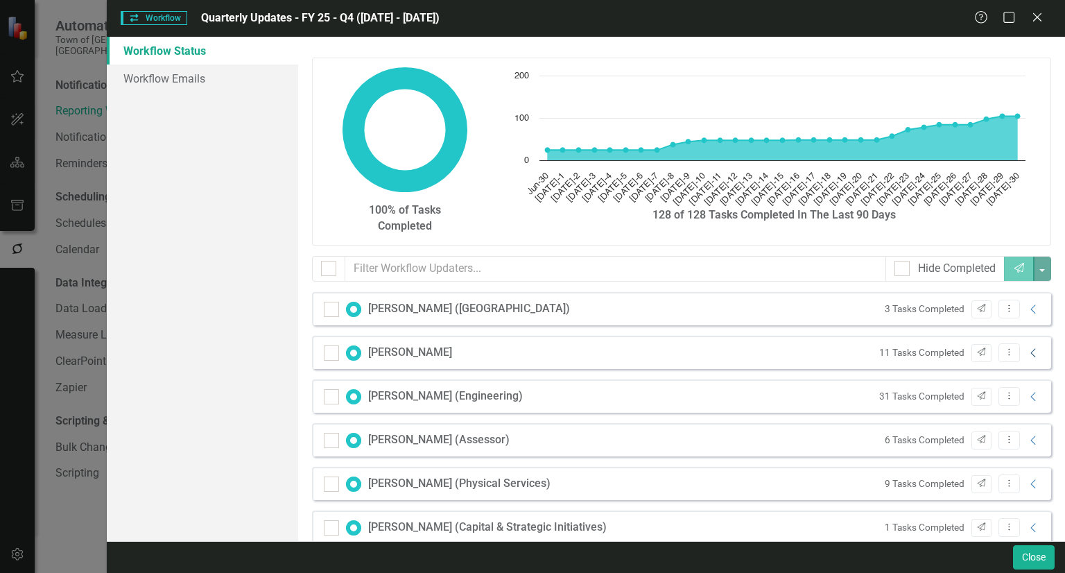
click at [1027, 357] on icon "Collapse" at bounding box center [1034, 352] width 14 height 11
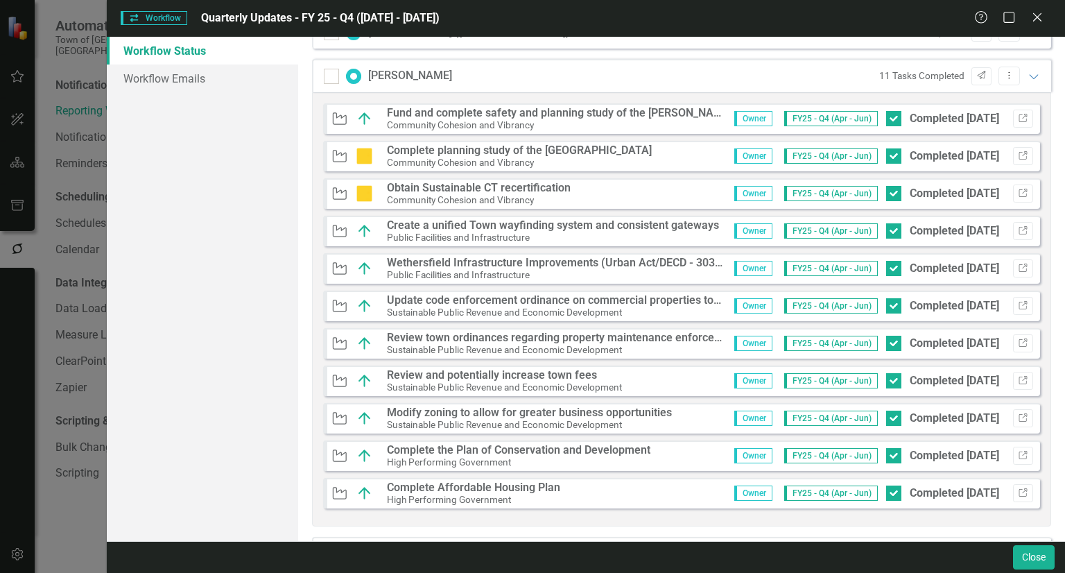
scroll to position [277, 0]
click at [1018, 264] on icon "Link" at bounding box center [1023, 268] width 10 height 8
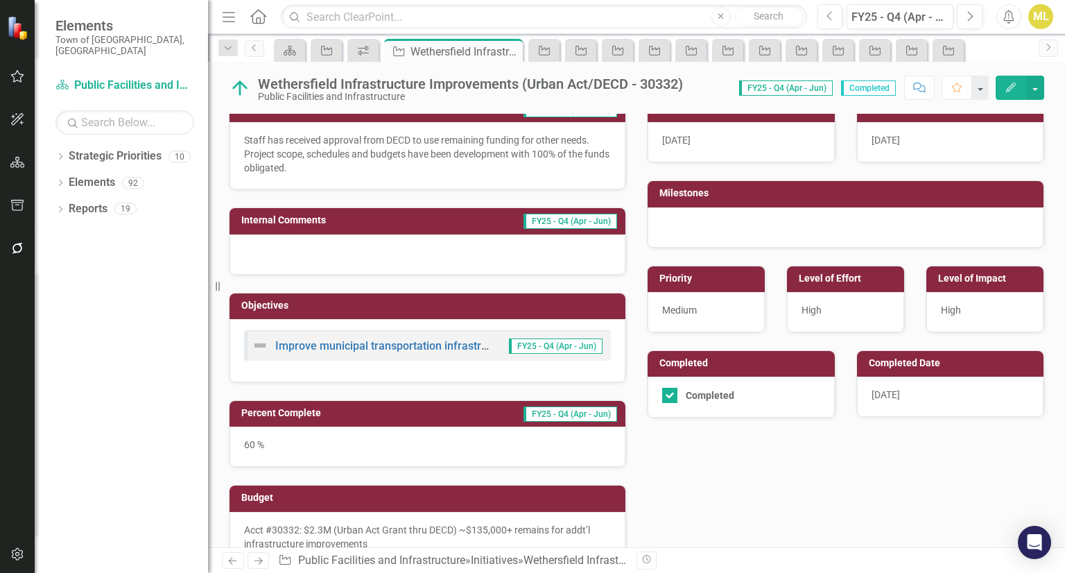
scroll to position [208, 0]
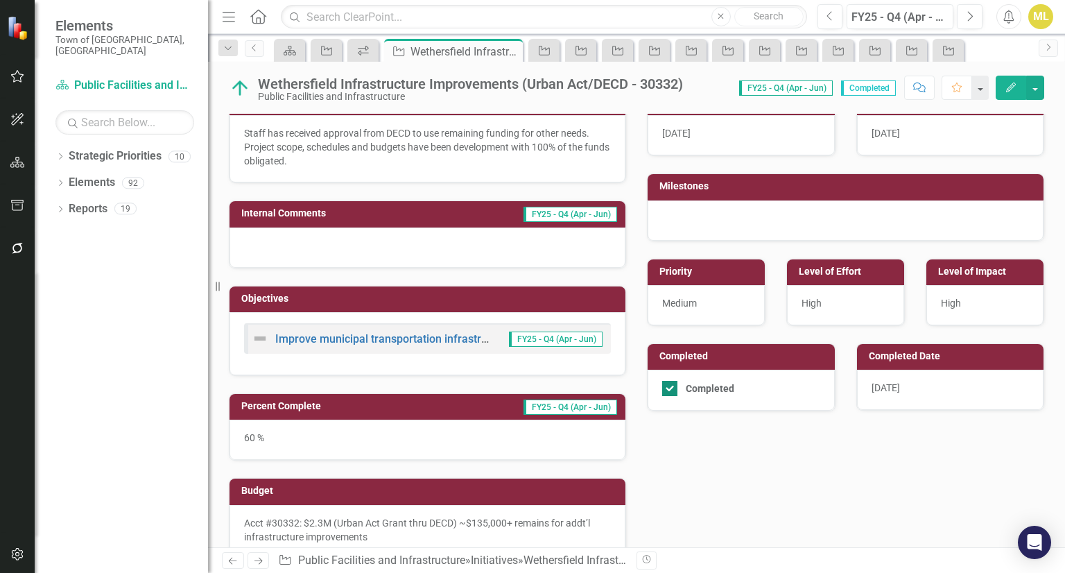
click at [667, 384] on div at bounding box center [669, 388] width 15 height 15
click at [667, 384] on input "Completed" at bounding box center [666, 385] width 9 height 9
checkbox input "false"
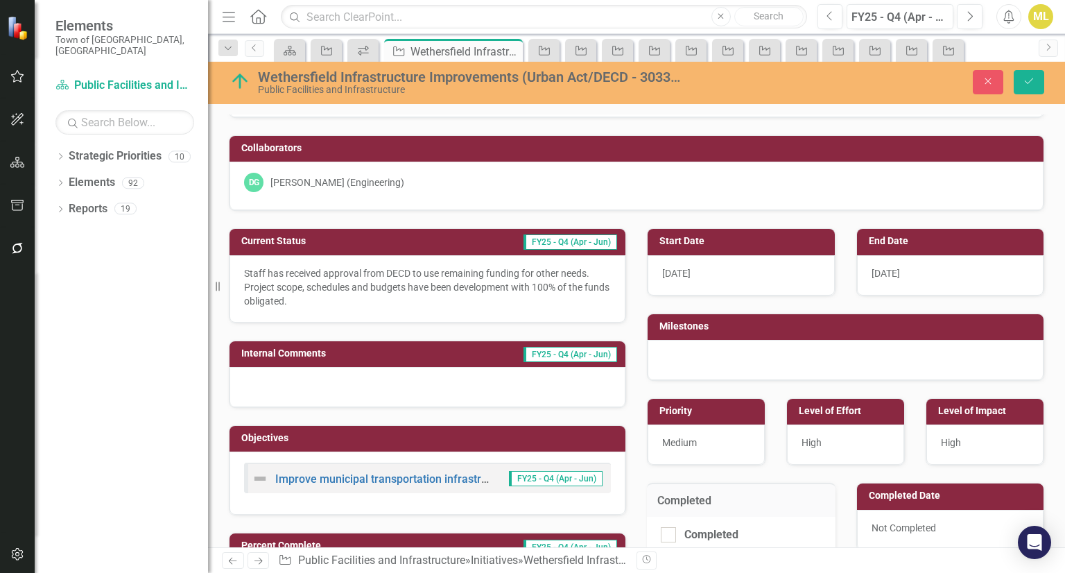
scroll to position [277, 0]
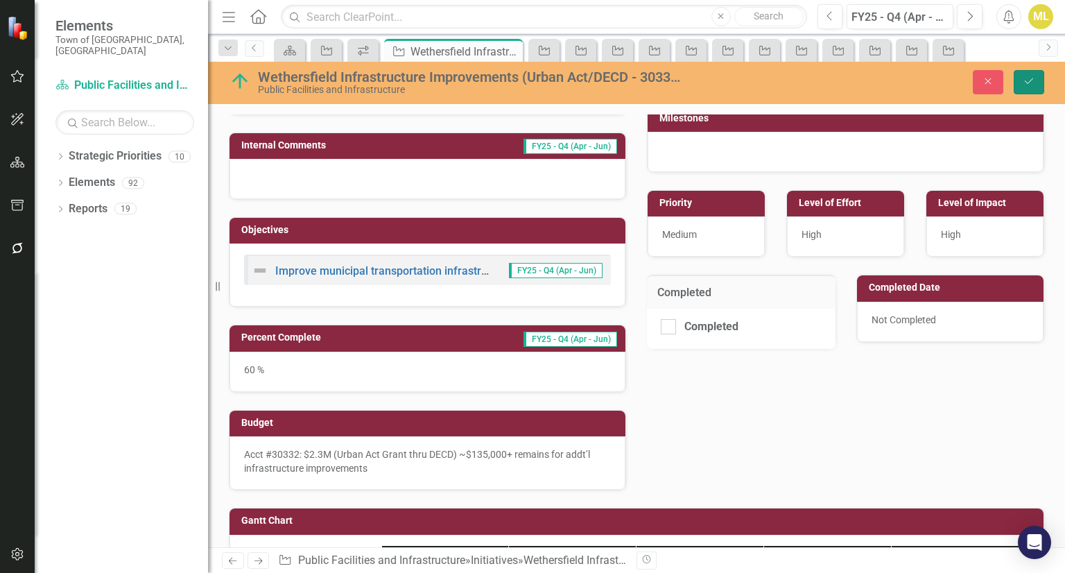
click at [1029, 83] on icon "submit" at bounding box center [1029, 81] width 8 height 6
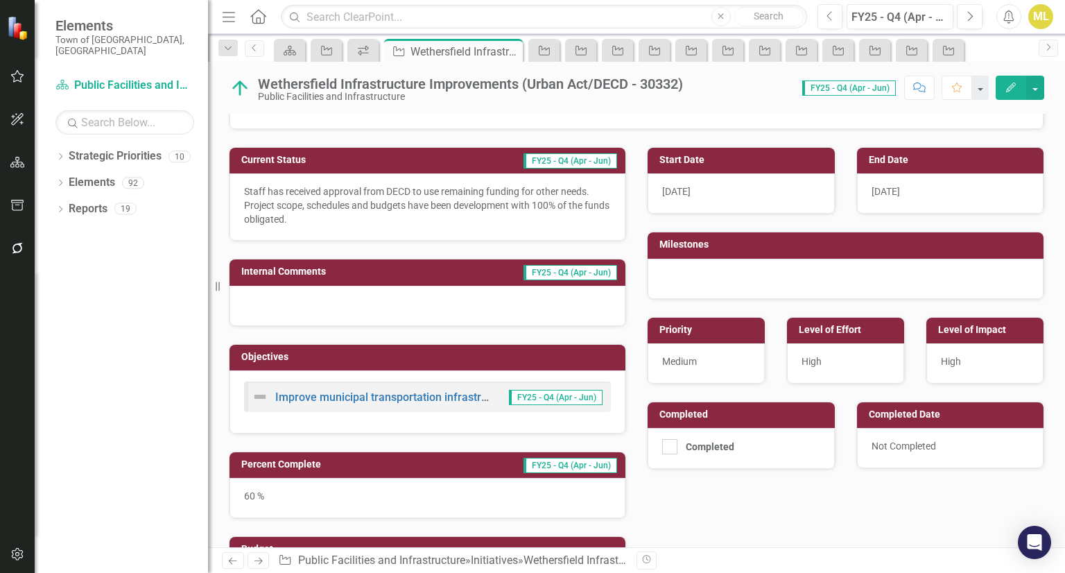
scroll to position [0, 0]
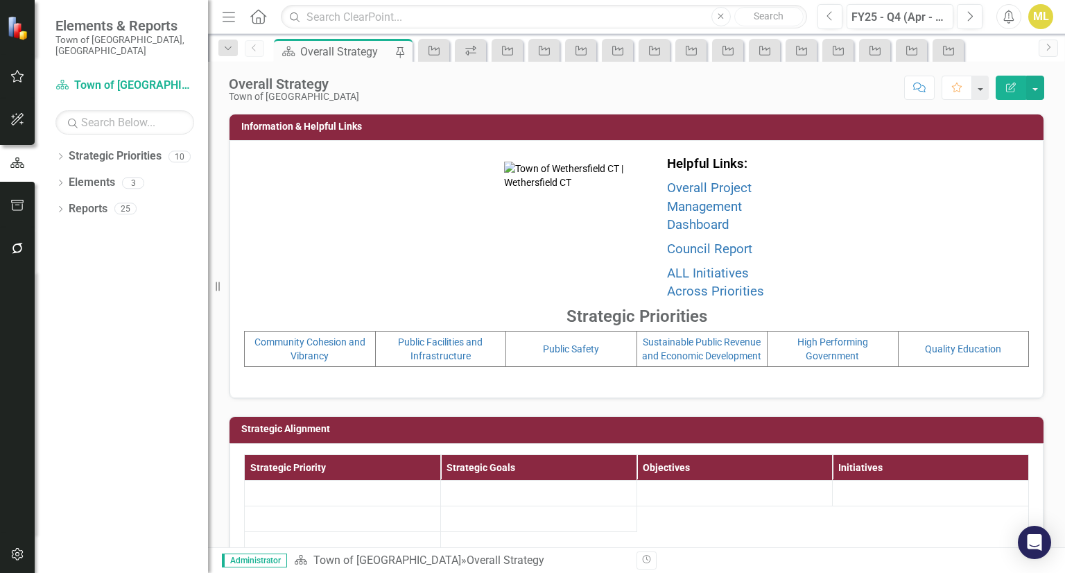
click at [11, 246] on icon "button" at bounding box center [17, 248] width 15 height 11
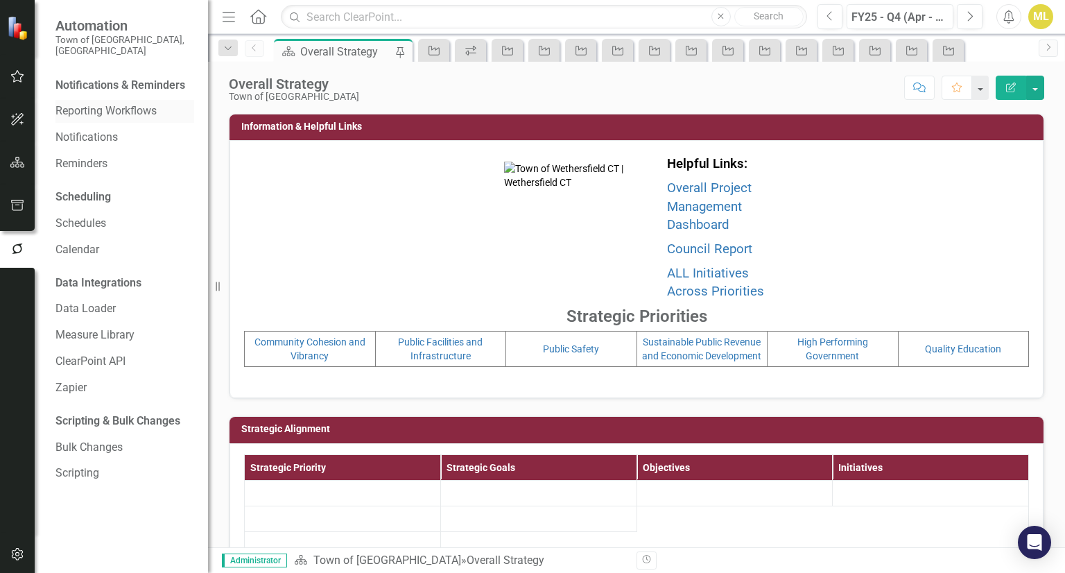
click at [111, 103] on link "Reporting Workflows" at bounding box center [124, 111] width 139 height 16
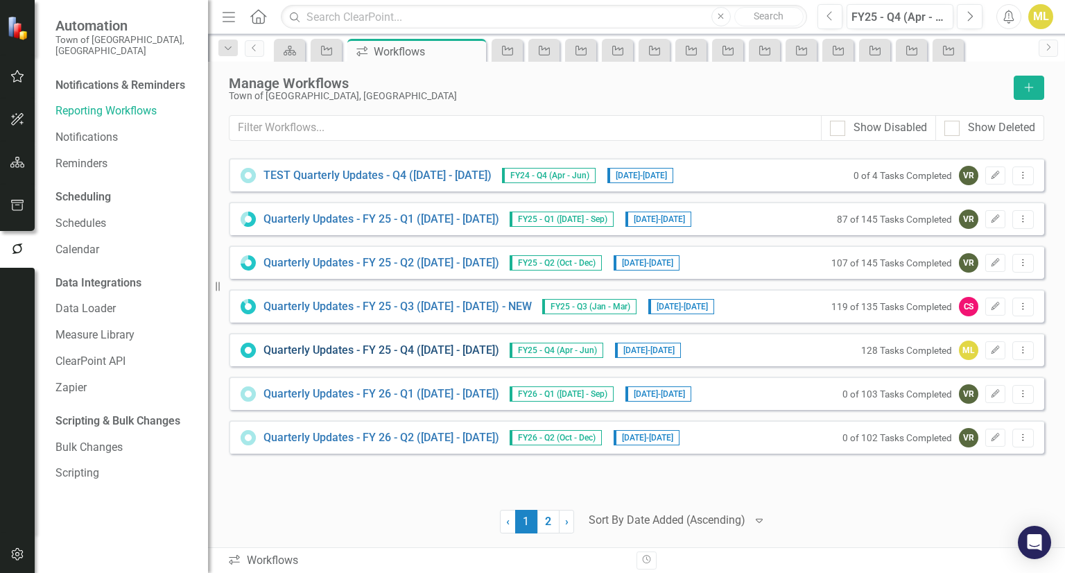
click at [408, 348] on link "Quarterly Updates - FY 25 - Q4 ([DATE] - [DATE])" at bounding box center [382, 351] width 236 height 16
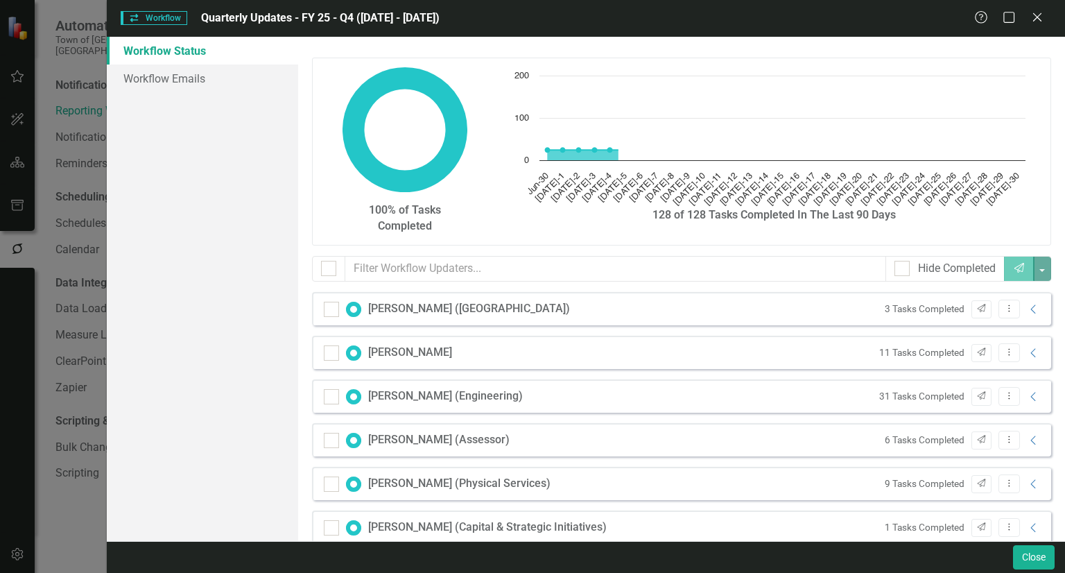
checkbox input "false"
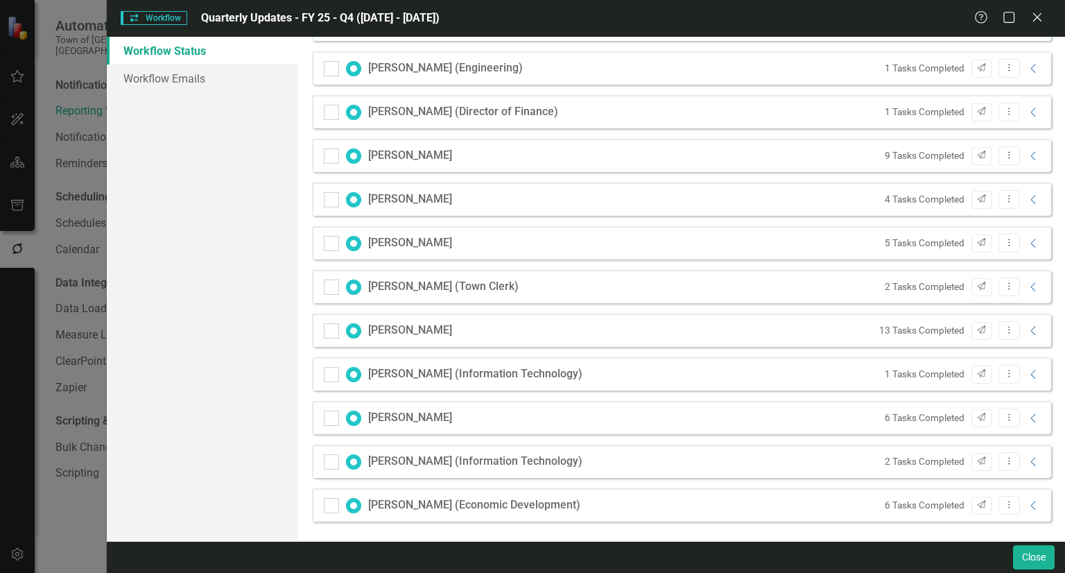
scroll to position [547, 0]
click at [1027, 417] on icon "Collapse" at bounding box center [1034, 417] width 14 height 11
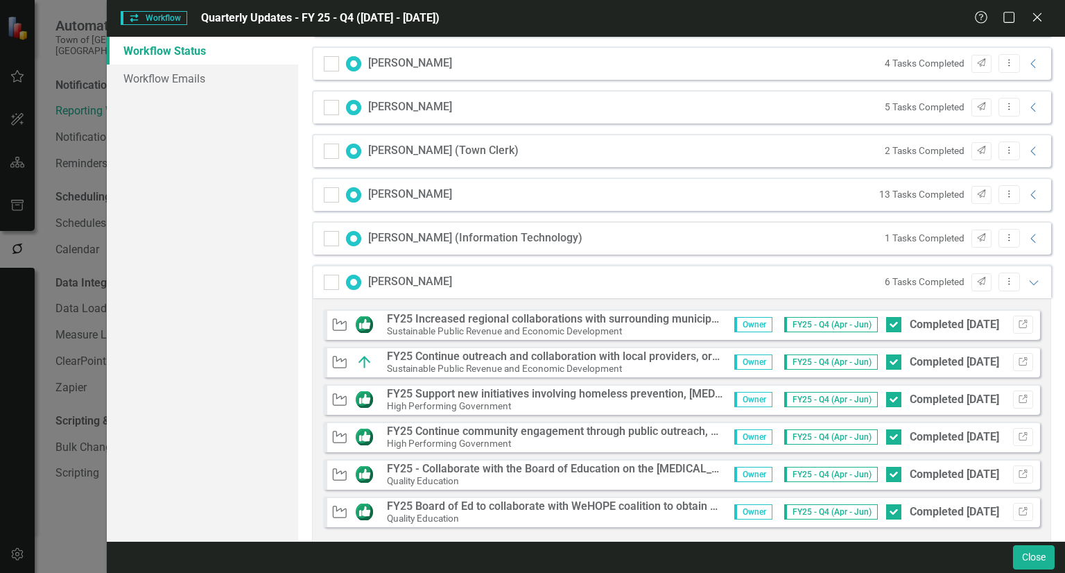
scroll to position [686, 0]
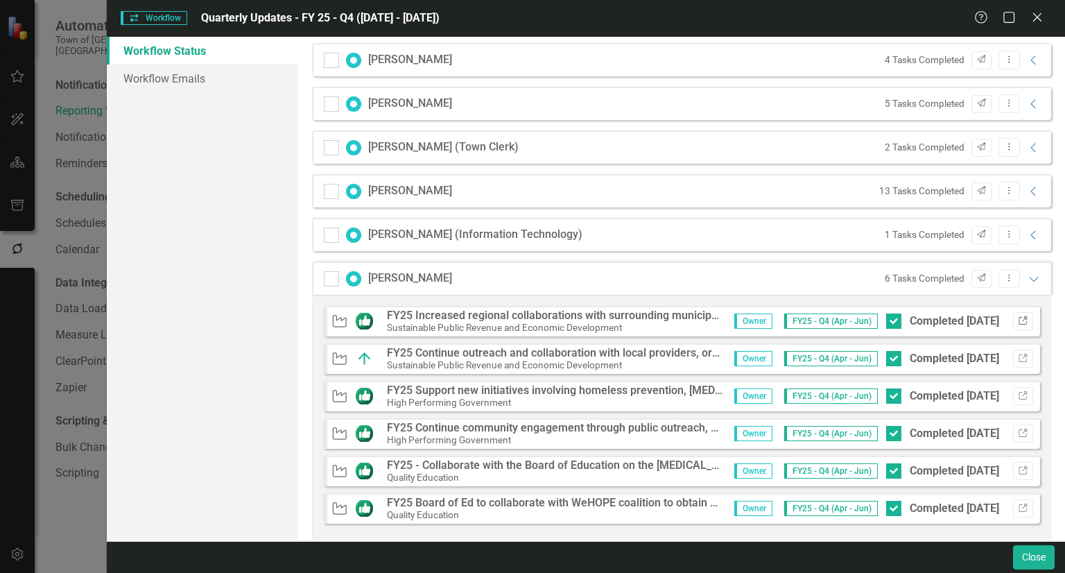
click at [1013, 314] on button "Link" at bounding box center [1023, 321] width 20 height 18
click at [1018, 392] on icon "Link" at bounding box center [1023, 396] width 10 height 8
click at [1017, 427] on button "Link" at bounding box center [1023, 433] width 20 height 18
click at [1021, 506] on button "Link" at bounding box center [1023, 508] width 20 height 18
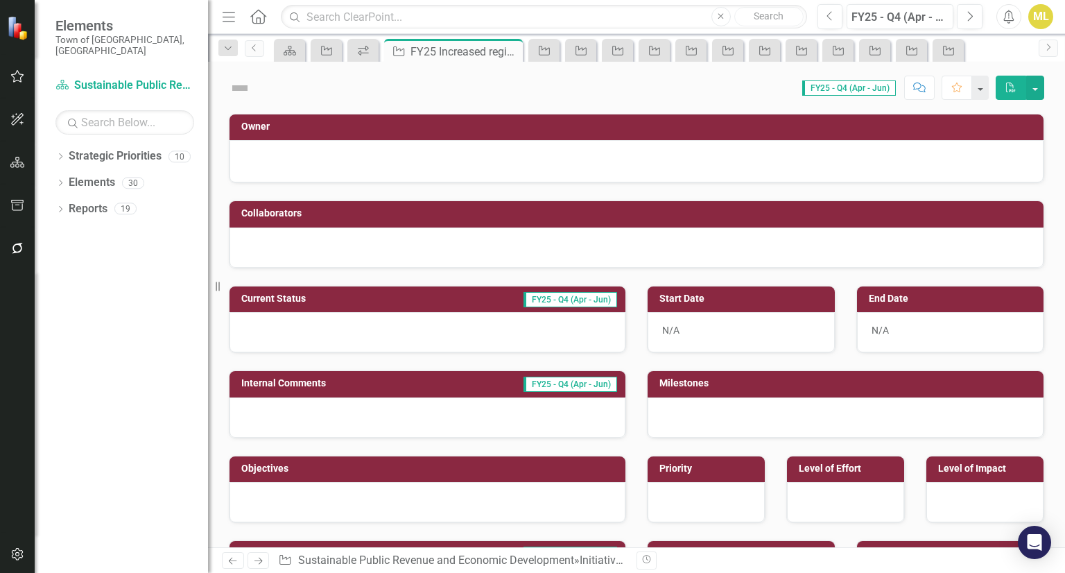
checkbox input "true"
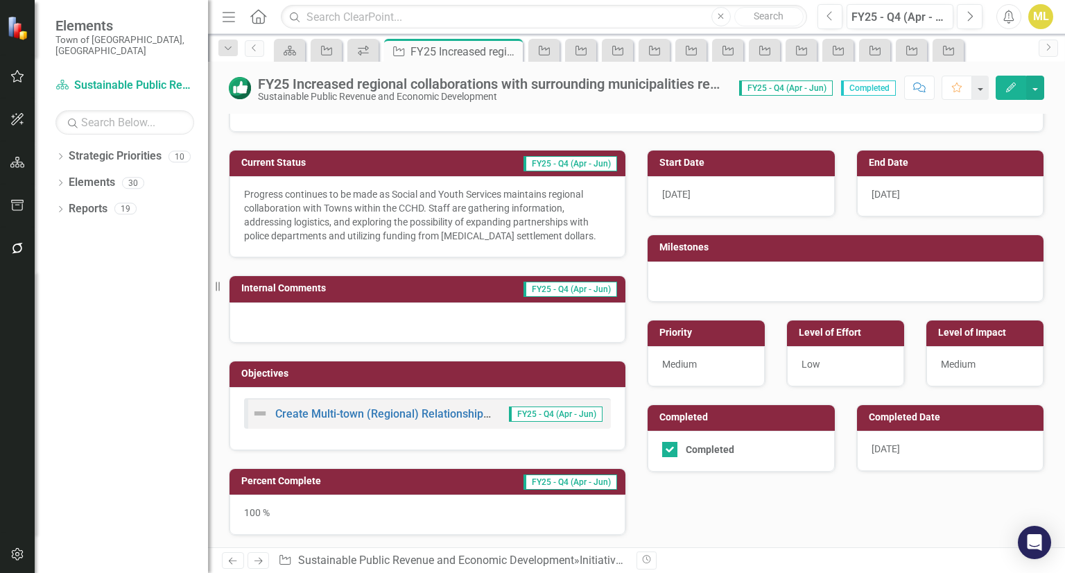
click at [905, 442] on div "[DATE]" at bounding box center [950, 451] width 187 height 40
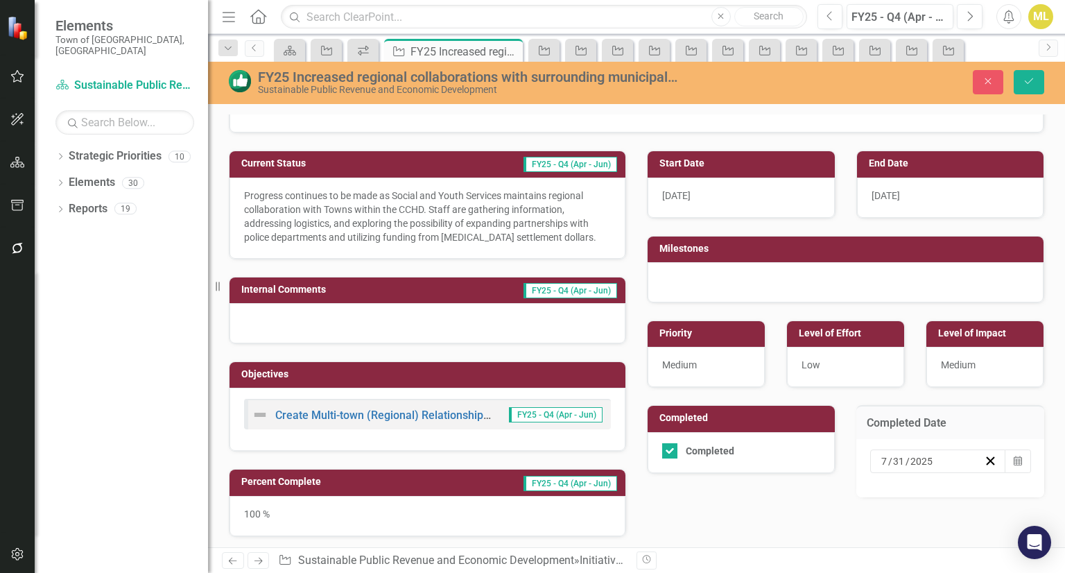
click at [895, 456] on input "31" at bounding box center [899, 461] width 13 height 14
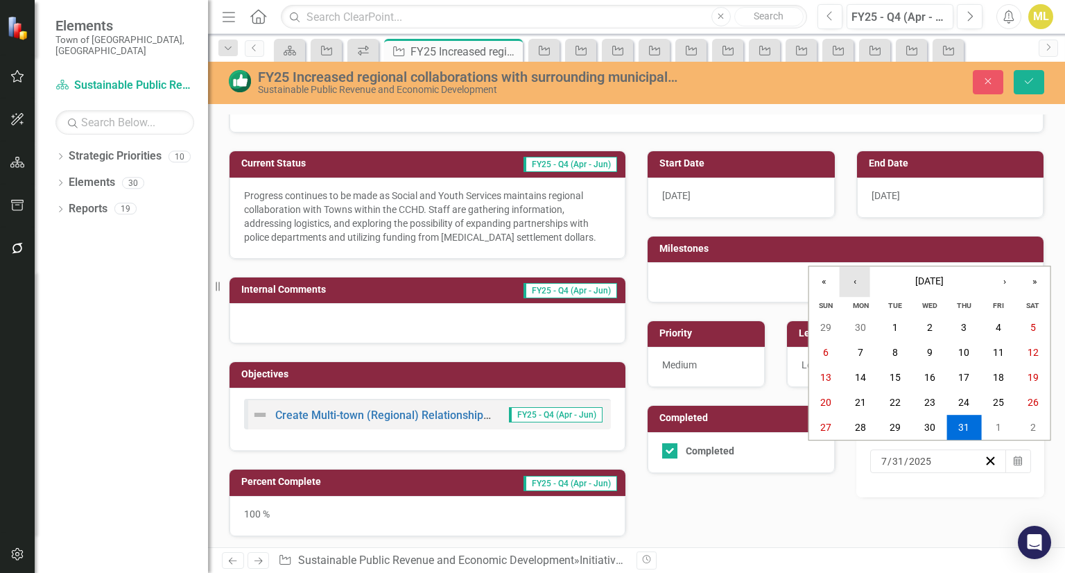
click at [864, 284] on button "‹" at bounding box center [855, 281] width 31 height 31
click at [854, 424] on button "30" at bounding box center [860, 427] width 35 height 25
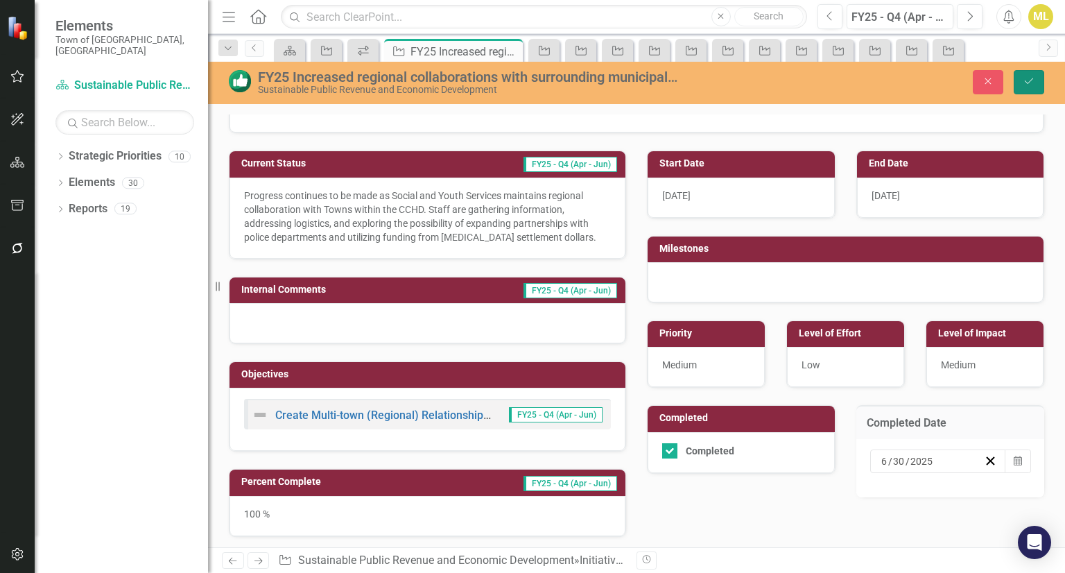
click at [1027, 74] on button "Save" at bounding box center [1029, 82] width 31 height 24
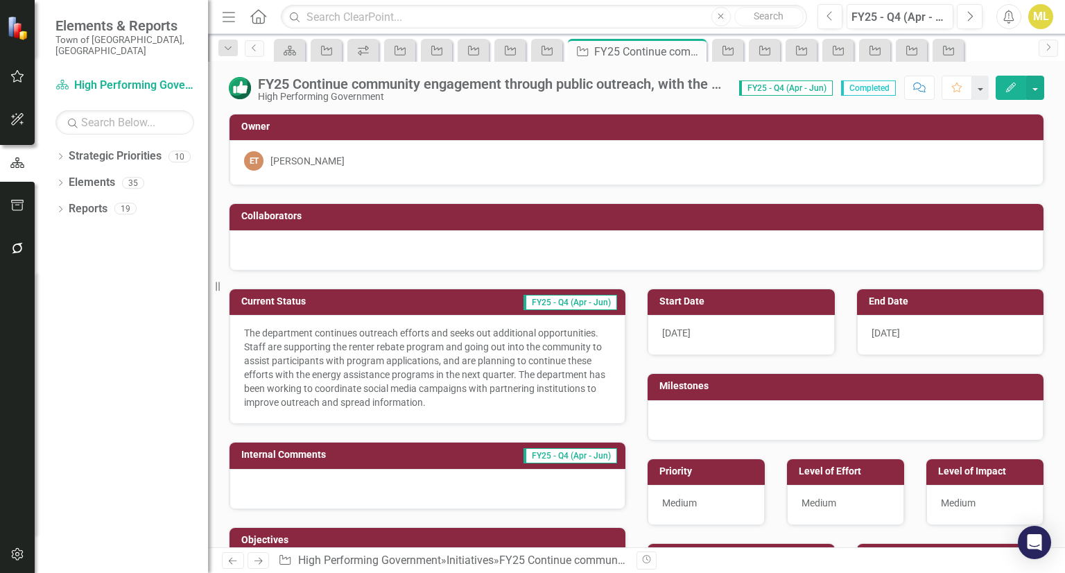
scroll to position [69, 0]
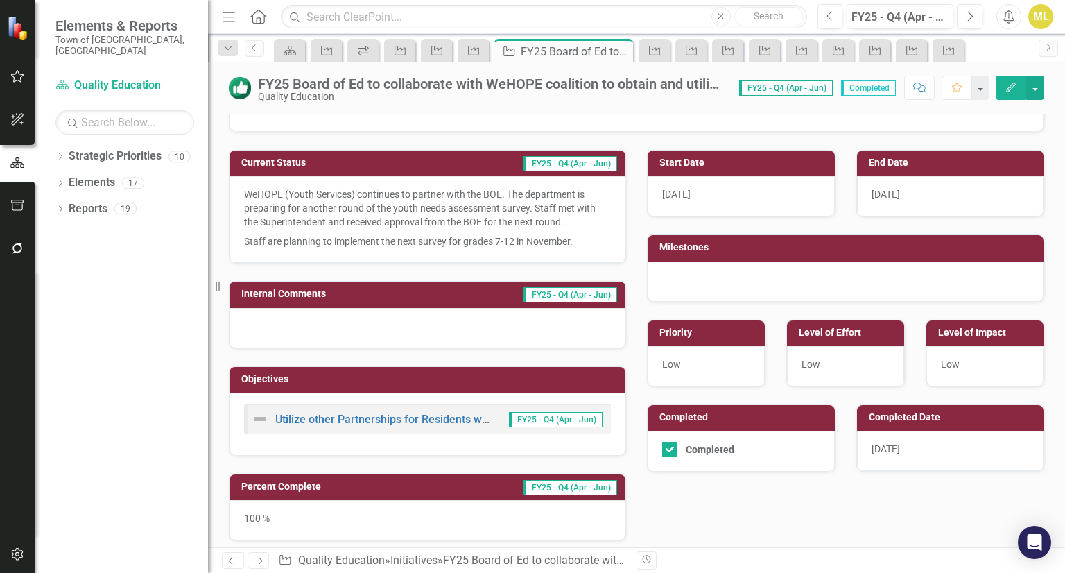
scroll to position [69, 0]
